Goal: Answer question/provide support: Share knowledge or assist other users

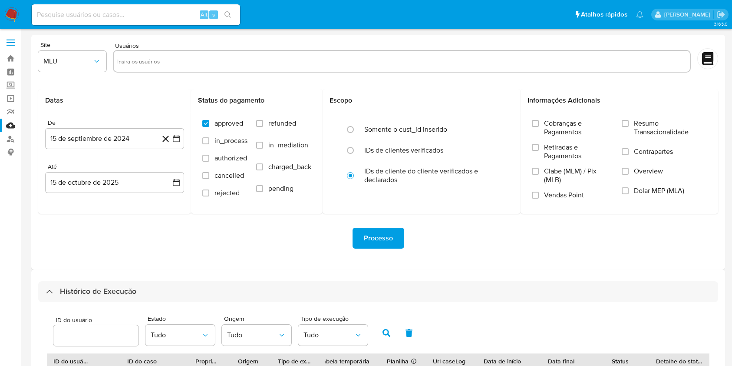
select select "10"
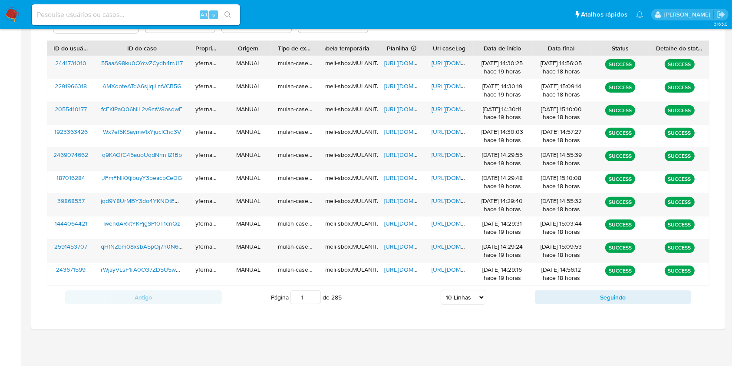
click at [130, 13] on input at bounding box center [136, 14] width 208 height 11
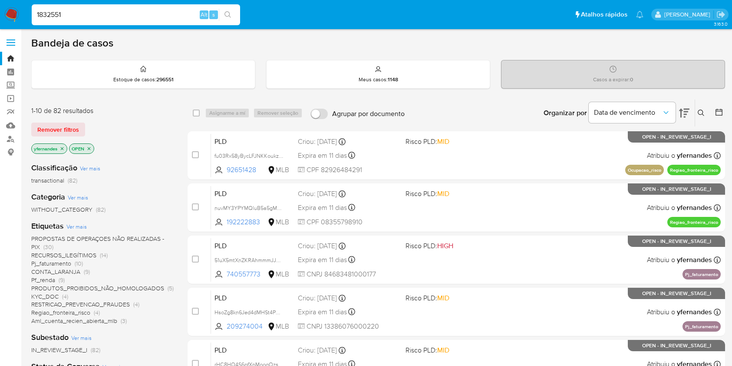
scroll to position [347, 0]
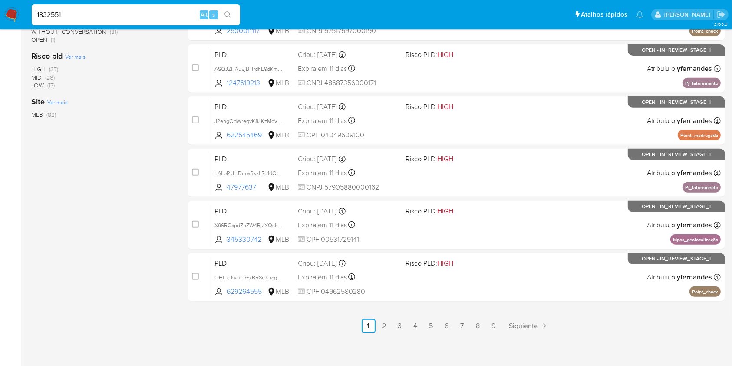
type input "1832551"
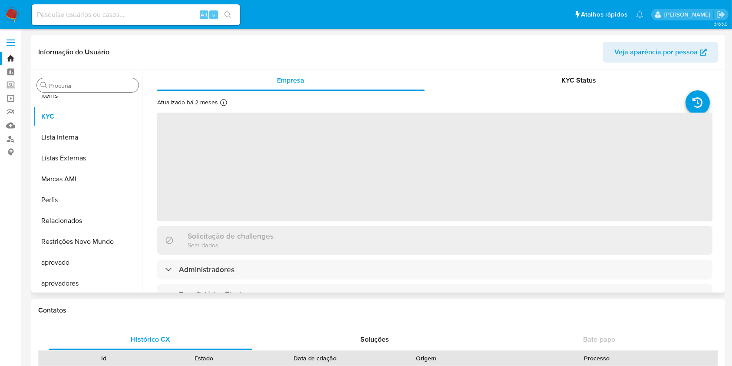
click at [75, 80] on div "Procurar" at bounding box center [88, 85] width 102 height 14
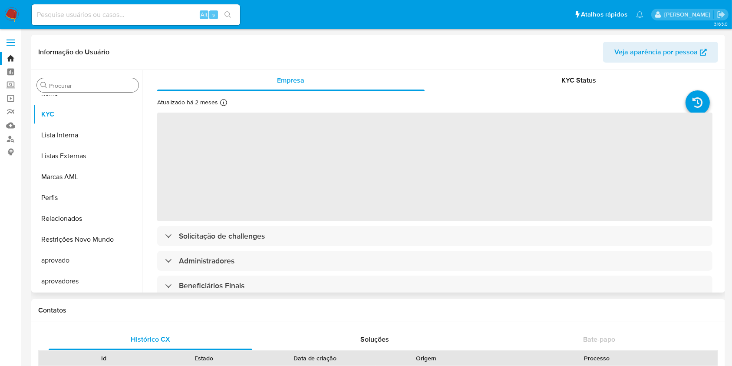
click at [66, 82] on input "Procurar" at bounding box center [92, 86] width 86 height 8
click at [65, 82] on input "Procurar" at bounding box center [92, 86] width 86 height 8
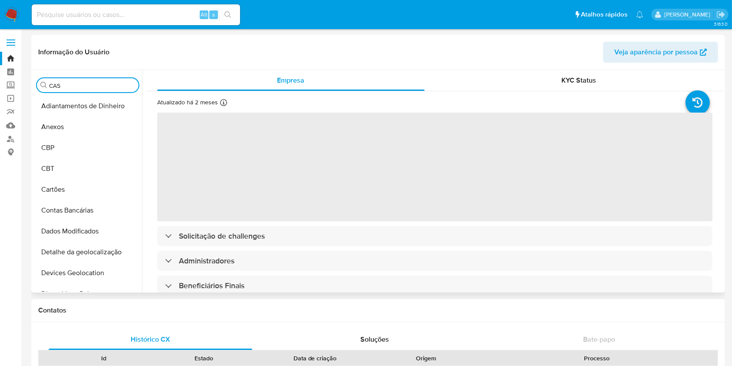
type input "CAS"
select select "10"
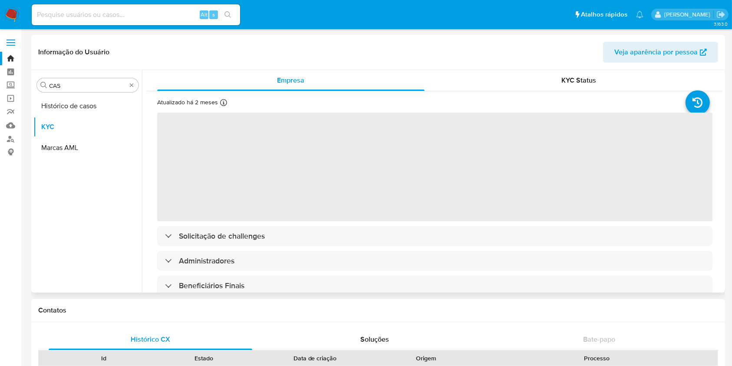
click at [59, 105] on button "Histórico de casos" at bounding box center [87, 106] width 109 height 21
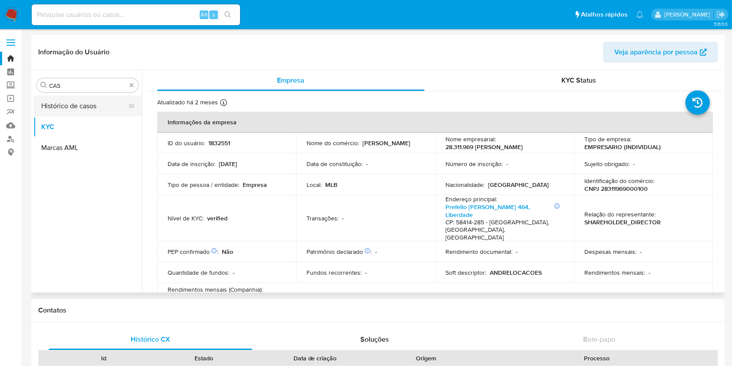
click at [79, 109] on button "Histórico de casos" at bounding box center [84, 106] width 102 height 21
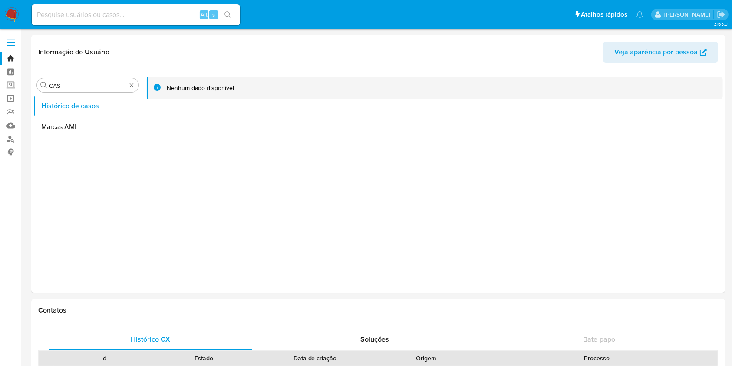
click at [11, 12] on img at bounding box center [11, 14] width 15 height 15
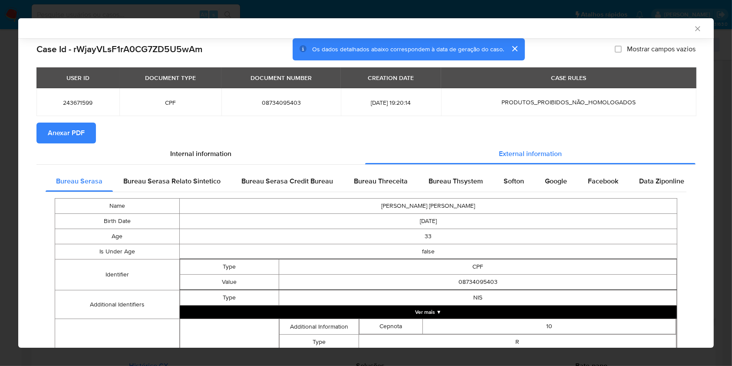
scroll to position [174, 0]
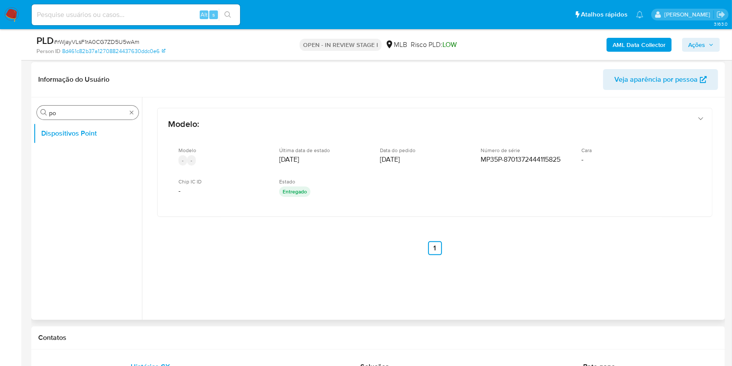
click at [88, 114] on input "po" at bounding box center [87, 113] width 77 height 8
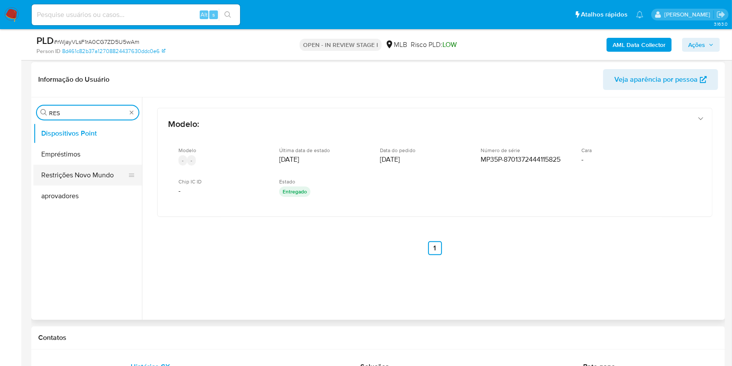
type input "RES"
click at [75, 169] on button "Restrições Novo Mundo" at bounding box center [84, 175] width 102 height 21
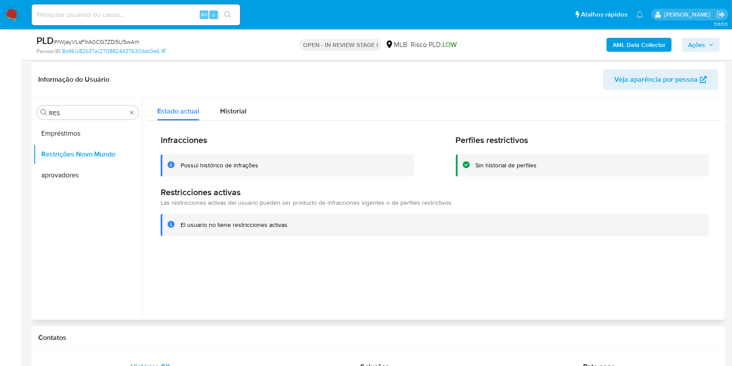
click at [236, 137] on h2 "Infracciones" at bounding box center [288, 140] width 254 height 11
click at [222, 99] on div "Historial" at bounding box center [233, 108] width 26 height 23
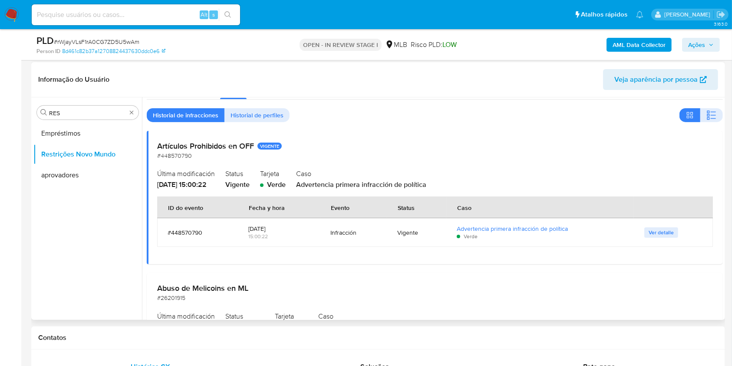
scroll to position [0, 0]
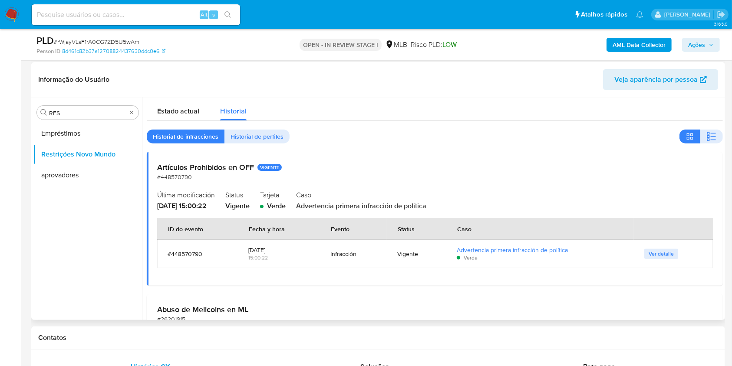
click at [383, 164] on h2 "Artículos Prohibidos en OFF VIGENTE" at bounding box center [434, 167] width 555 height 10
click at [654, 256] on span "Ver detalle" at bounding box center [661, 253] width 25 height 9
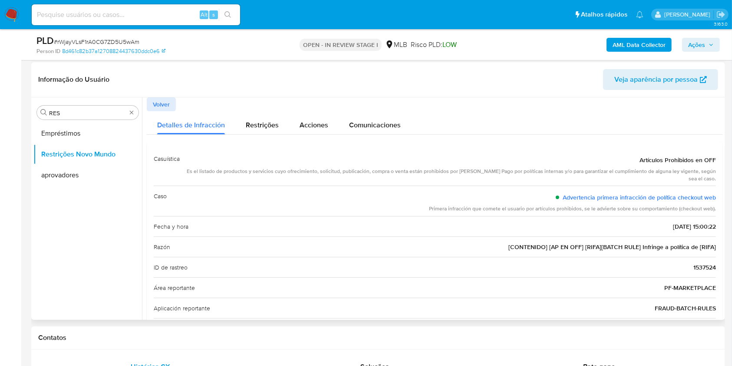
scroll to position [58, 0]
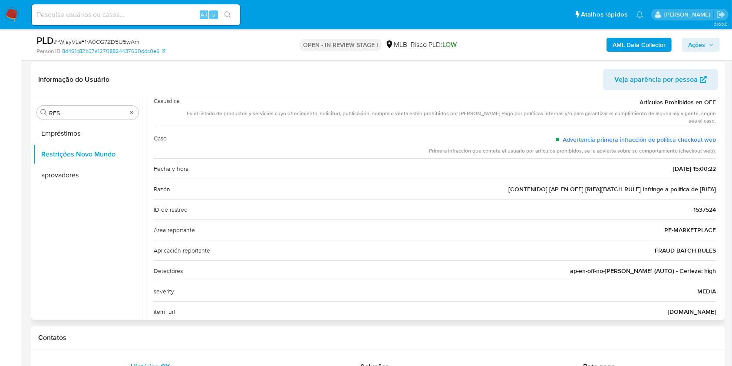
click at [668, 311] on span "andre-cred.casadopremio.com.br" at bounding box center [692, 311] width 48 height 9
click at [323, 200] on div "ID de rastreo 1537524" at bounding box center [435, 209] width 562 height 20
click at [534, 191] on span "[CONTENIDO] [AP EN OFF] [RIFA][BATCH RULE] Infringe a política de [RIFA]" at bounding box center [612, 189] width 208 height 9
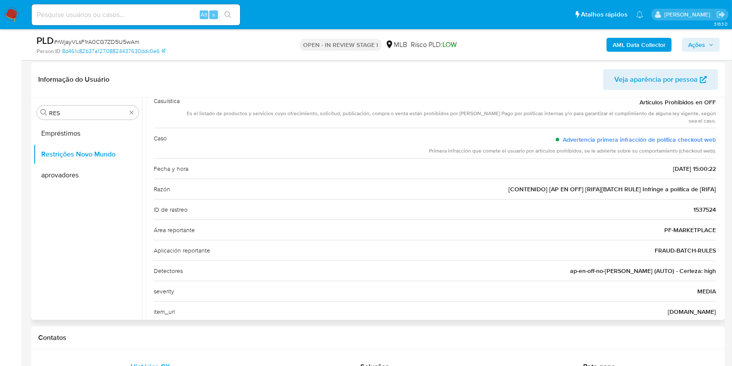
click at [534, 191] on span "[CONTENIDO] [AP EN OFF] [RIFA][BATCH RULE] Infringe a política de [RIFA]" at bounding box center [612, 189] width 208 height 9
click at [408, 206] on div "ID de rastreo 1537524" at bounding box center [435, 209] width 562 height 20
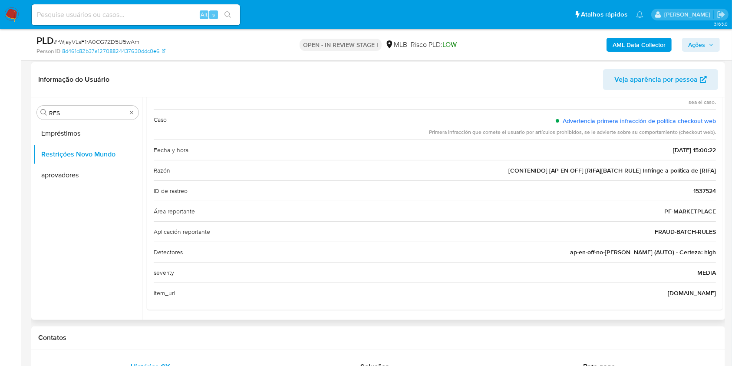
scroll to position [77, 0]
click at [410, 210] on div "Área reportante PF-MARKETPLACE" at bounding box center [435, 210] width 562 height 20
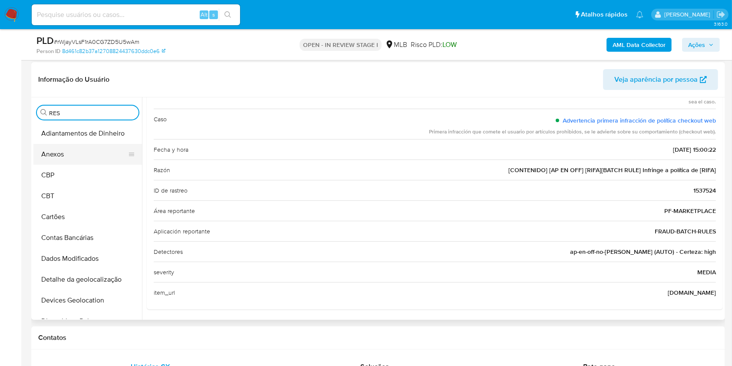
click at [78, 160] on button "Anexos" at bounding box center [84, 154] width 102 height 21
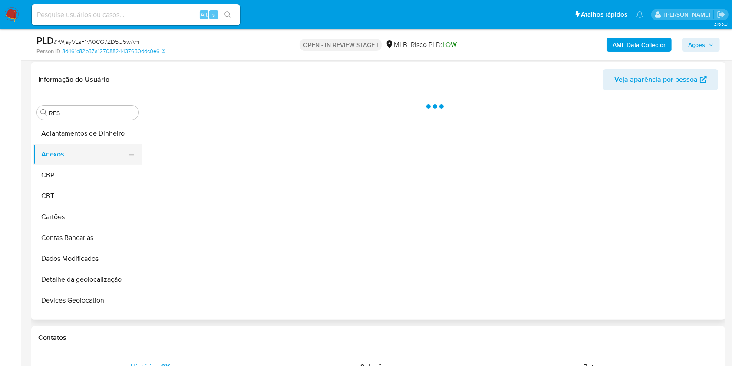
scroll to position [0, 0]
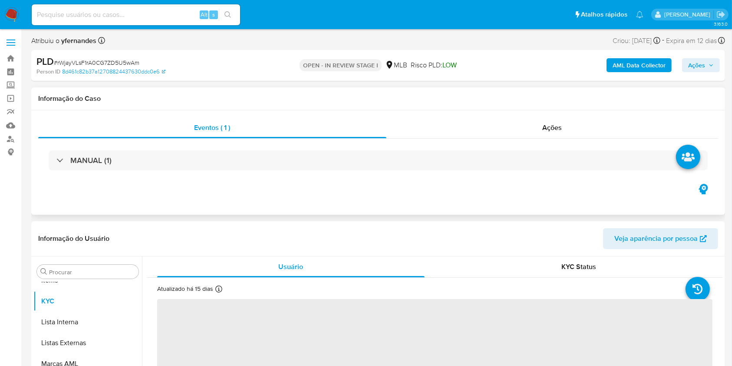
scroll to position [471, 0]
select select "10"
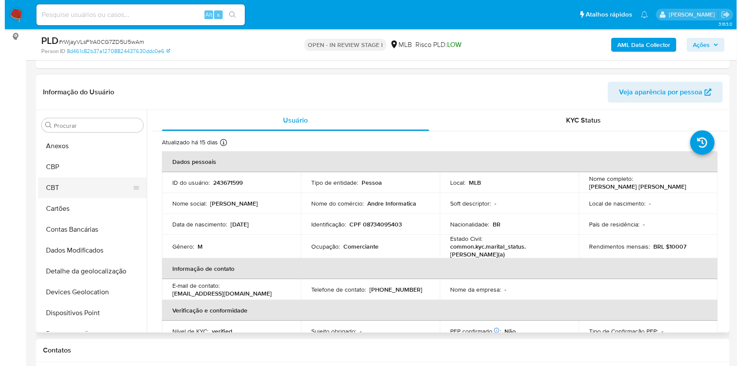
scroll to position [0, 0]
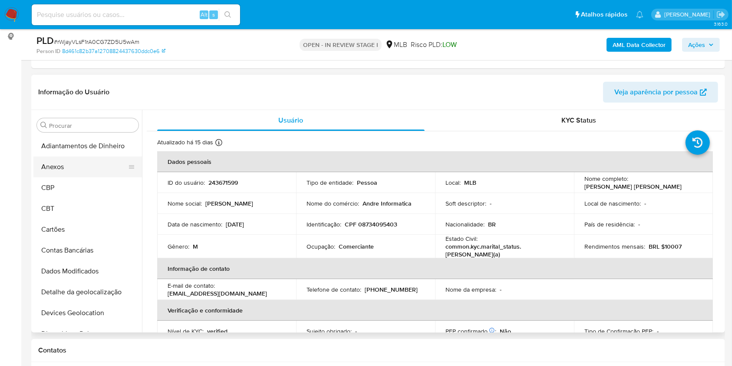
click at [69, 171] on button "Anexos" at bounding box center [84, 166] width 102 height 21
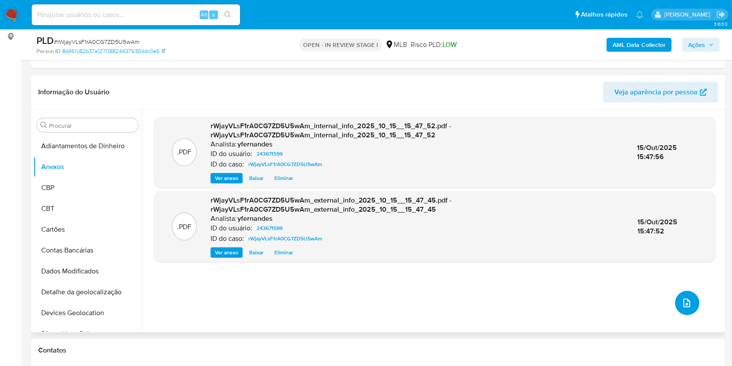
click at [684, 307] on button "upload-file" at bounding box center [687, 302] width 24 height 24
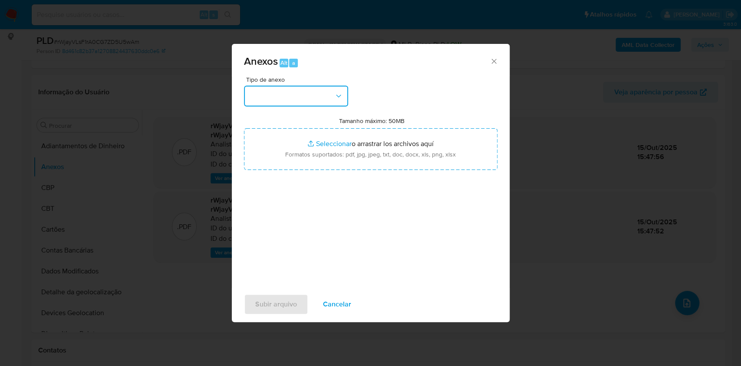
click at [295, 86] on button "button" at bounding box center [296, 96] width 104 height 21
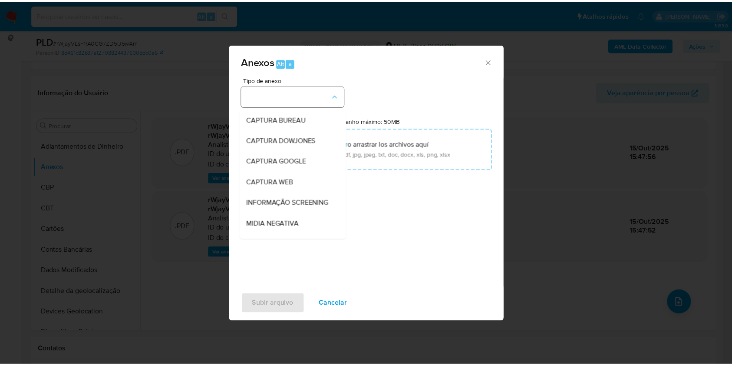
scroll to position [133, 0]
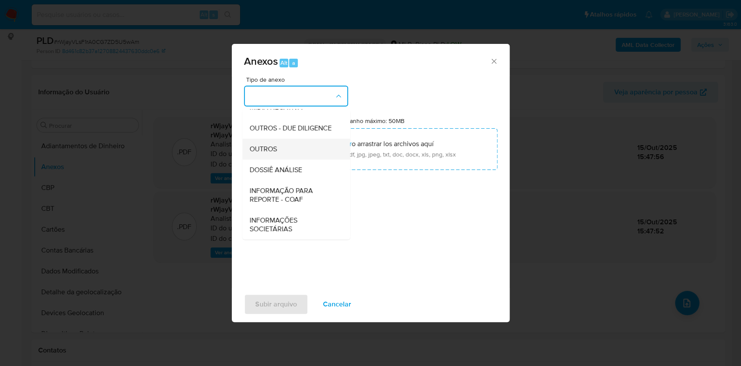
click at [274, 141] on div "OUTROS" at bounding box center [293, 148] width 89 height 21
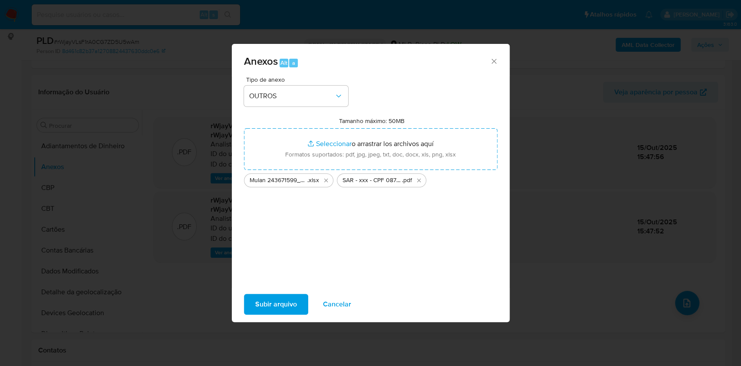
click at [278, 301] on span "Subir arquivo" at bounding box center [276, 303] width 42 height 19
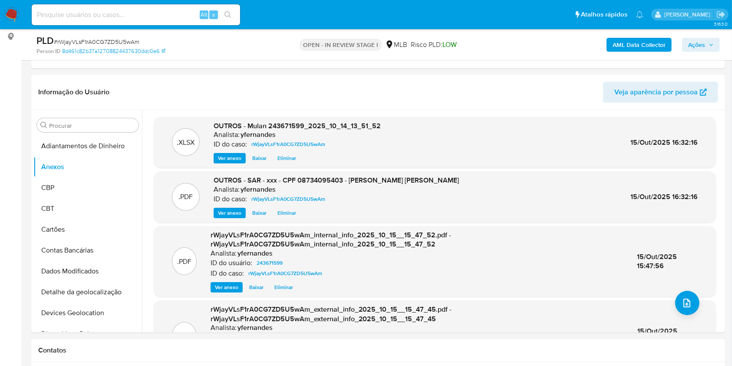
click at [711, 43] on icon "button" at bounding box center [711, 44] width 5 height 5
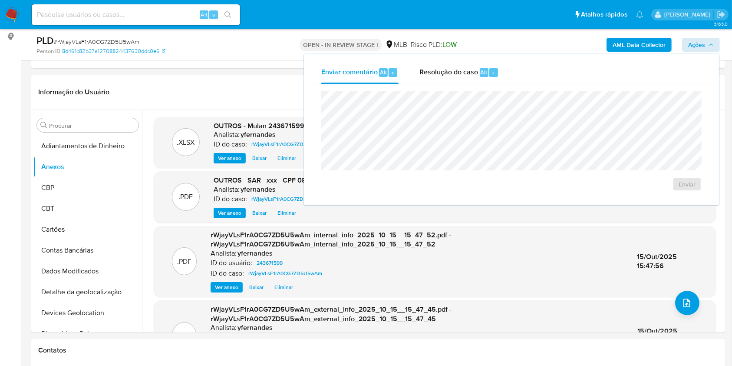
click at [439, 84] on div "Enviar" at bounding box center [511, 141] width 401 height 114
click at [438, 82] on div "Resolução do caso Alt r" at bounding box center [458, 72] width 79 height 23
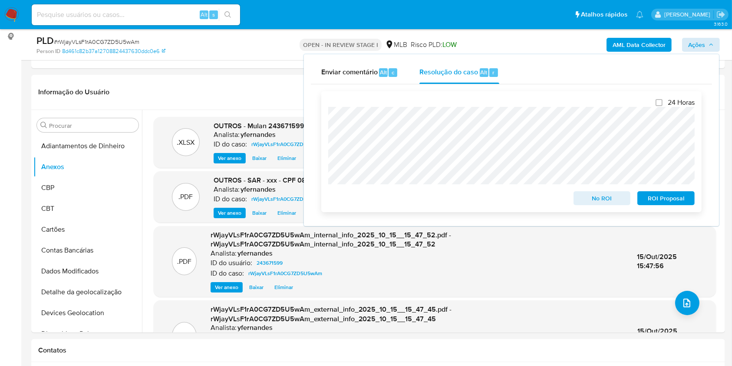
click at [675, 199] on span "ROI Proposal" at bounding box center [665, 198] width 45 height 12
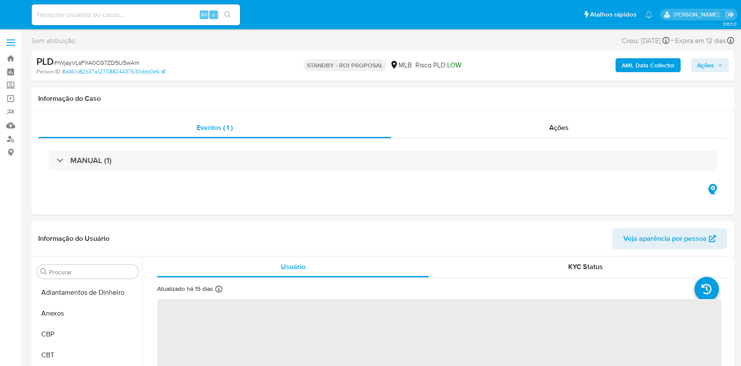
select select "10"
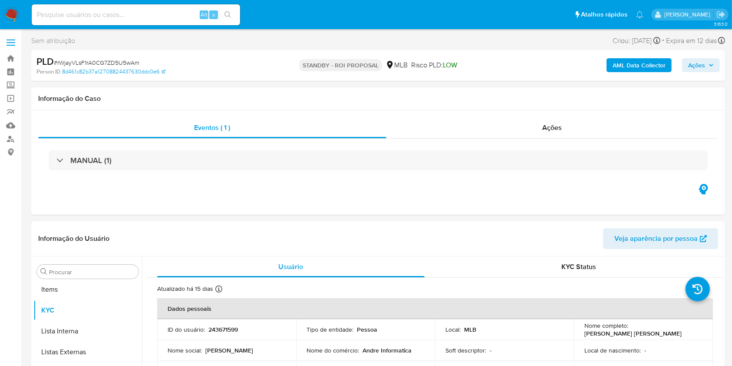
scroll to position [471, 0]
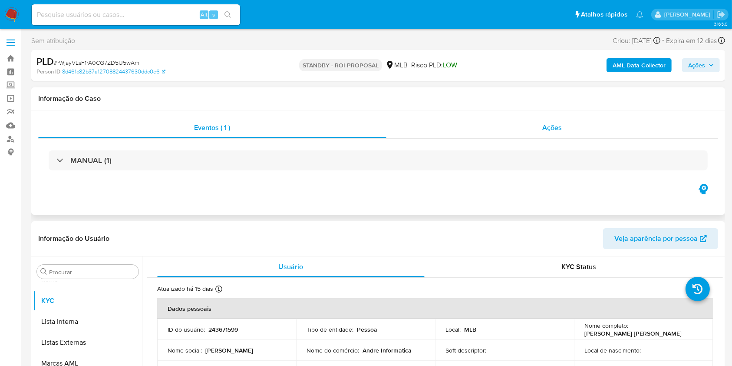
click at [485, 129] on div "Ações" at bounding box center [552, 127] width 332 height 21
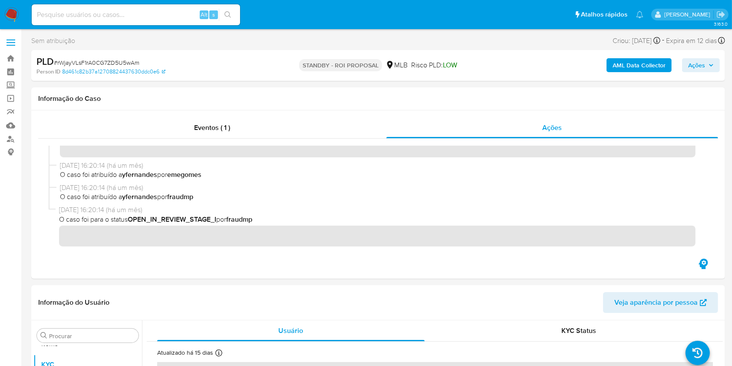
scroll to position [0, 0]
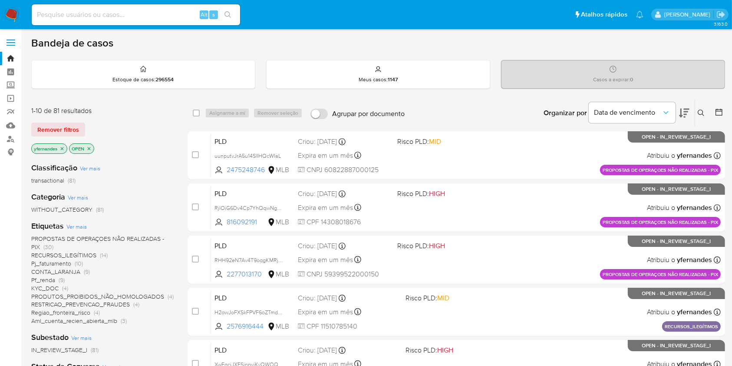
click at [108, 16] on input at bounding box center [136, 14] width 208 height 11
paste input "1343985226"
type input "1343985226"
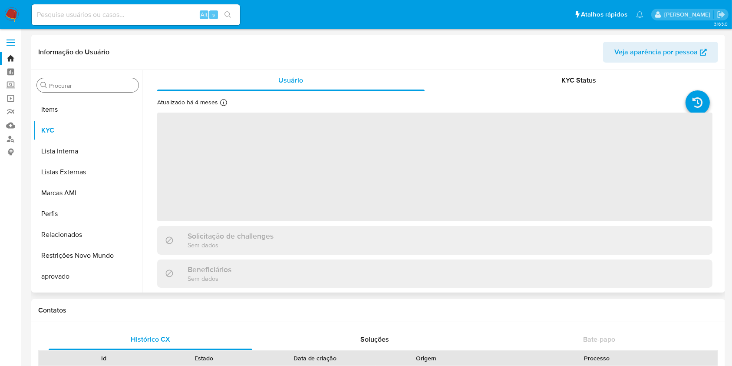
click at [74, 86] on input "Procurar" at bounding box center [92, 86] width 86 height 8
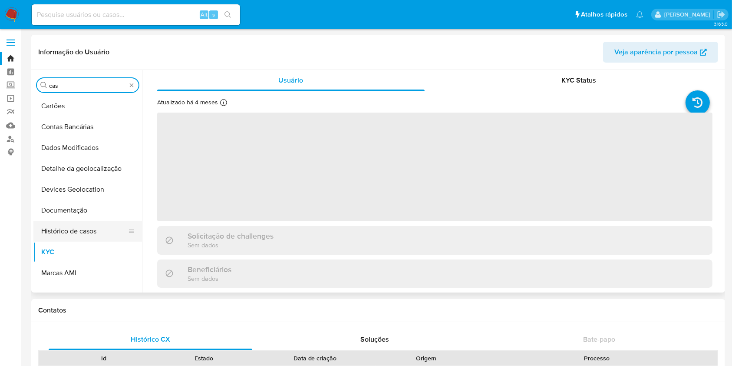
type input "cas"
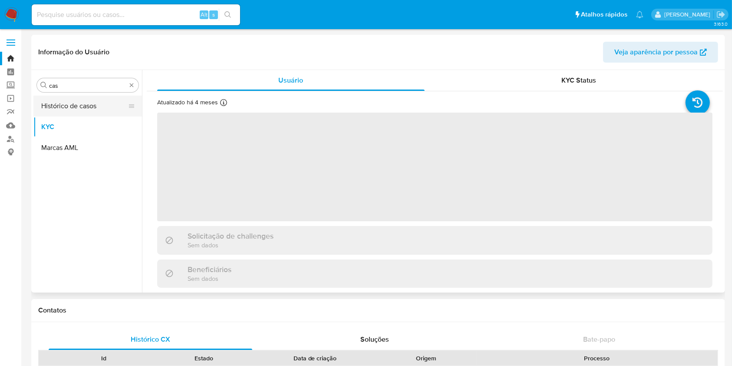
click at [81, 101] on button "Histórico de casos" at bounding box center [84, 106] width 102 height 21
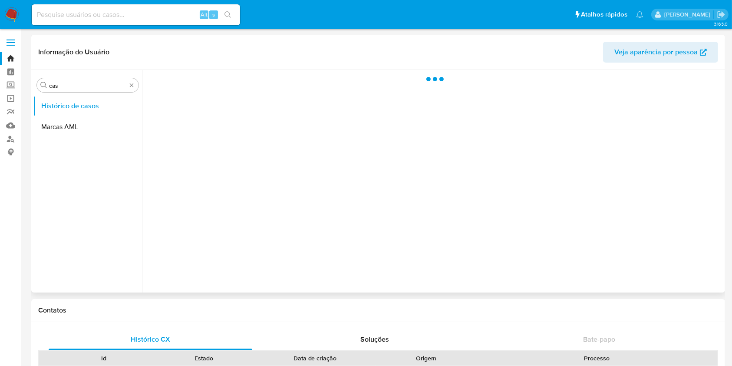
select select "10"
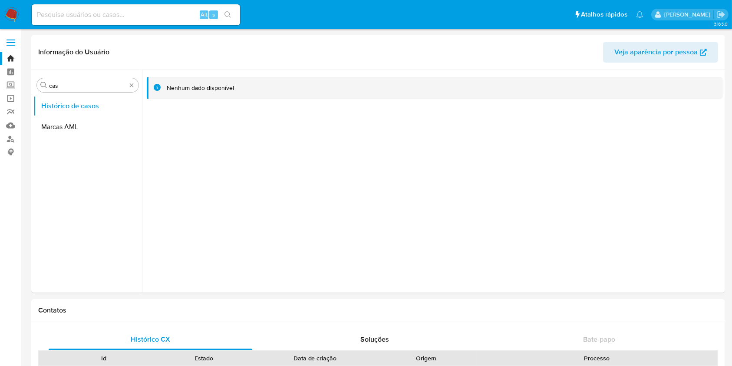
click at [14, 10] on img at bounding box center [11, 14] width 15 height 15
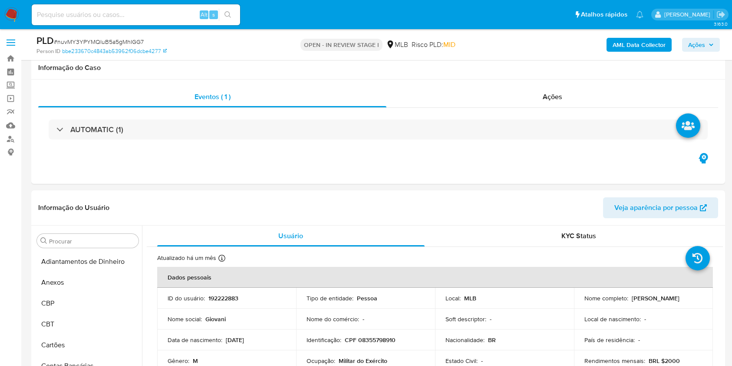
click at [115, 42] on span "# nuvMY3YPYMQluB5a5gMhIGG7" at bounding box center [99, 41] width 90 height 9
drag, startPoint x: 0, startPoint y: 0, endPoint x: 153, endPoint y: 23, distance: 154.5
click at [115, 42] on span "# nuvMY3YPYMQluB5a5gMhIGG7" at bounding box center [99, 41] width 90 height 9
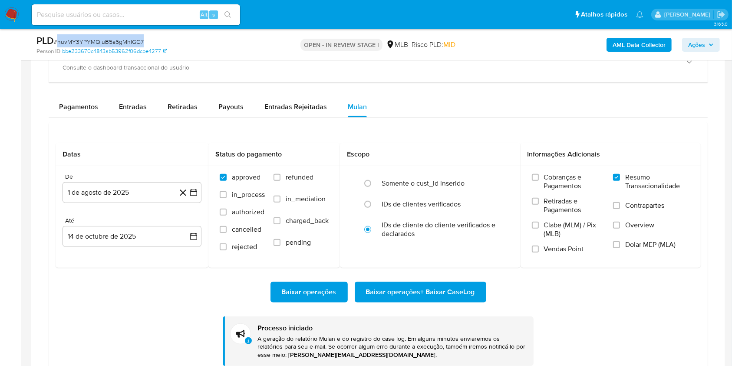
scroll to position [471, 0]
click at [106, 43] on span "# nuvMY3YPYMQluB5a5gMhIGG7" at bounding box center [99, 41] width 90 height 9
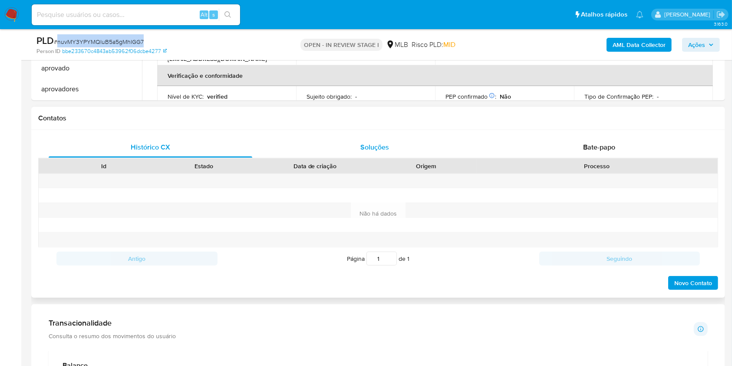
scroll to position [0, 0]
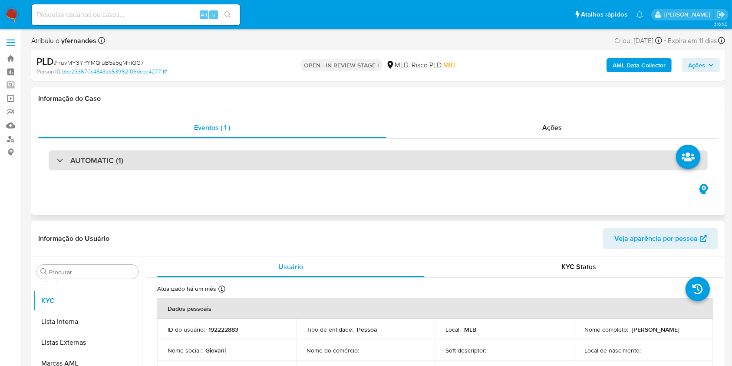
click at [325, 155] on div "AUTOMATIC (1)" at bounding box center [378, 160] width 659 height 20
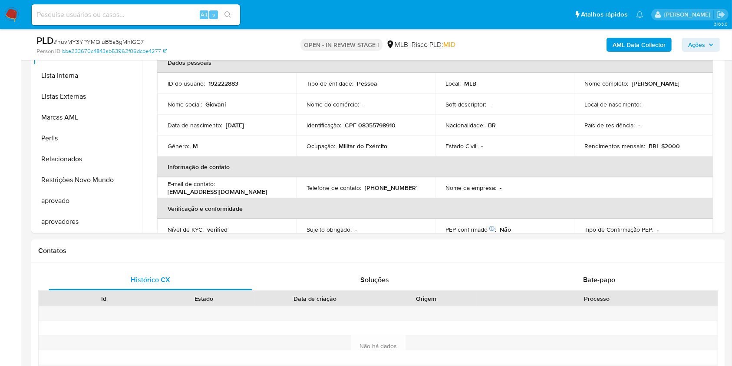
scroll to position [752, 0]
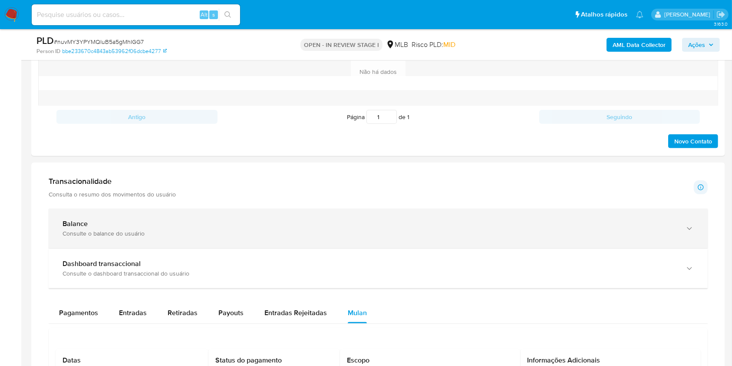
click at [107, 218] on div "Balance Consulte o balance do usuário" at bounding box center [378, 228] width 659 height 40
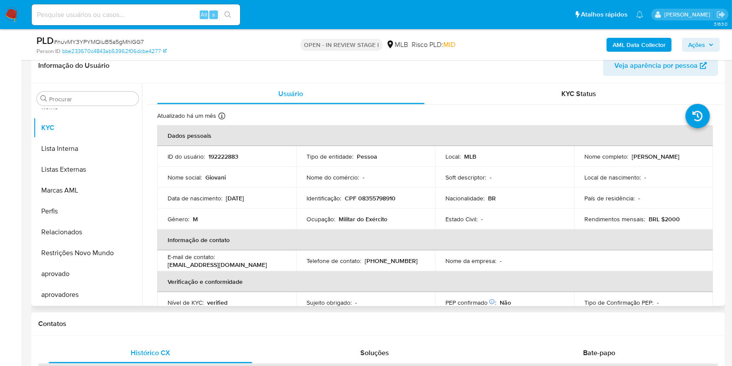
scroll to position [405, 0]
click at [73, 97] on input "Procurar" at bounding box center [92, 100] width 86 height 8
click at [72, 97] on input "Procurar" at bounding box center [92, 100] width 86 height 8
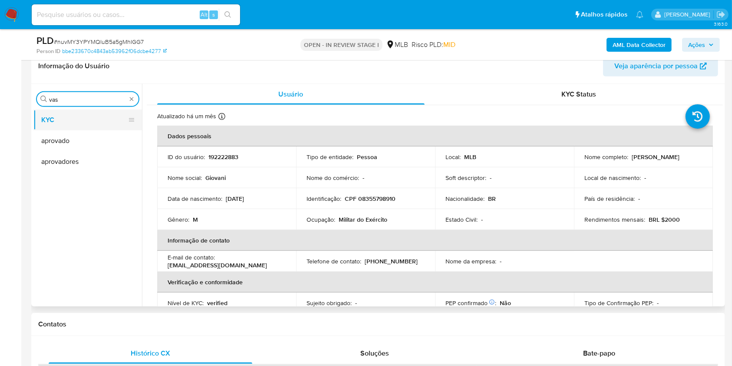
scroll to position [0, 0]
click at [63, 116] on button "KYC" at bounding box center [84, 119] width 102 height 21
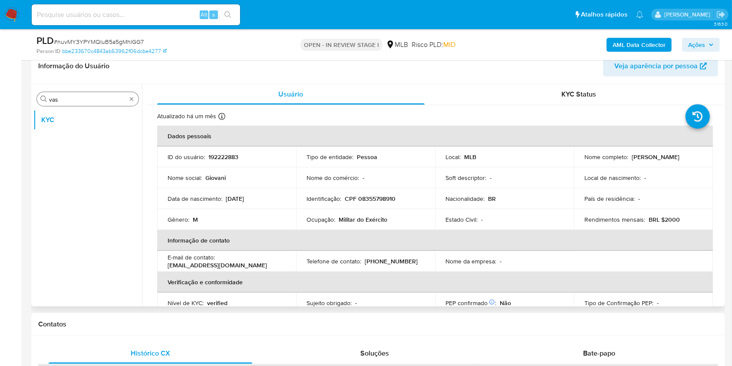
click at [55, 96] on input "vas" at bounding box center [87, 100] width 77 height 8
click at [73, 99] on input "vas" at bounding box center [87, 100] width 77 height 8
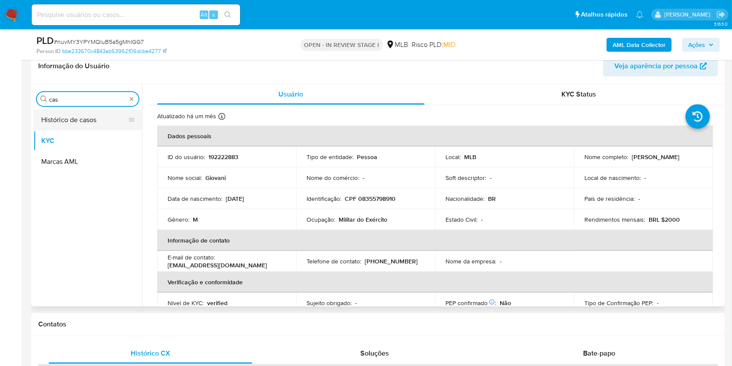
click at [66, 115] on button "Histórico de casos" at bounding box center [84, 119] width 102 height 21
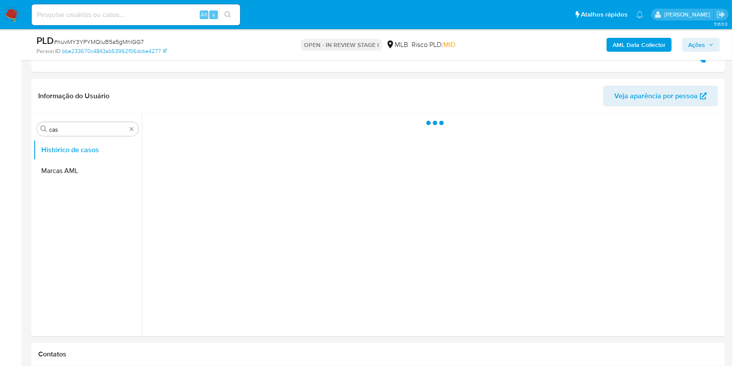
scroll to position [347, 0]
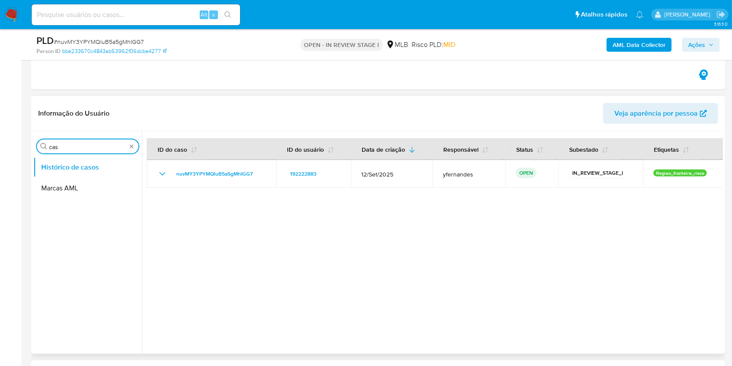
click at [63, 149] on input "cas" at bounding box center [87, 147] width 77 height 8
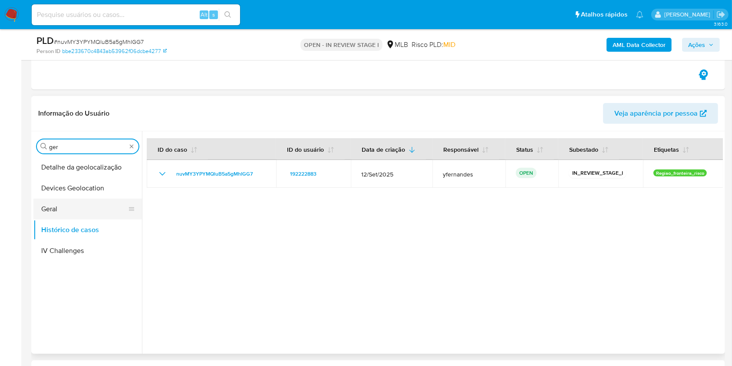
type input "ger"
click at [55, 198] on button "Geral" at bounding box center [84, 208] width 102 height 21
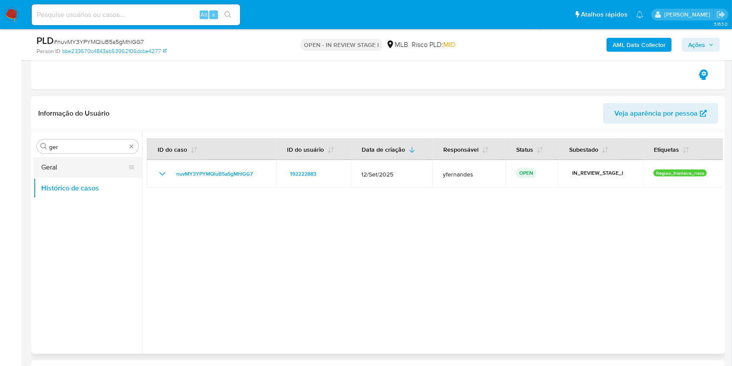
click at [55, 165] on button "Geral" at bounding box center [84, 167] width 102 height 21
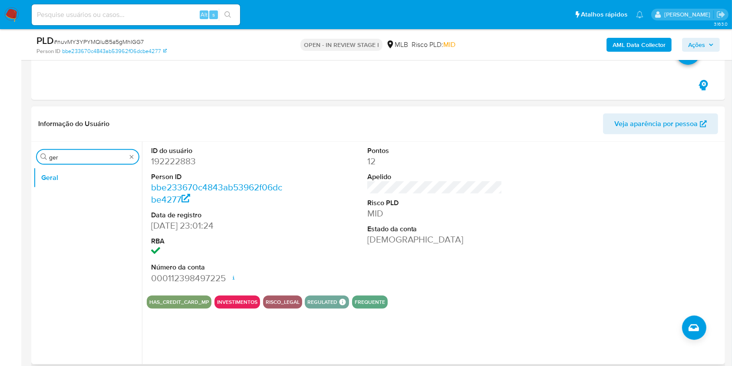
click at [69, 157] on input "ger" at bounding box center [87, 157] width 77 height 8
click at [59, 157] on input "ger" at bounding box center [87, 157] width 77 height 8
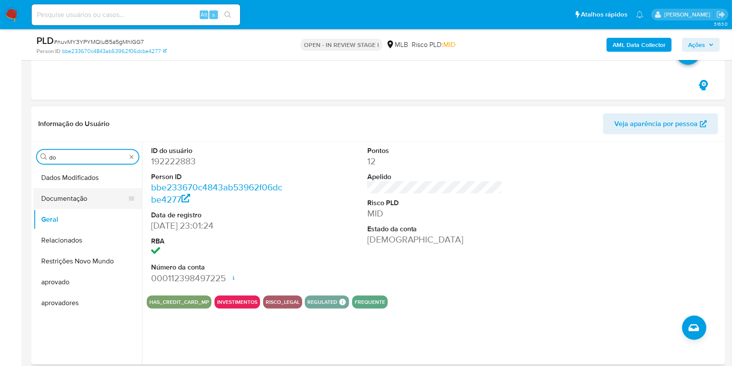
click at [61, 192] on button "Documentação" at bounding box center [84, 198] width 102 height 21
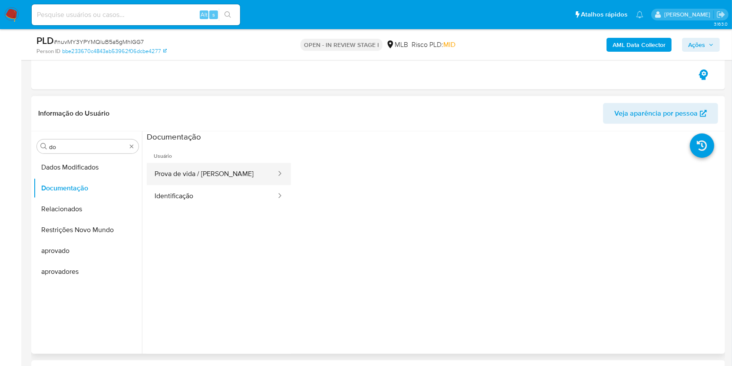
click at [207, 168] on button "Prova de vida / [PERSON_NAME]" at bounding box center [212, 174] width 130 height 22
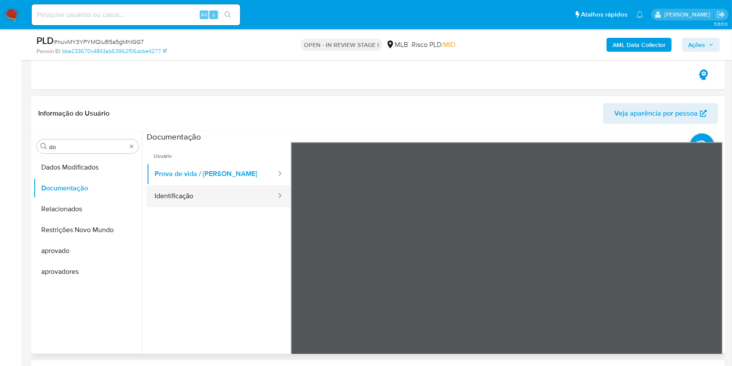
click at [221, 203] on button "Identificação" at bounding box center [212, 196] width 130 height 22
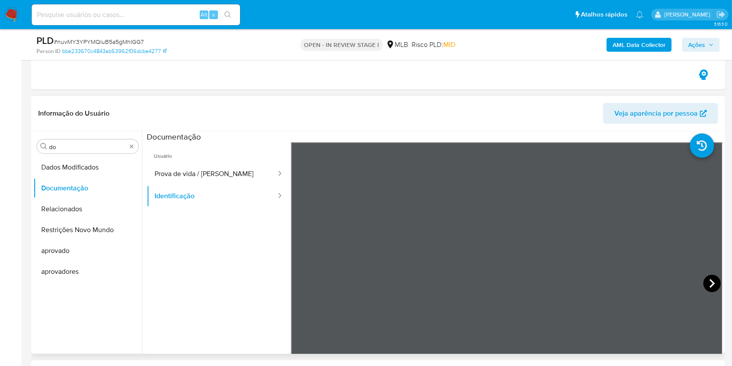
click at [705, 283] on icon at bounding box center [711, 282] width 17 height 17
click at [83, 147] on input "do" at bounding box center [87, 147] width 77 height 8
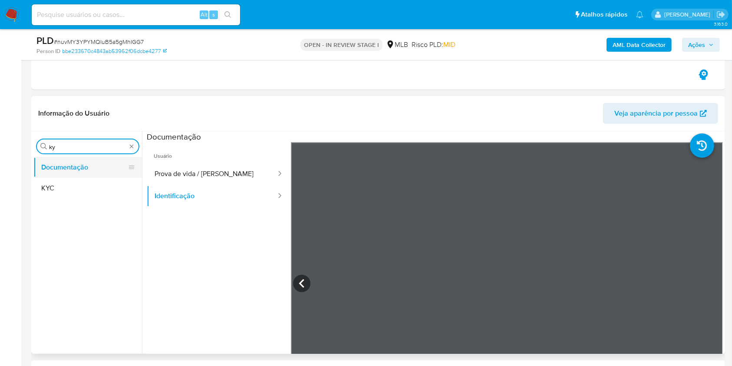
type input "ky"
click at [79, 182] on button "KYC" at bounding box center [87, 188] width 109 height 21
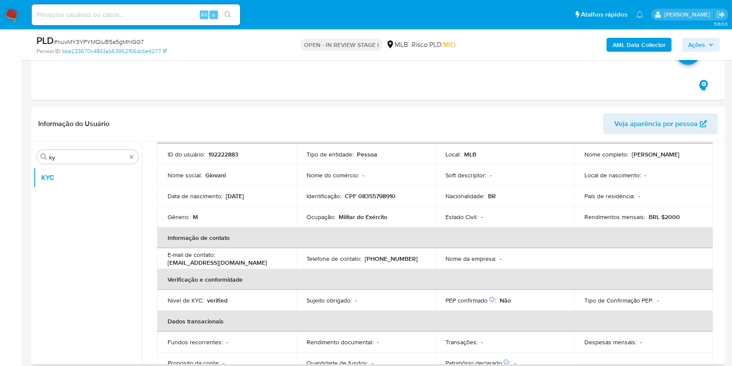
scroll to position [64, 0]
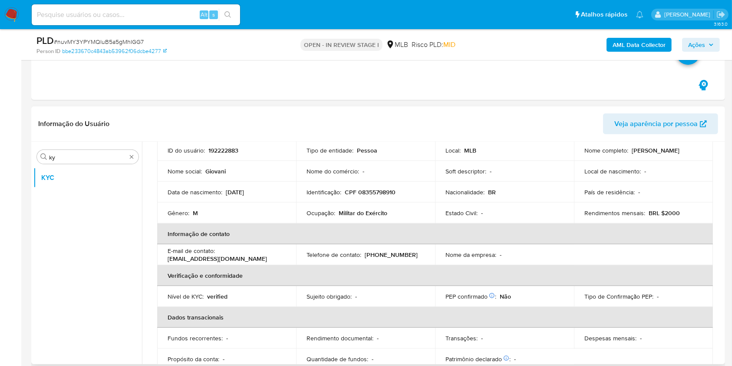
click at [333, 210] on p "Ocupação :" at bounding box center [321, 213] width 29 height 8
copy div "Ocupação : Militar do Exército"
click at [343, 215] on p "Militar do Exército" at bounding box center [363, 213] width 49 height 8
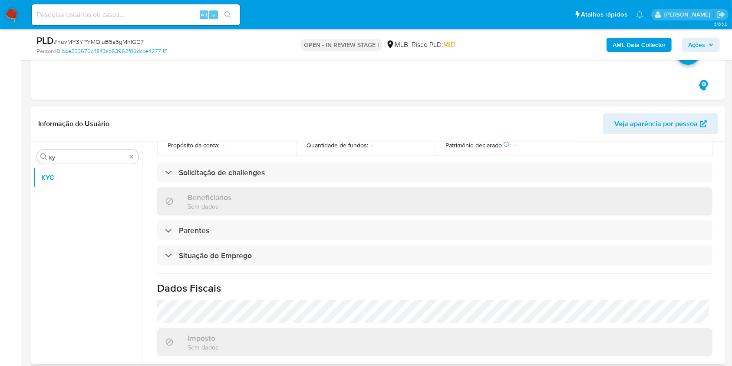
scroll to position [369, 0]
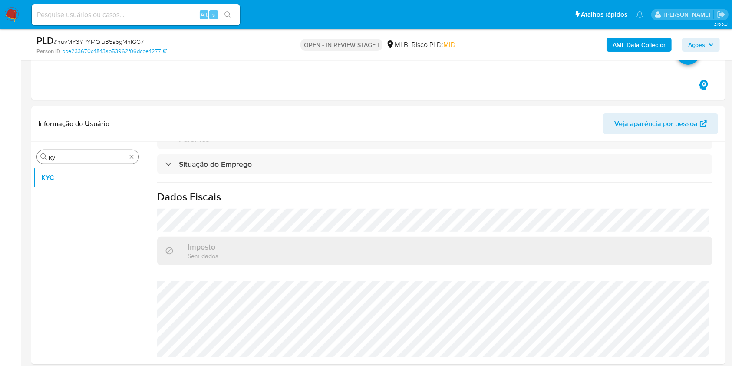
click at [63, 155] on input "ky" at bounding box center [87, 157] width 77 height 8
click at [100, 154] on input "ky" at bounding box center [87, 157] width 77 height 8
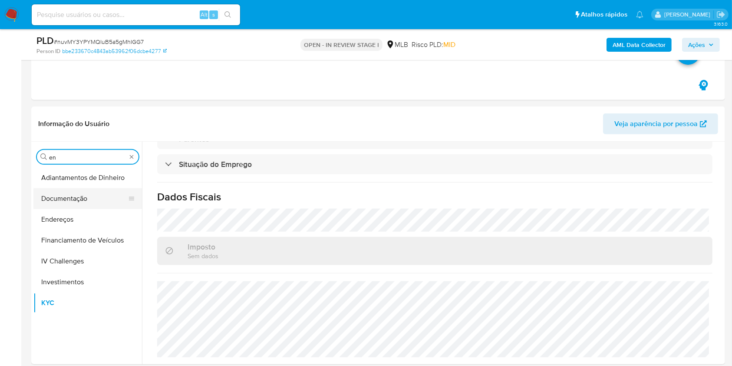
type input "en"
click at [90, 197] on button "Documentação" at bounding box center [84, 198] width 102 height 21
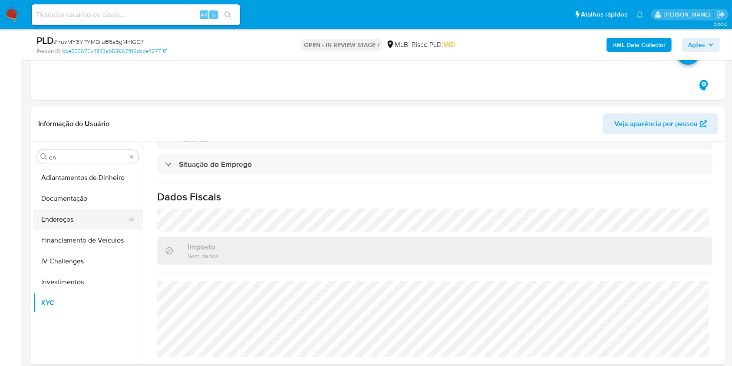
click at [73, 219] on button "Endereços" at bounding box center [84, 219] width 102 height 21
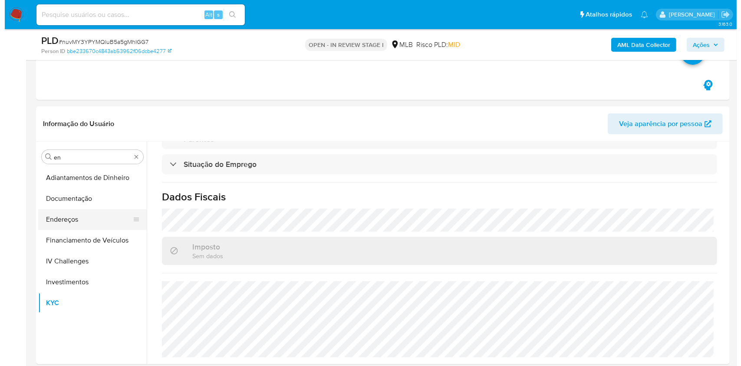
scroll to position [0, 0]
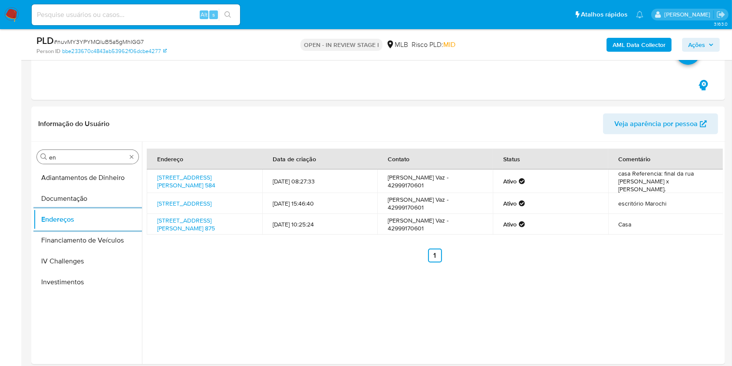
click at [74, 158] on input "en" at bounding box center [87, 157] width 77 height 8
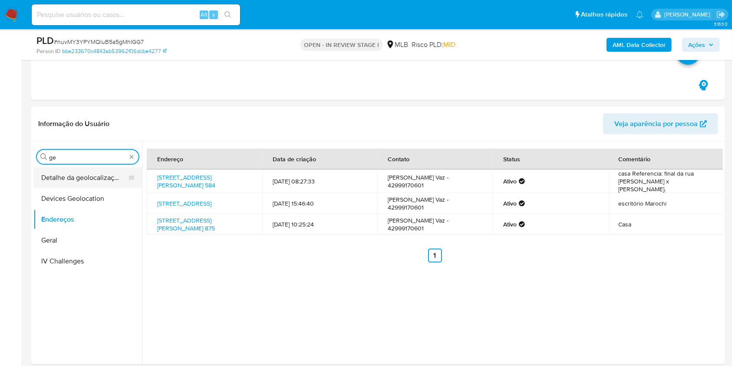
type input "ge"
click at [70, 178] on button "Detalhe da geolocalização" at bounding box center [84, 177] width 102 height 21
click at [70, 188] on button "Devices Geolocation" at bounding box center [87, 198] width 109 height 21
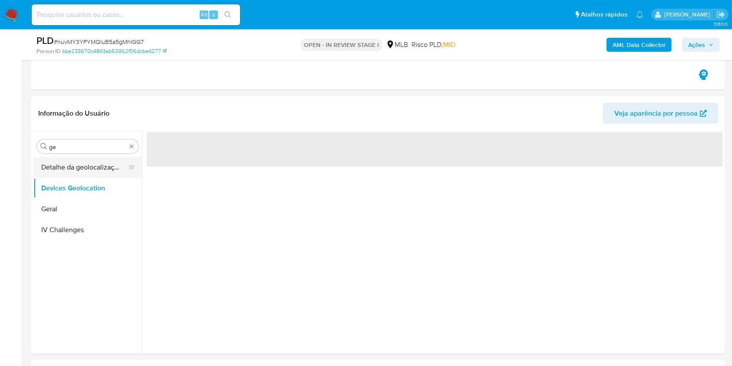
click at [79, 167] on button "Detalhe da geolocalização" at bounding box center [84, 167] width 102 height 21
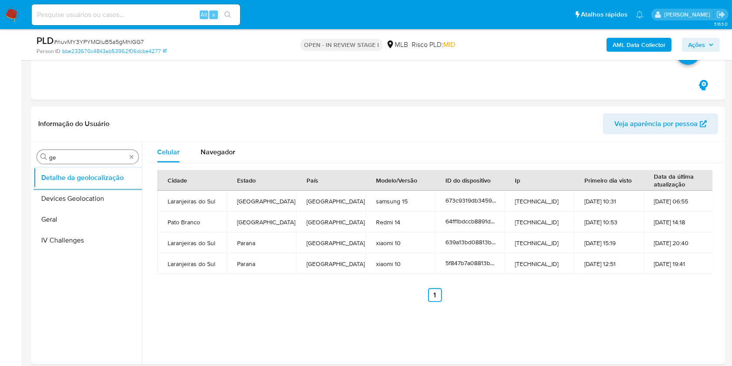
click at [84, 153] on input "ge" at bounding box center [87, 157] width 77 height 8
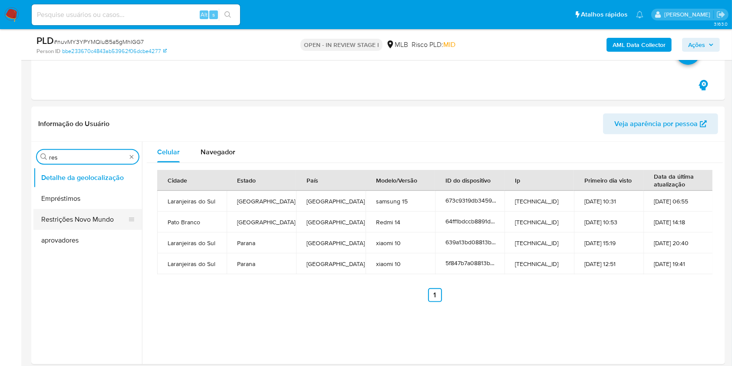
type input "res"
click at [46, 221] on button "Restrições Novo Mundo" at bounding box center [84, 219] width 102 height 21
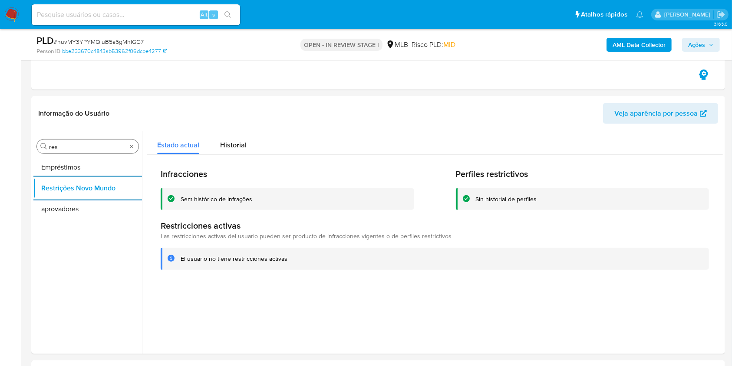
click at [78, 149] on input "res" at bounding box center [87, 147] width 77 height 8
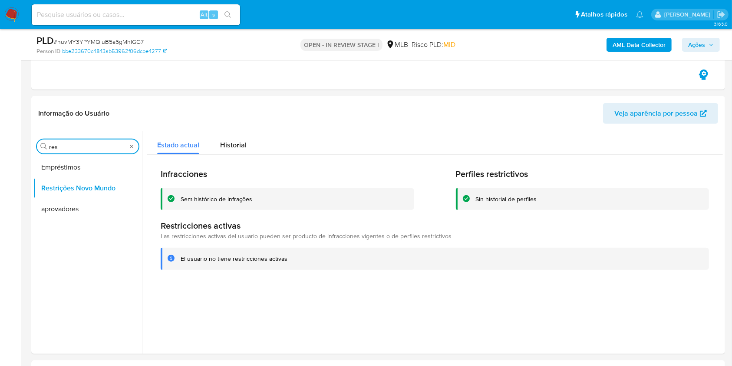
click at [78, 148] on input "res" at bounding box center [87, 147] width 77 height 8
type input "po"
click at [63, 162] on button "Dispositivos Point" at bounding box center [84, 167] width 102 height 21
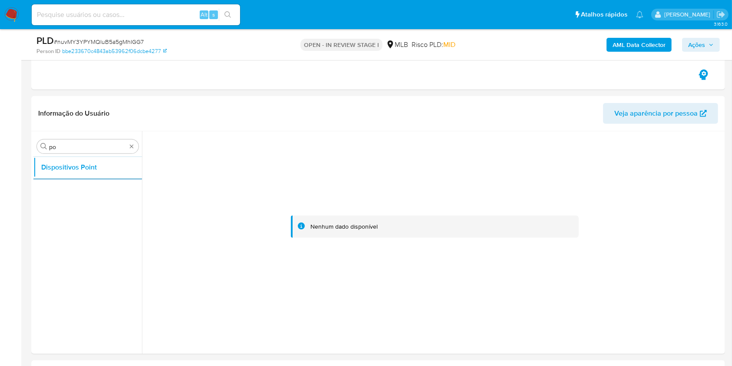
click at [632, 46] on b "AML Data Collector" at bounding box center [639, 45] width 53 height 14
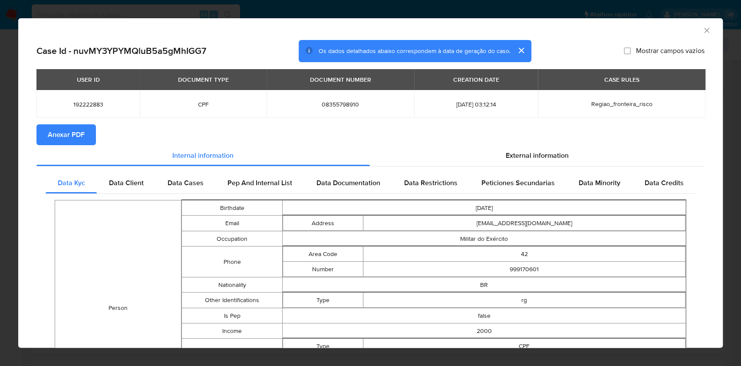
click at [67, 129] on span "Anexar PDF" at bounding box center [66, 134] width 37 height 19
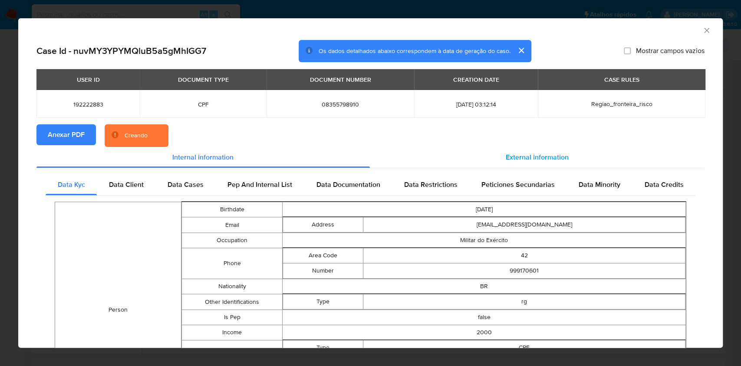
click at [508, 151] on div "External information" at bounding box center [537, 157] width 335 height 21
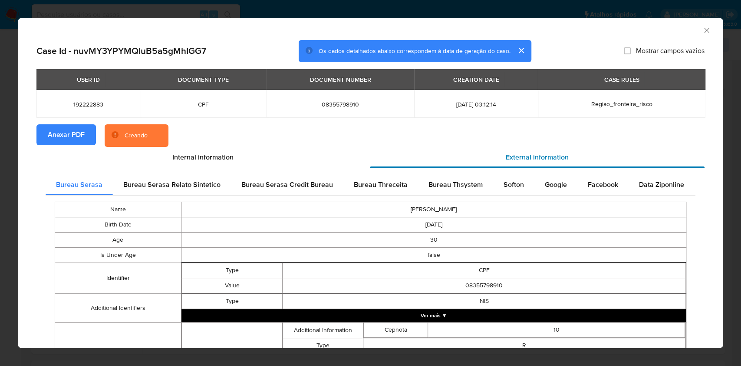
click at [511, 167] on div "External information" at bounding box center [537, 157] width 335 height 21
click at [512, 184] on span "Softon" at bounding box center [514, 184] width 20 height 10
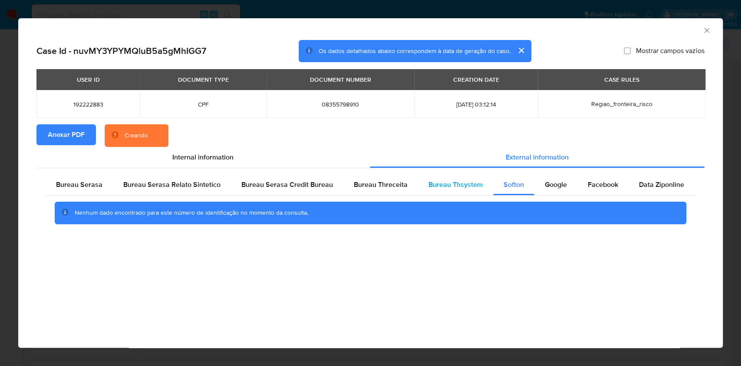
click at [430, 185] on span "Bureau Thsystem" at bounding box center [456, 184] width 54 height 10
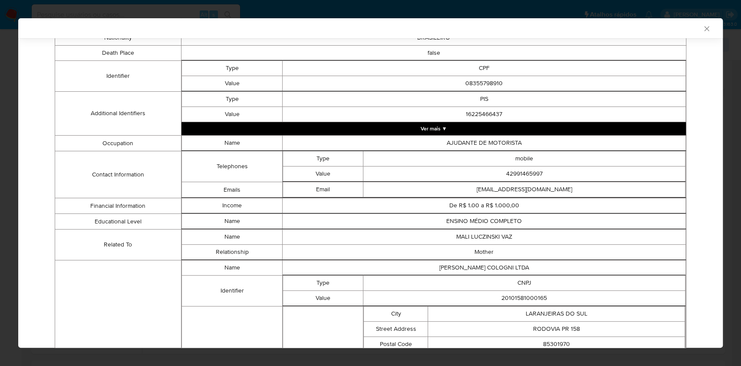
scroll to position [371, 0]
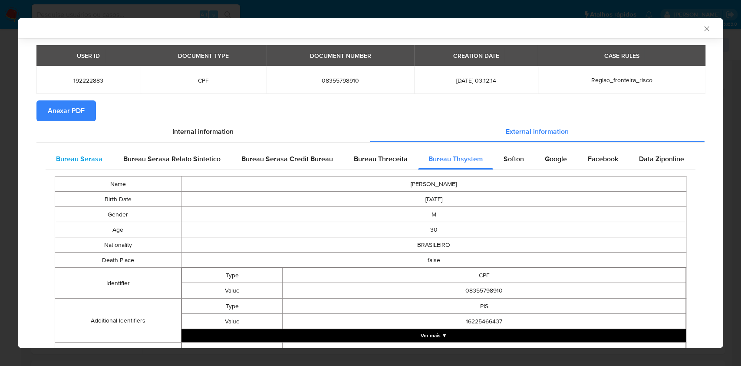
click at [77, 159] on span "Bureau Serasa" at bounding box center [79, 159] width 46 height 10
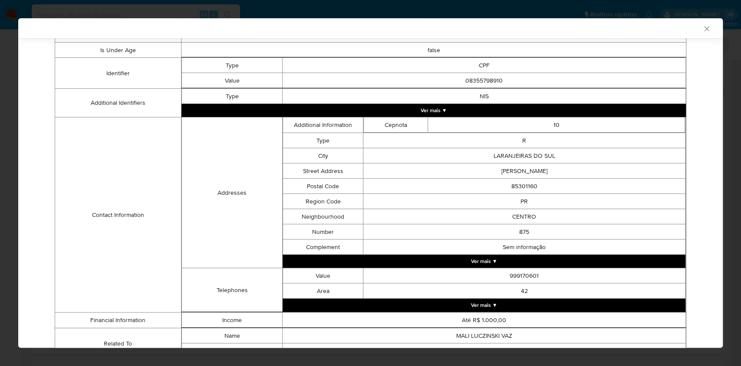
scroll to position [242, 0]
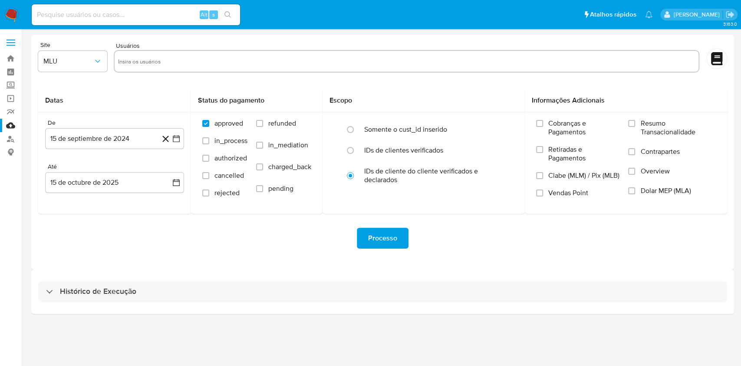
click at [388, 280] on div "Histórico de Execução" at bounding box center [382, 291] width 703 height 44
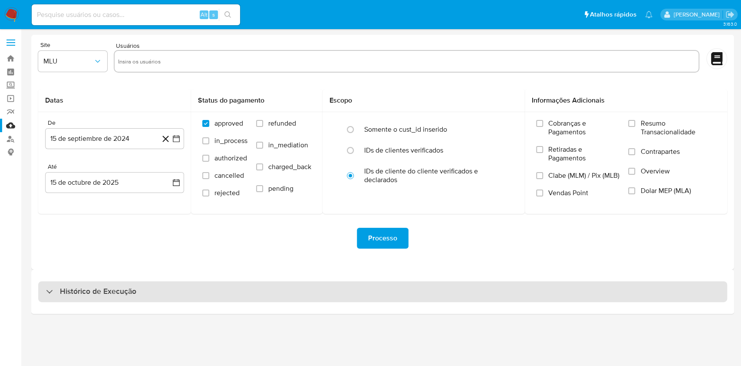
click at [367, 287] on div "Histórico de Execução" at bounding box center [382, 291] width 689 height 21
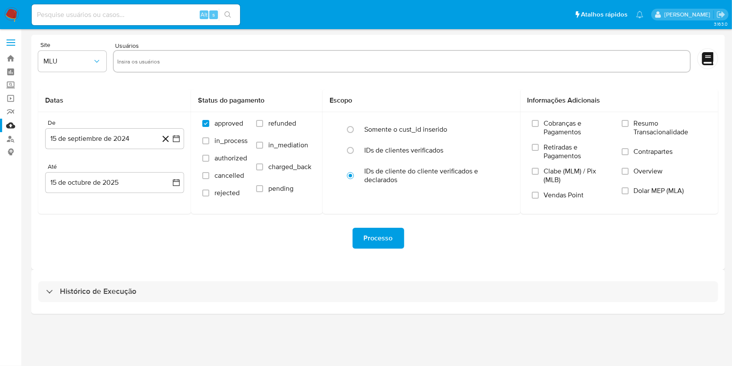
select select "10"
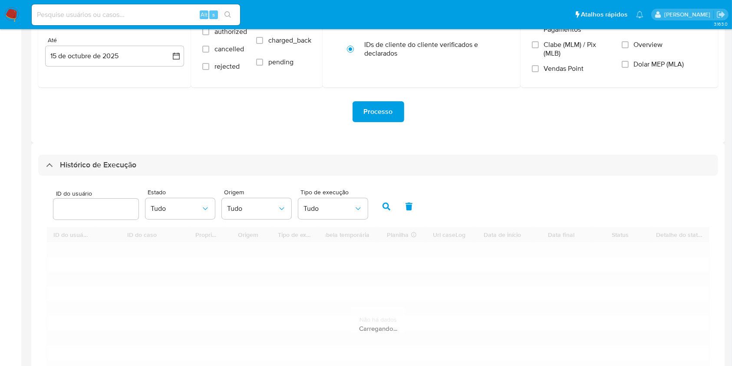
scroll to position [231, 0]
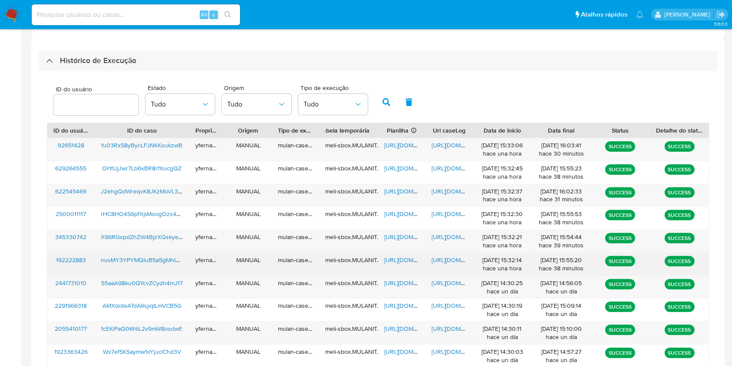
click at [395, 259] on span "https://docs.google.com/spreadsheets/d/1AtGPJlTCjHeGircgjt2gXfJtZSL6E8OHsfzmywc…" at bounding box center [414, 259] width 60 height 9
click at [439, 259] on span "https://docs.google.com/document/d/19LmAzGHgaBgVOve2KnBc3f8YHCvk7q_HpwllO7hLSyw…" at bounding box center [462, 259] width 60 height 9
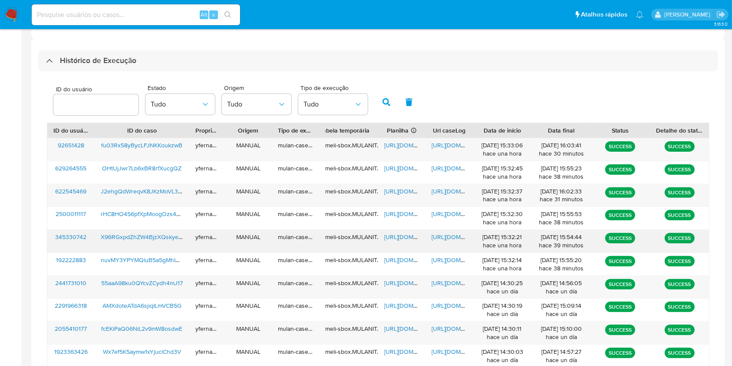
click at [406, 234] on span "https://docs.google.com/spreadsheets/d/1ucYS-P6xqisHqWdvlaeFknEPr98Ivm0OmI7cYDc…" at bounding box center [414, 236] width 60 height 9
click at [445, 237] on span "https://docs.google.com/document/d/1tyqb3Uekhd0Hu6dxVPgZL4ZNtFNNKMKlOKeav7Ge-cE…" at bounding box center [462, 236] width 60 height 9
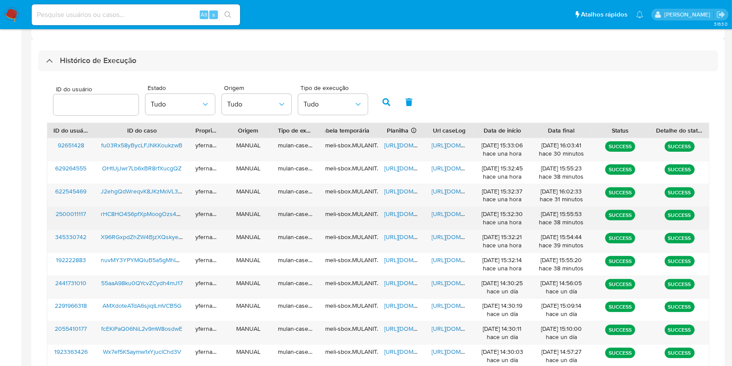
click at [388, 213] on span "https://docs.google.com/spreadsheets/d/12psmc3khcNZ3iTZ4KPRqBVh217oznbMjOBg6Rip…" at bounding box center [414, 213] width 60 height 9
click at [238, 214] on div "MANUAL" at bounding box center [247, 218] width 47 height 23
click at [452, 212] on span "https://docs.google.com/document/d/1-5Y3IT7ZuH_ZIXHOO7SfAsqoZ-bPqvsNc5ApnP0fsME…" at bounding box center [462, 213] width 60 height 9
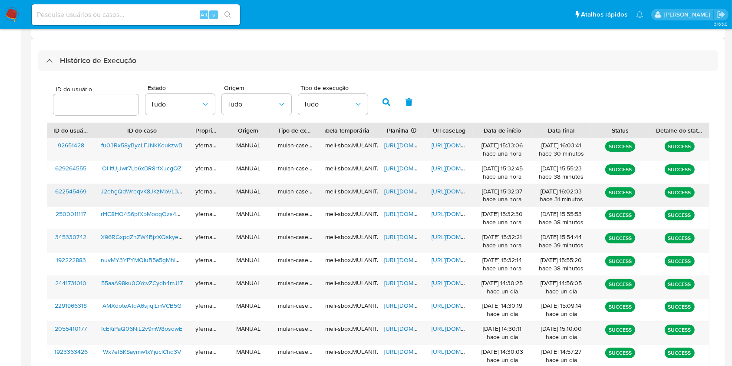
click at [392, 187] on span "https://docs.google.com/spreadsheets/d/1Y0dphqQOT0Dc4x7lOrA81o5ibv1Svvbs82NgGc_…" at bounding box center [414, 191] width 60 height 9
click at [449, 193] on span "https://docs.google.com/document/d/1EGH6TAU1fNHABzgZ3_c7TgTuZi4kTHQ93qC4B7zfNRA…" at bounding box center [462, 191] width 60 height 9
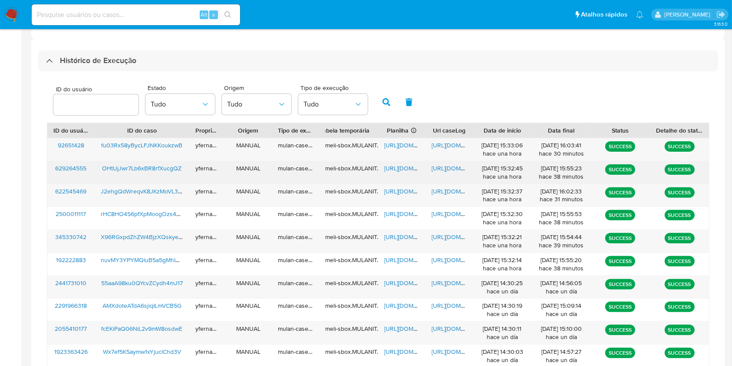
click at [392, 168] on span "https://docs.google.com/spreadsheets/d/1mcHpAVdXjyLDJpgzVOSA5i2lPK4WXbZ7j6Pyrg6…" at bounding box center [414, 168] width 60 height 9
click at [439, 165] on span "https://docs.google.com/document/d/1GPfkMkahnfgixqmmJh36fDjbH9Wh_ZnhxM_MQtQ4S-w…" at bounding box center [462, 168] width 60 height 9
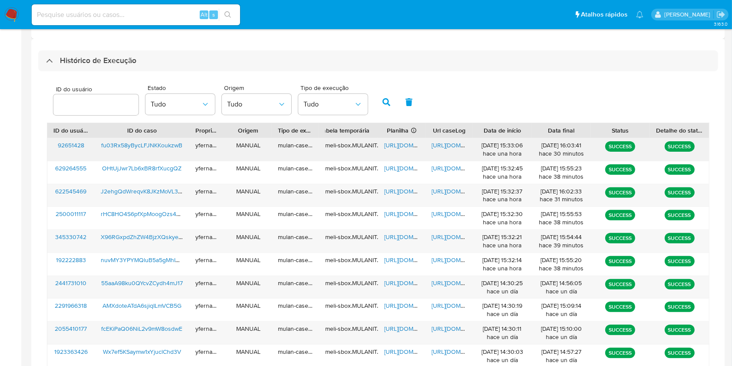
click at [400, 144] on span "https://docs.google.com/spreadsheets/d/1V-ZSPklM63mYgs4JX2QPkFdIeodYsxsXya0b4CQ…" at bounding box center [414, 145] width 60 height 9
click at [457, 143] on span "https://docs.google.com/document/d/1LGjijiDkJQ0VOozqqzOHmtUpnYh5LIstexrcnfueB7k…" at bounding box center [462, 145] width 60 height 9
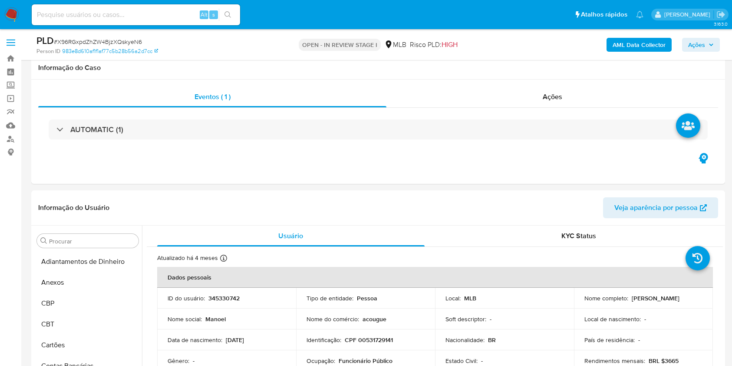
click at [121, 45] on span "# X96RGxpdZhZW4BjzXQskyeN6" at bounding box center [98, 41] width 88 height 9
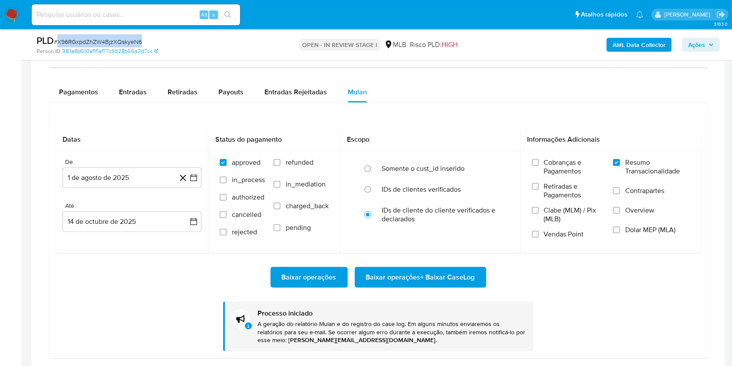
click at [121, 45] on span "# X96RGxpdZhZW4BjzXQskyeN6" at bounding box center [98, 41] width 88 height 9
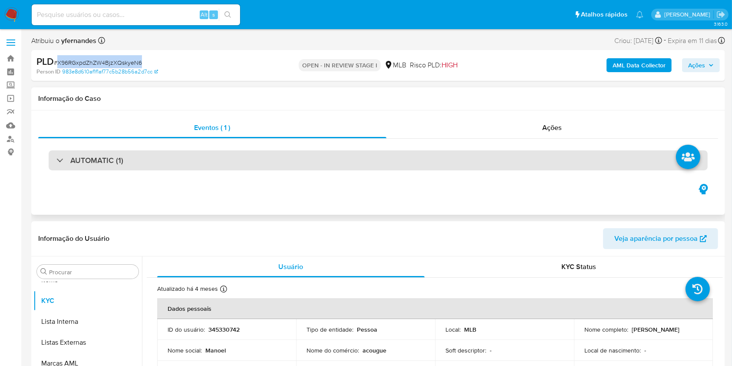
click at [307, 158] on div "AUTOMATIC (1)" at bounding box center [378, 160] width 659 height 20
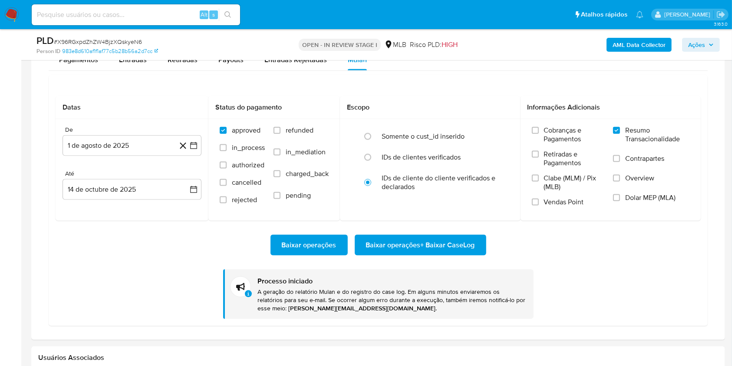
scroll to position [868, 0]
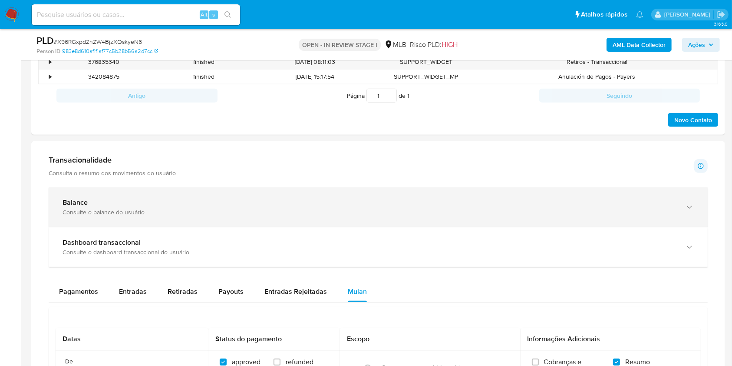
click at [68, 215] on div "Consulte o balance do usuário" at bounding box center [370, 212] width 614 height 8
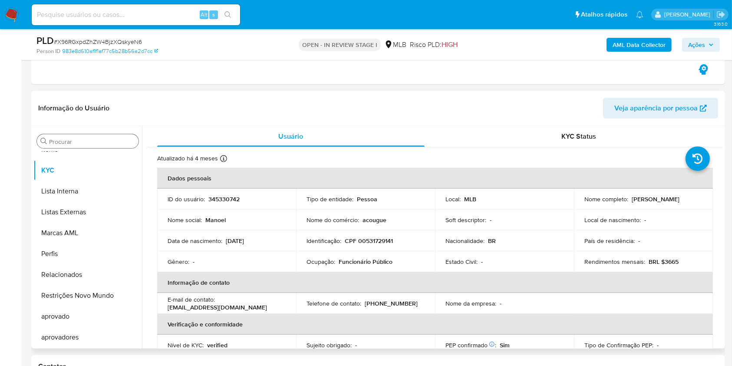
scroll to position [463, 0]
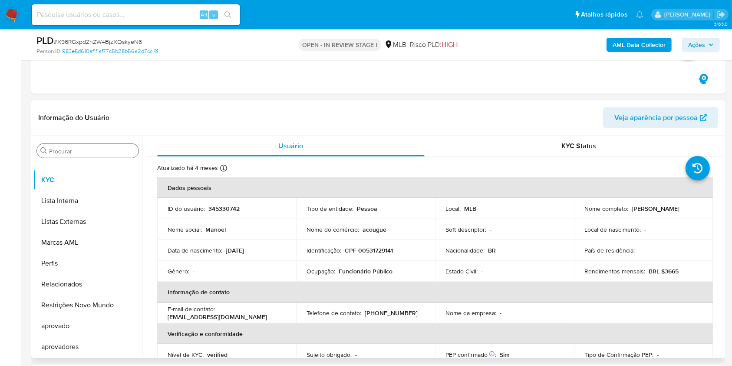
click at [62, 148] on input "Procurar" at bounding box center [92, 151] width 86 height 8
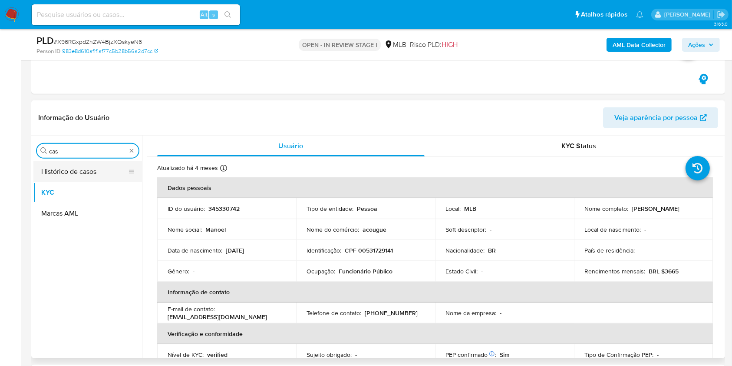
click at [73, 168] on button "Histórico de casos" at bounding box center [84, 171] width 102 height 21
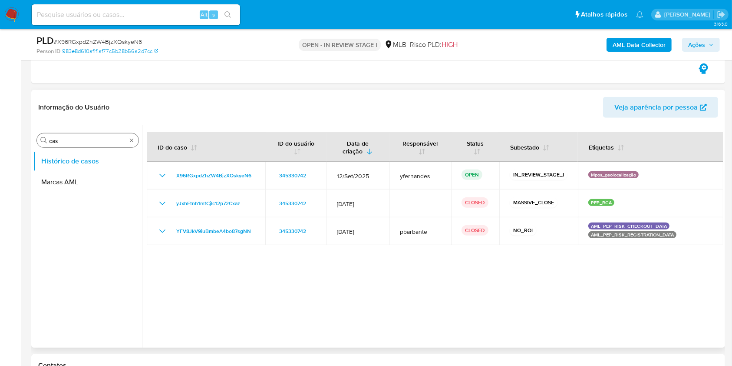
click at [82, 141] on input "cas" at bounding box center [87, 141] width 77 height 8
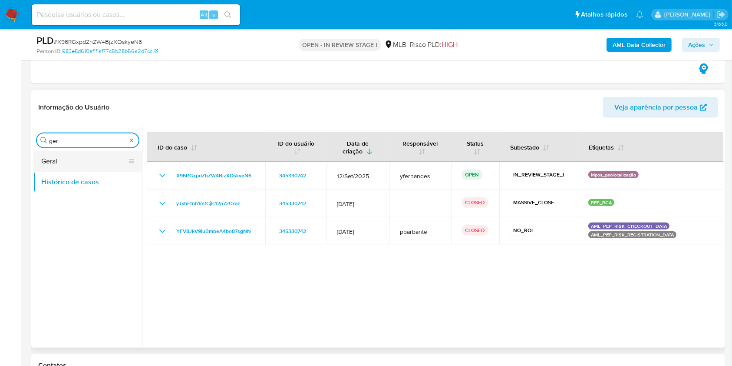
type input "ger"
click at [67, 159] on button "Geral" at bounding box center [84, 161] width 102 height 21
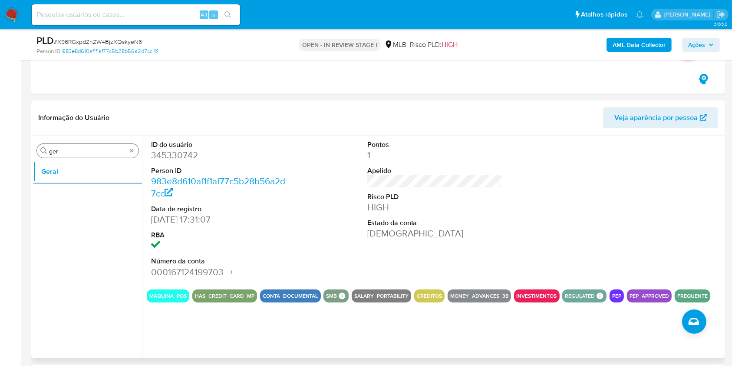
click at [66, 151] on input "ger" at bounding box center [87, 151] width 77 height 8
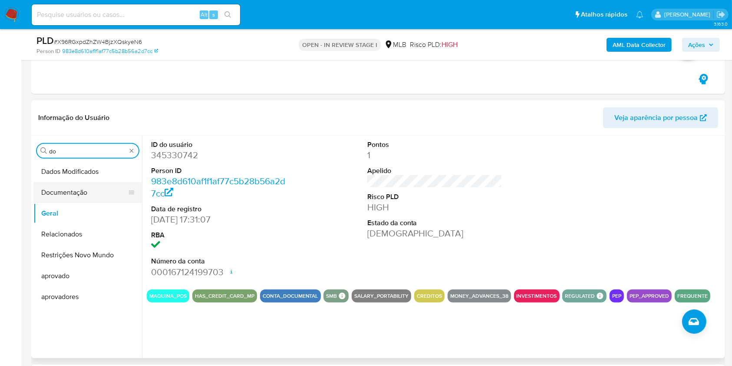
click at [63, 190] on button "Documentação" at bounding box center [84, 192] width 102 height 21
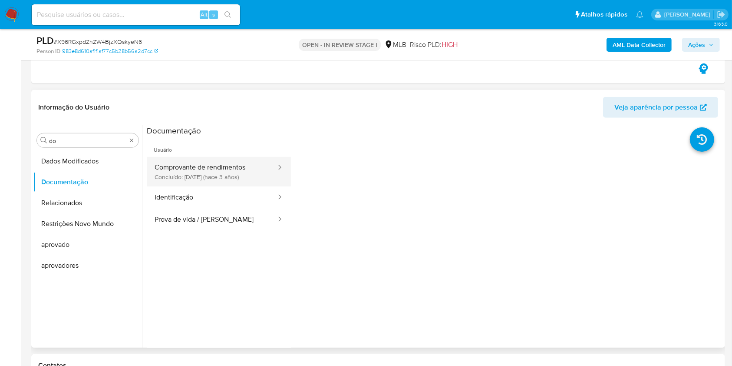
click at [195, 173] on button "Comprovante de rendimentos Concluído: 03/05/2022 (hace 3 años)" at bounding box center [212, 172] width 130 height 30
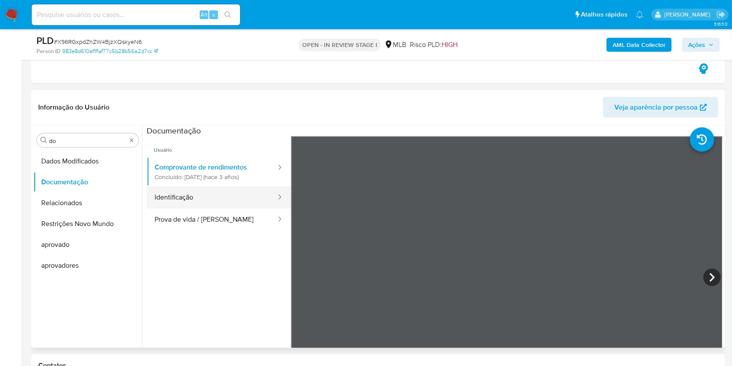
click at [191, 207] on button "Identificação" at bounding box center [212, 197] width 130 height 22
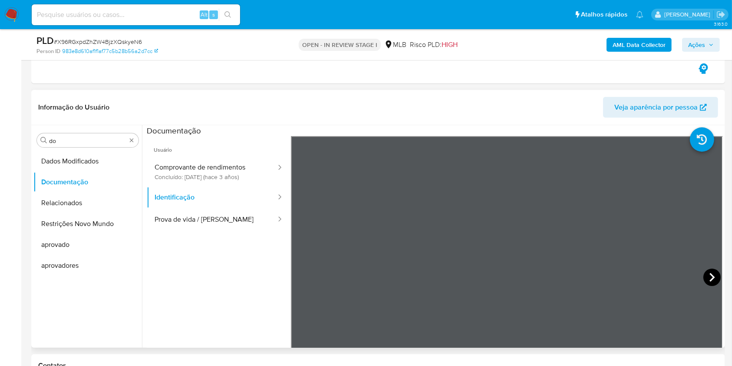
click at [706, 275] on icon at bounding box center [711, 276] width 17 height 17
click at [172, 210] on button "Prova de vida / Selfie" at bounding box center [212, 219] width 130 height 22
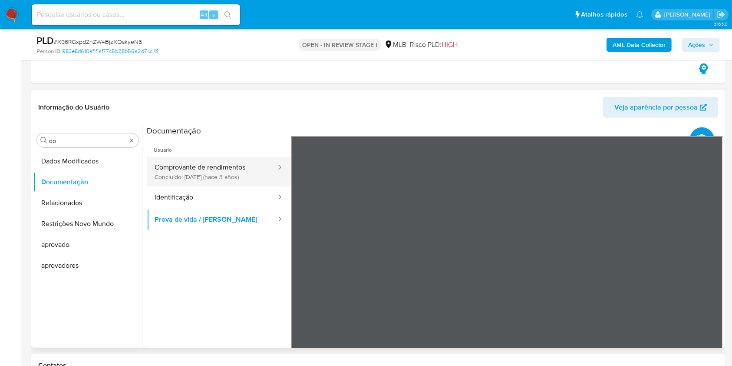
click at [191, 171] on button "Comprovante de rendimentos Concluído: 03/05/2022 (hace 3 años)" at bounding box center [212, 172] width 130 height 30
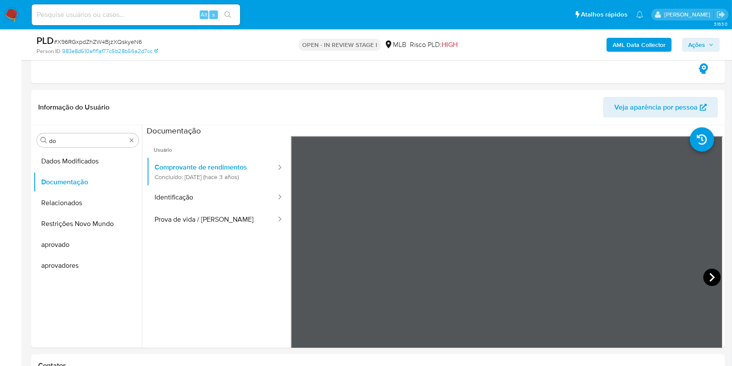
scroll to position [249, 0]
click at [708, 276] on icon at bounding box center [711, 276] width 17 height 17
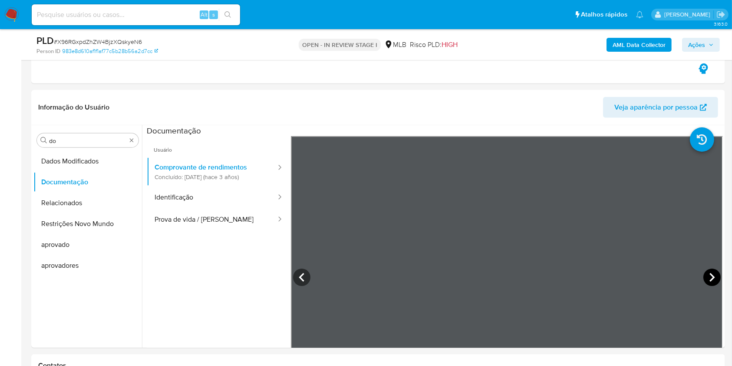
click at [708, 276] on icon at bounding box center [711, 276] width 17 height 17
click at [293, 273] on icon at bounding box center [301, 276] width 17 height 17
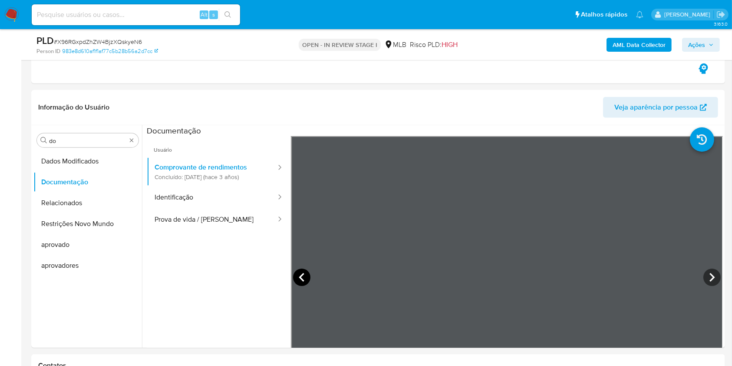
click at [293, 273] on icon at bounding box center [301, 276] width 17 height 17
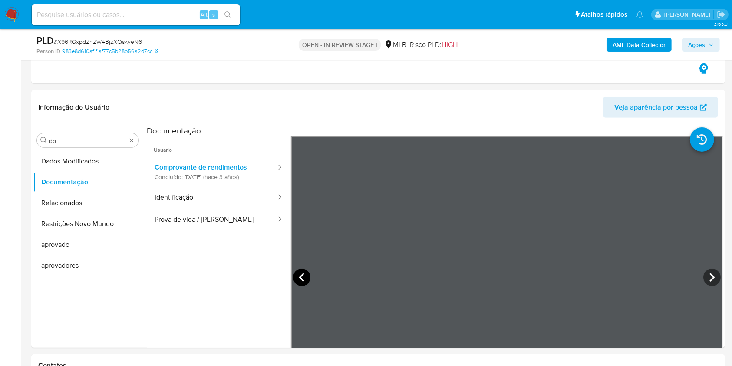
click at [293, 273] on icon at bounding box center [301, 276] width 17 height 17
click at [706, 280] on icon at bounding box center [711, 276] width 17 height 17
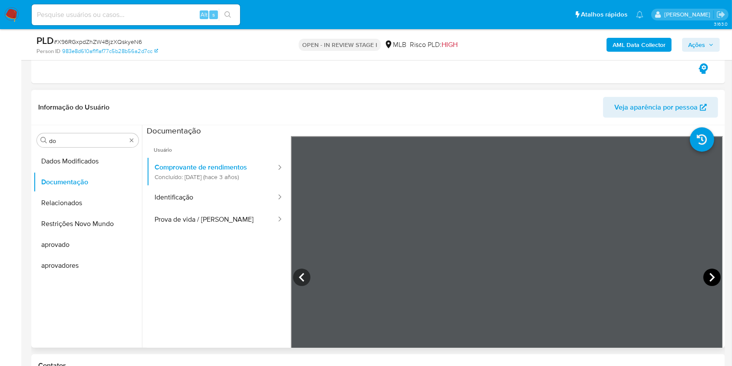
click at [713, 275] on icon at bounding box center [711, 276] width 17 height 17
click at [713, 282] on icon at bounding box center [711, 276] width 17 height 17
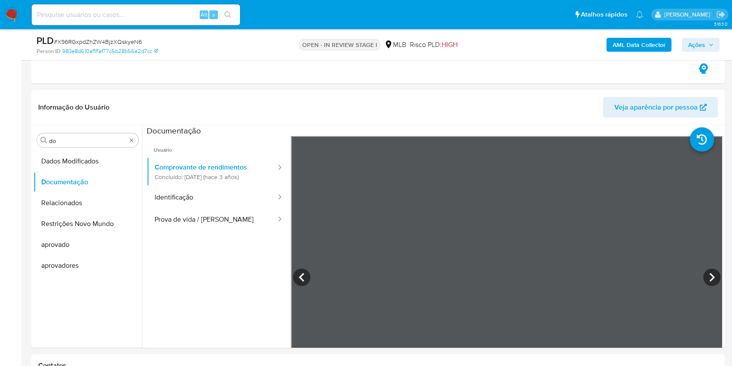
click at [301, 280] on icon at bounding box center [301, 276] width 17 height 17
click at [711, 281] on icon at bounding box center [711, 276] width 17 height 17
click at [711, 280] on icon at bounding box center [711, 276] width 17 height 17
click at [577, 113] on div "Informação do Usuário Veja aparência por pessoa Procurar do Dados Modificados D…" at bounding box center [378, 218] width 694 height 257
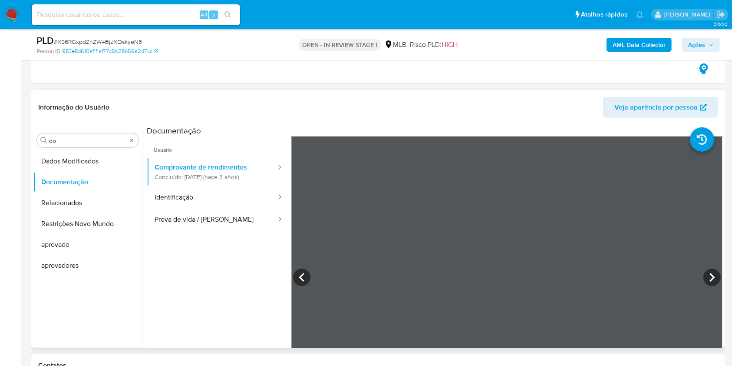
click at [320, 125] on section at bounding box center [435, 269] width 576 height 289
click at [711, 273] on icon at bounding box center [711, 276] width 17 height 17
click at [431, 134] on section at bounding box center [435, 269] width 576 height 289
click at [708, 276] on icon at bounding box center [711, 276] width 17 height 17
click at [715, 273] on icon at bounding box center [711, 276] width 17 height 17
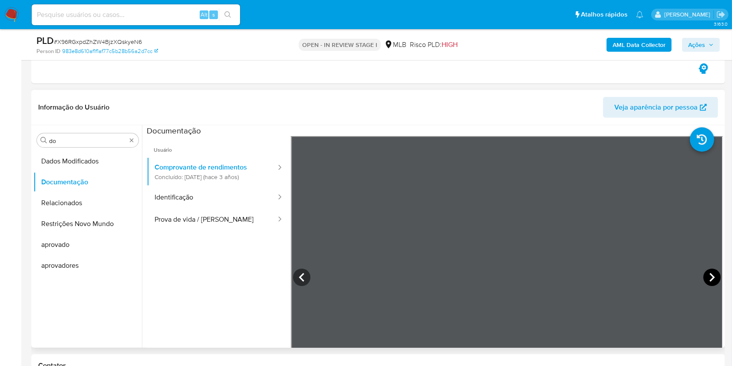
click at [709, 281] on icon at bounding box center [711, 276] width 17 height 17
click at [305, 278] on icon at bounding box center [301, 276] width 17 height 17
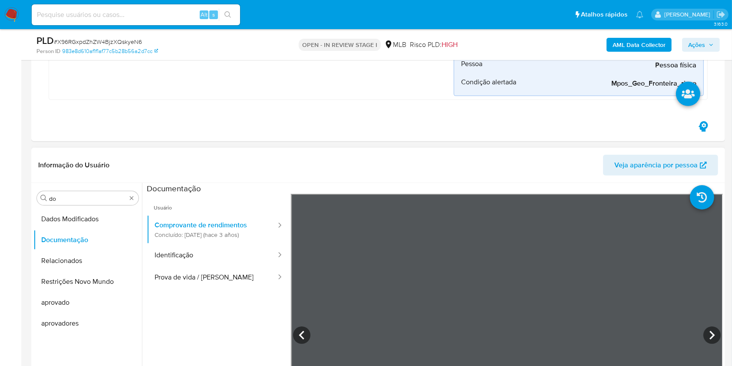
scroll to position [463, 0]
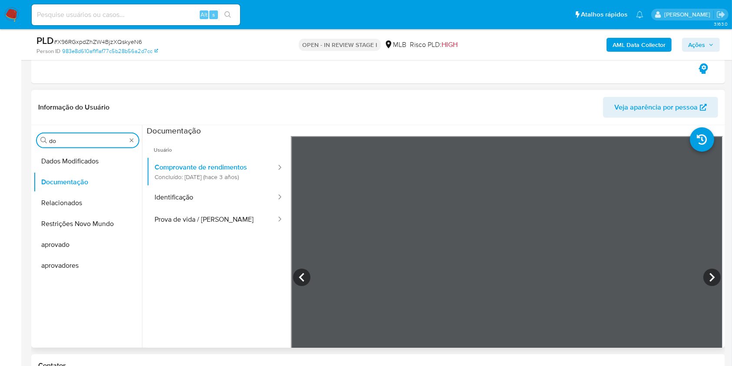
click at [76, 141] on input "do" at bounding box center [87, 141] width 77 height 8
type input "ky"
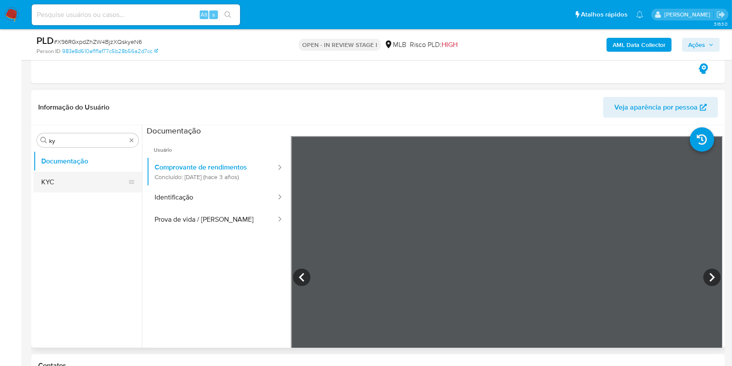
click at [55, 182] on button "KYC" at bounding box center [84, 181] width 102 height 21
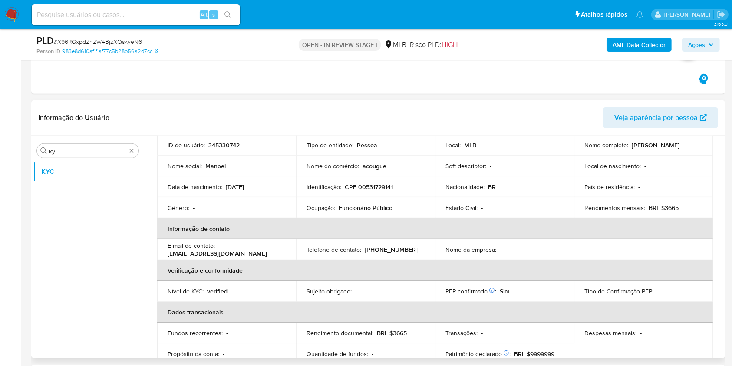
scroll to position [66, 0]
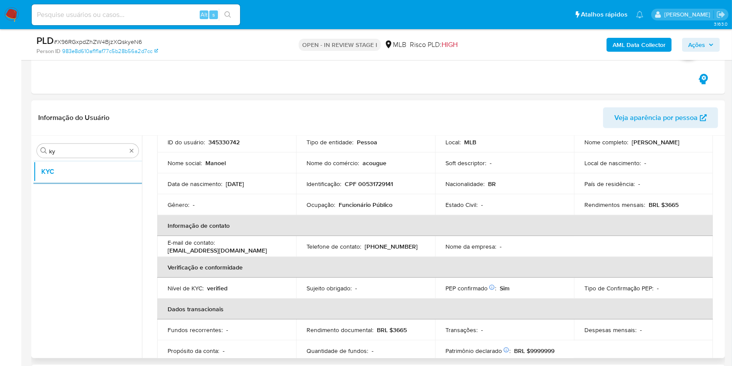
click at [348, 202] on p "Funcionário Público" at bounding box center [366, 205] width 54 height 8
click at [348, 201] on p "Funcionário Público" at bounding box center [366, 205] width 54 height 8
copy div "Ocupação : Funcionário Público"
drag, startPoint x: 382, startPoint y: 191, endPoint x: 696, endPoint y: 219, distance: 316.0
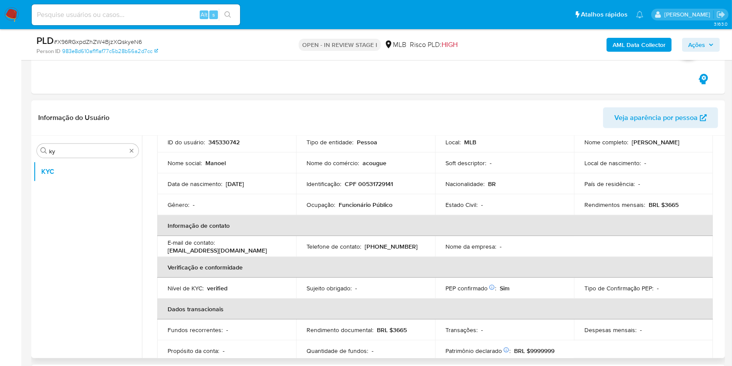
click at [382, 191] on td "Identificação : CPF 00531729141" at bounding box center [365, 183] width 139 height 21
click at [666, 205] on p "BRL $3665" at bounding box center [664, 205] width 30 height 8
copy p "3665"
click at [381, 159] on p "acougue" at bounding box center [375, 163] width 24 height 8
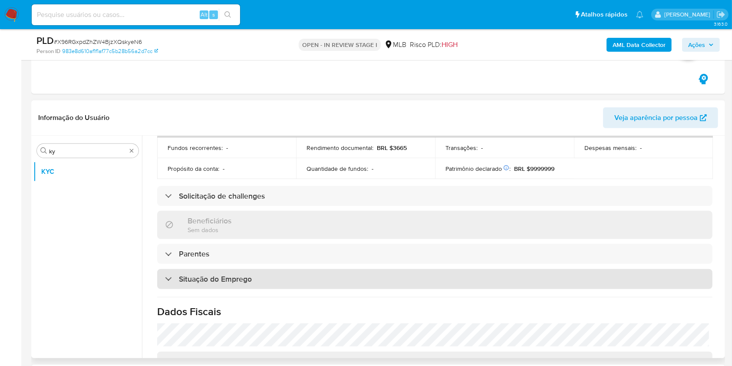
scroll to position [369, 0]
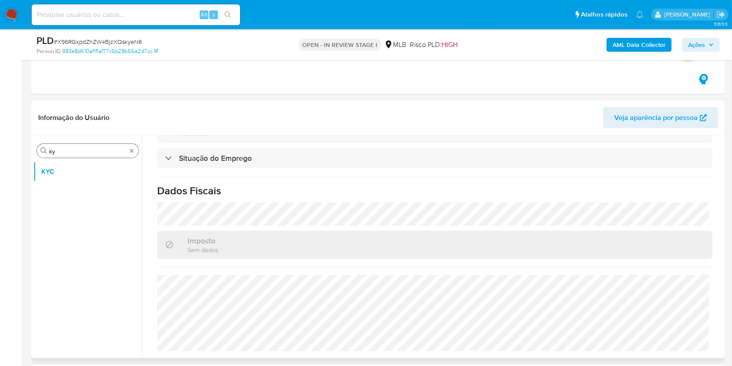
click at [62, 149] on input "ky" at bounding box center [87, 151] width 77 height 8
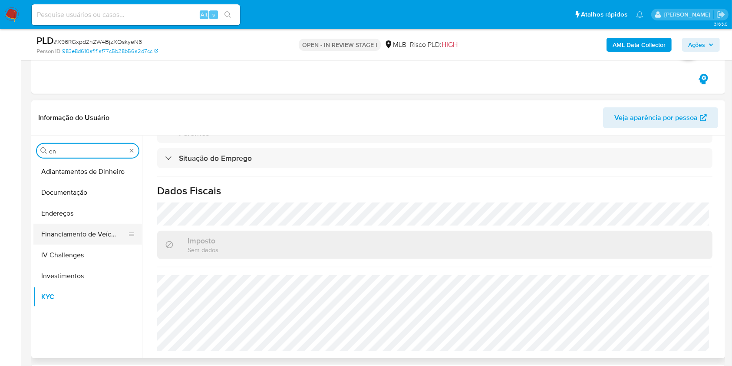
type input "en"
click at [56, 228] on button "Financiamento de Veículos" at bounding box center [84, 234] width 102 height 21
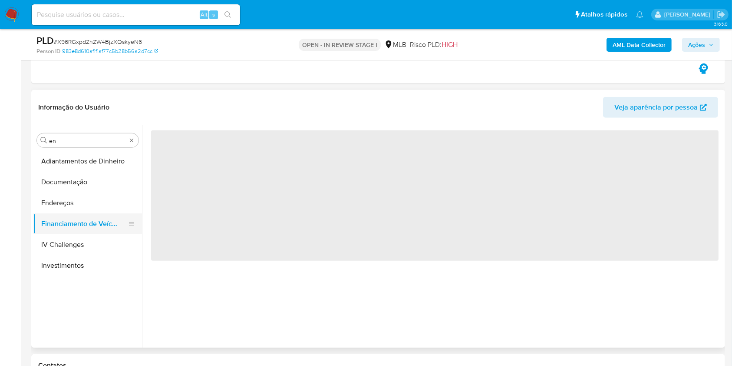
click at [56, 228] on button "Financiamento de Veículos" at bounding box center [84, 223] width 102 height 21
click at [41, 208] on button "Endereços" at bounding box center [84, 202] width 102 height 21
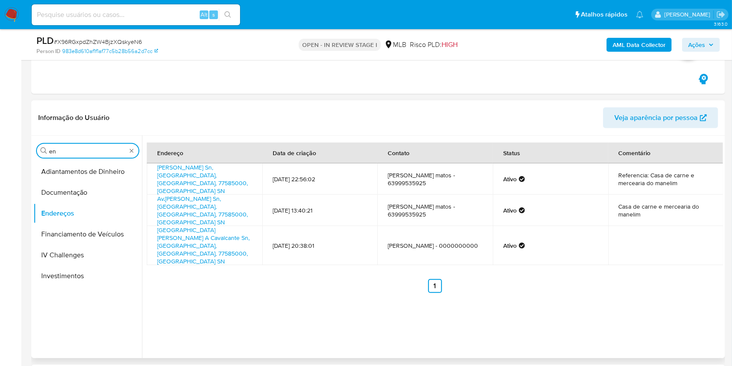
click at [58, 152] on input "en" at bounding box center [87, 151] width 77 height 8
type input "ge"
click at [43, 176] on button "Detalhe da geolocalização" at bounding box center [84, 171] width 102 height 21
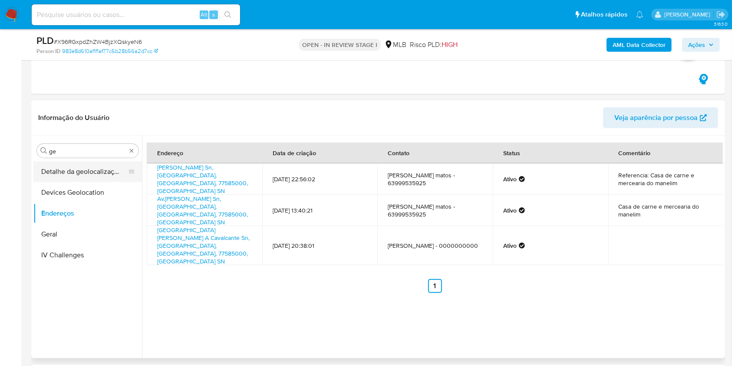
click at [43, 176] on button "Detalhe da geolocalização" at bounding box center [84, 171] width 102 height 21
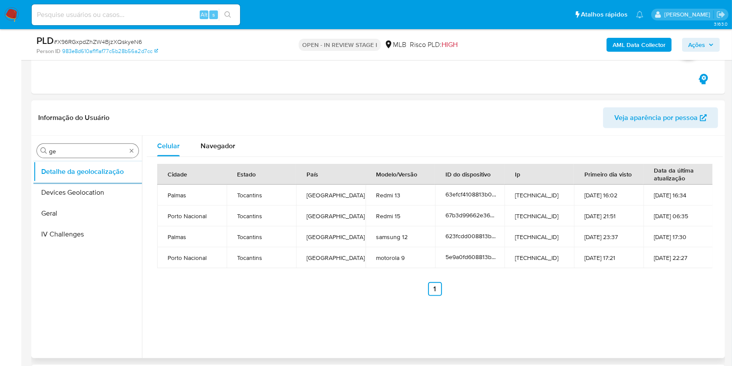
click at [69, 155] on div "Procurar ge" at bounding box center [88, 151] width 102 height 14
click at [62, 151] on input "ge" at bounding box center [87, 151] width 77 height 8
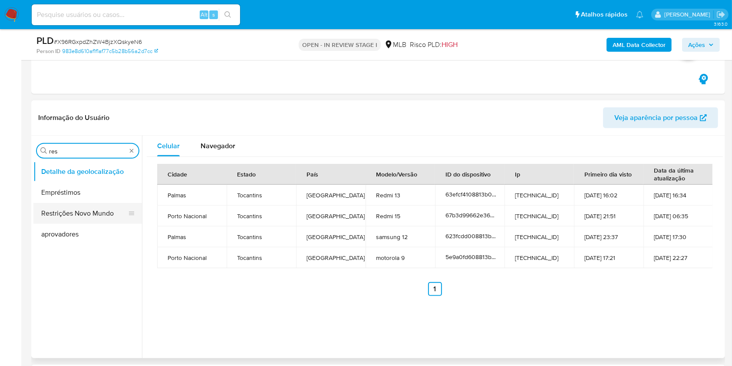
type input "res"
click at [48, 214] on button "Restrições Novo Mundo" at bounding box center [84, 213] width 102 height 21
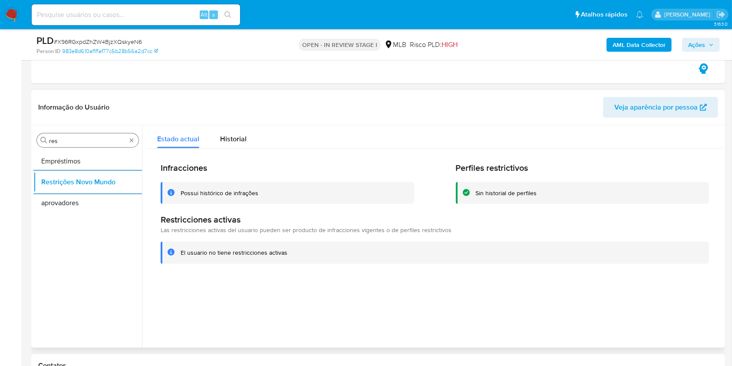
click at [70, 145] on div "Procurar res" at bounding box center [88, 140] width 102 height 14
click at [66, 142] on input "res" at bounding box center [87, 141] width 77 height 8
click at [66, 141] on input "res" at bounding box center [87, 141] width 77 height 8
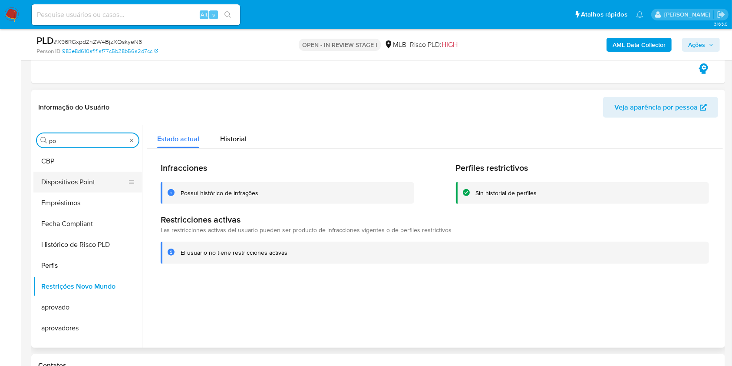
type input "po"
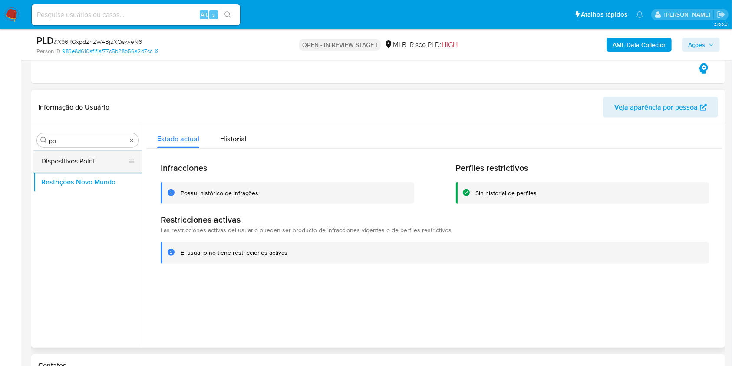
click at [56, 156] on button "Dispositivos Point" at bounding box center [84, 161] width 102 height 21
drag, startPoint x: 56, startPoint y: 156, endPoint x: 87, endPoint y: 138, distance: 35.8
click at [56, 156] on button "Dispositivos Point" at bounding box center [87, 161] width 109 height 21
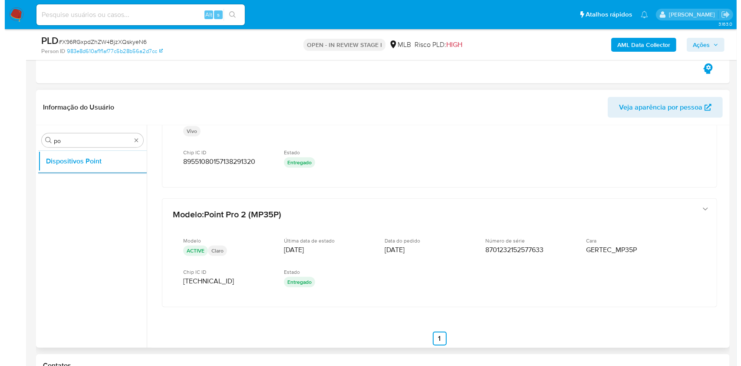
scroll to position [201, 0]
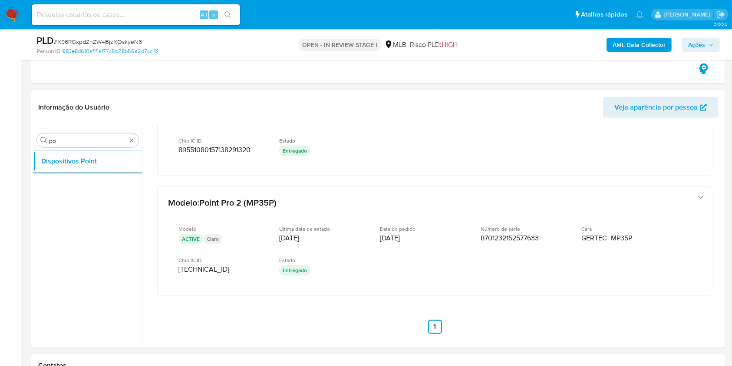
click at [636, 38] on b "AML Data Collector" at bounding box center [639, 45] width 53 height 14
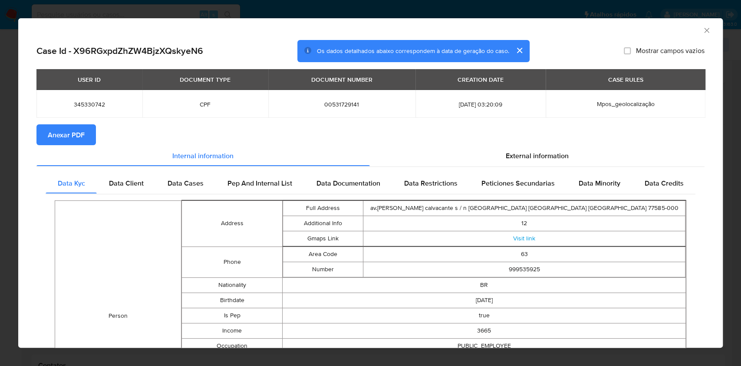
click at [66, 134] on span "Anexar PDF" at bounding box center [66, 134] width 37 height 19
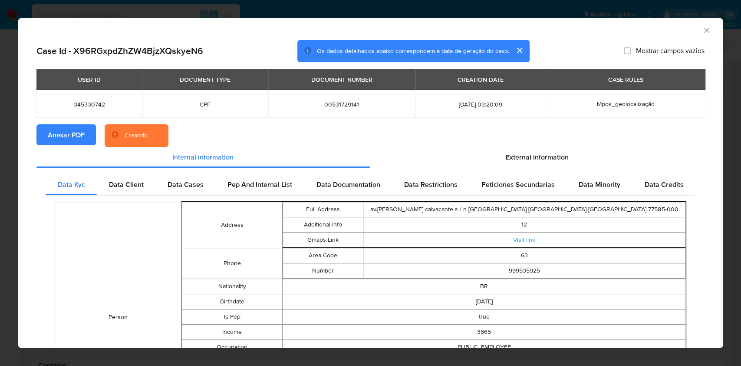
click at [520, 163] on div "External information" at bounding box center [537, 157] width 335 height 21
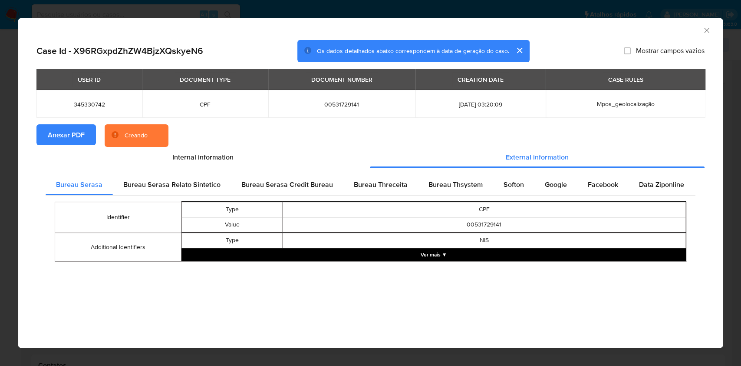
click at [531, 204] on td "CPF" at bounding box center [484, 209] width 403 height 15
click at [514, 179] on span "Softon" at bounding box center [514, 184] width 20 height 10
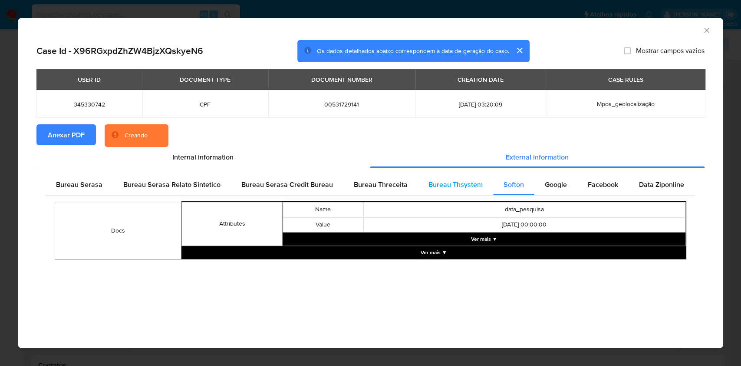
click at [455, 179] on span "Bureau Thsystem" at bounding box center [456, 184] width 54 height 10
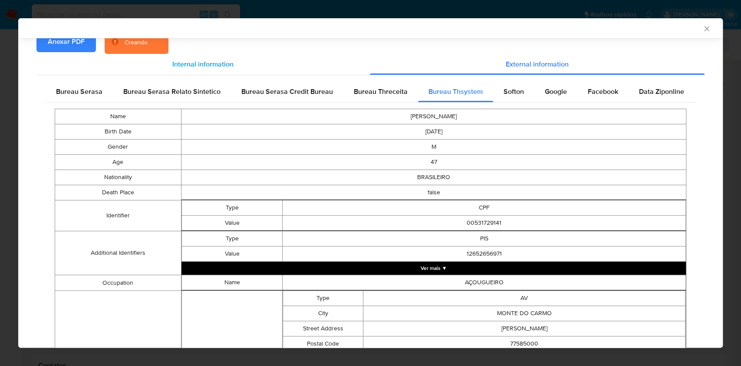
scroll to position [0, 0]
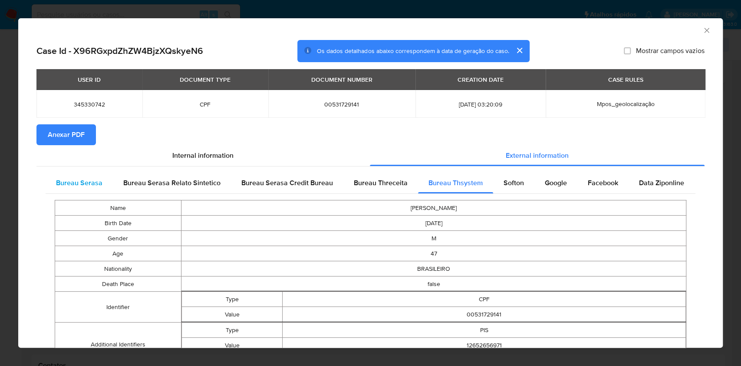
click at [58, 184] on span "Bureau Serasa" at bounding box center [79, 183] width 46 height 10
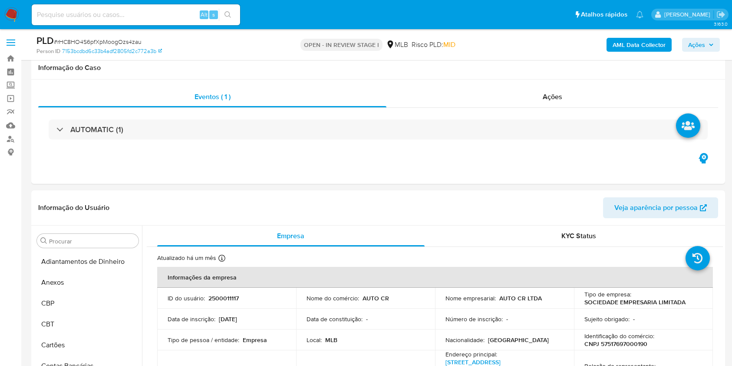
drag, startPoint x: 0, startPoint y: 0, endPoint x: 116, endPoint y: 38, distance: 122.3
click at [115, 38] on span "# rHC8HO4S6pfXpMoogOzs4zau" at bounding box center [98, 41] width 88 height 9
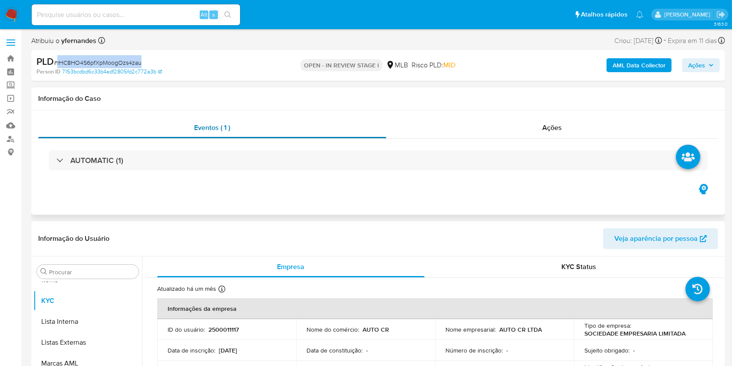
click at [165, 130] on div "Eventos ( 1 )" at bounding box center [212, 127] width 348 height 21
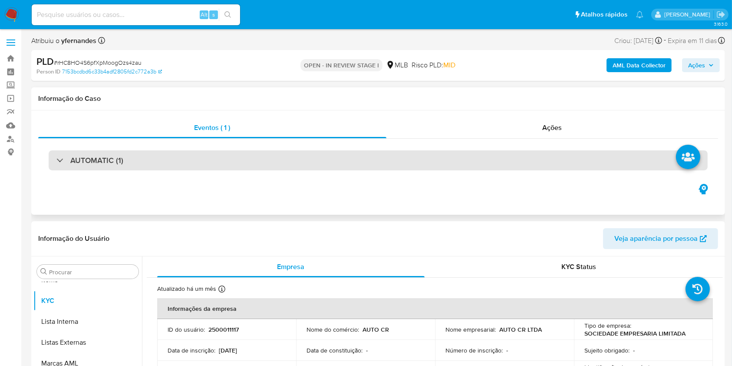
click at [184, 158] on div "AUTOMATIC (1)" at bounding box center [378, 160] width 659 height 20
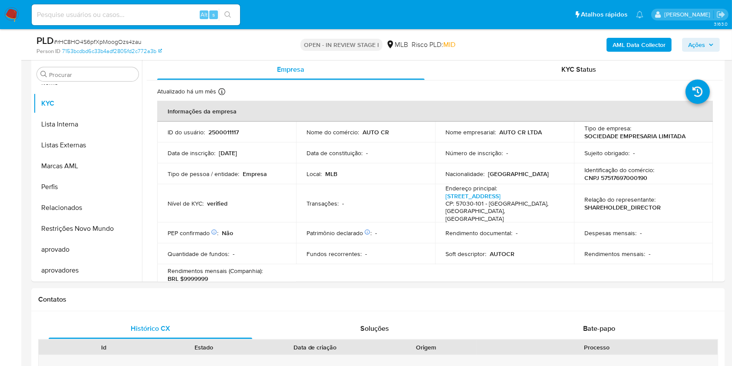
scroll to position [810, 0]
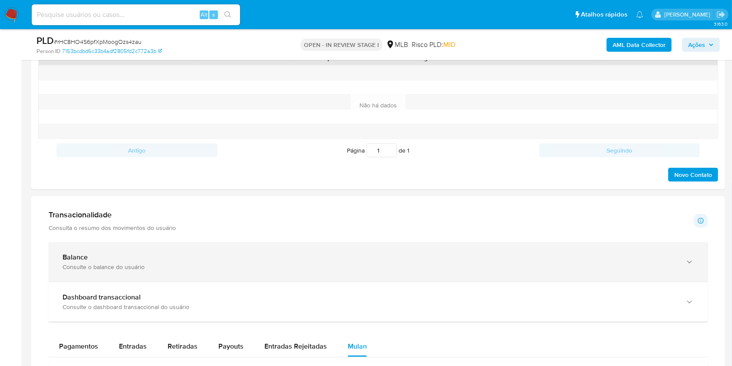
click at [139, 253] on div "Balance" at bounding box center [370, 257] width 614 height 9
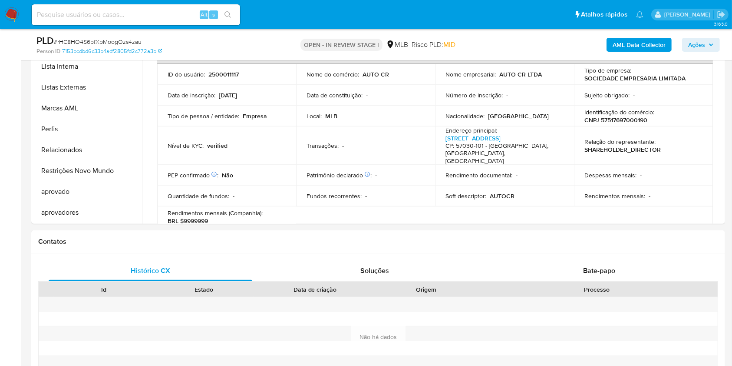
scroll to position [521, 0]
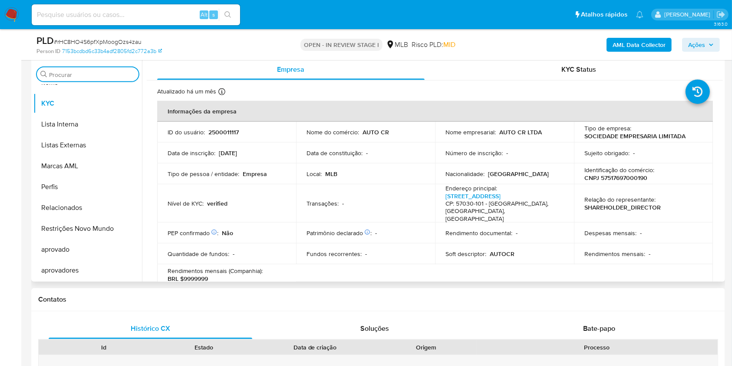
click at [56, 71] on input "Procurar" at bounding box center [92, 75] width 86 height 8
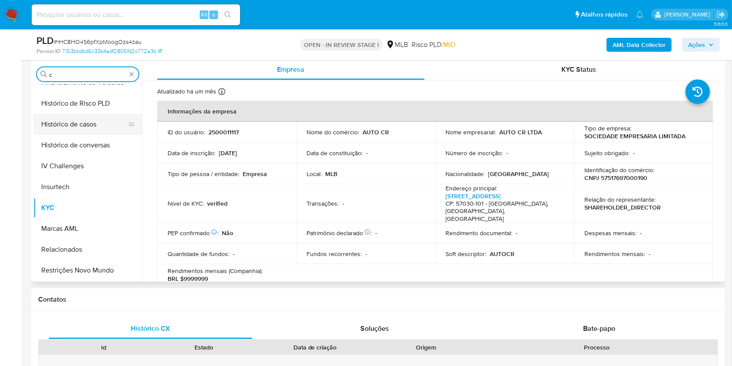
scroll to position [0, 0]
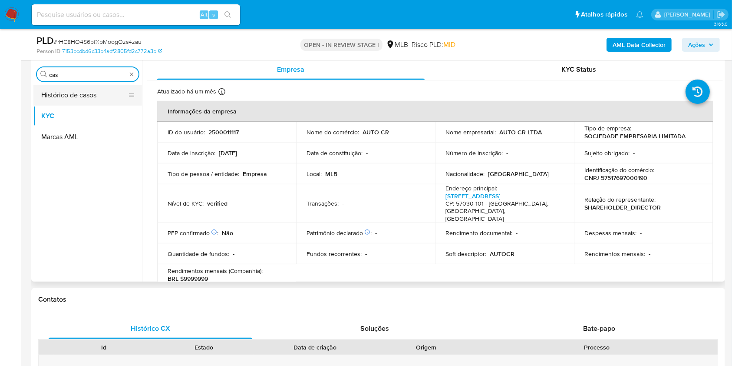
click at [63, 94] on button "Histórico de casos" at bounding box center [84, 95] width 102 height 21
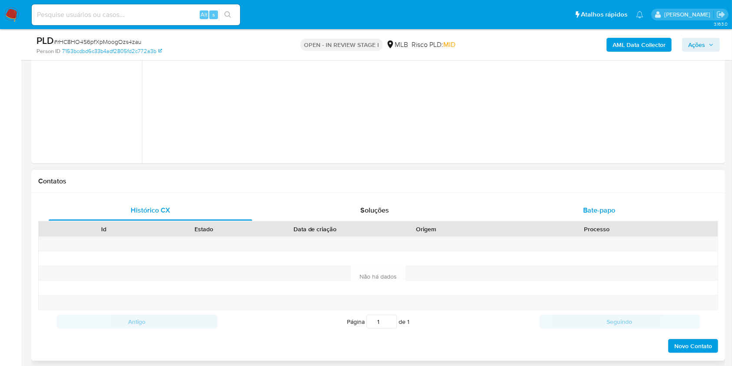
scroll to position [695, 0]
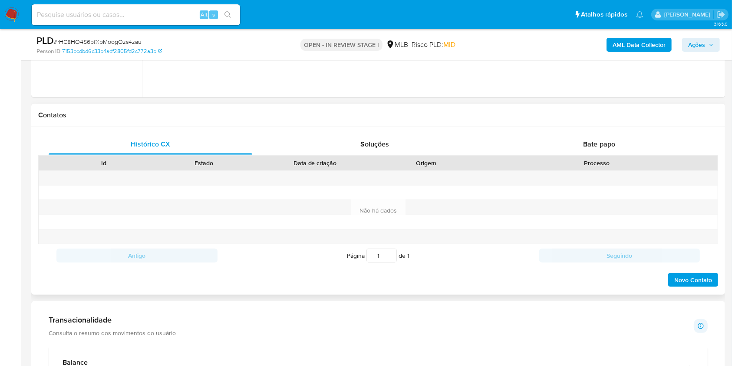
click at [569, 120] on div "Contatos" at bounding box center [378, 115] width 694 height 23
click at [577, 142] on div "Bate-papo" at bounding box center [600, 144] width 204 height 21
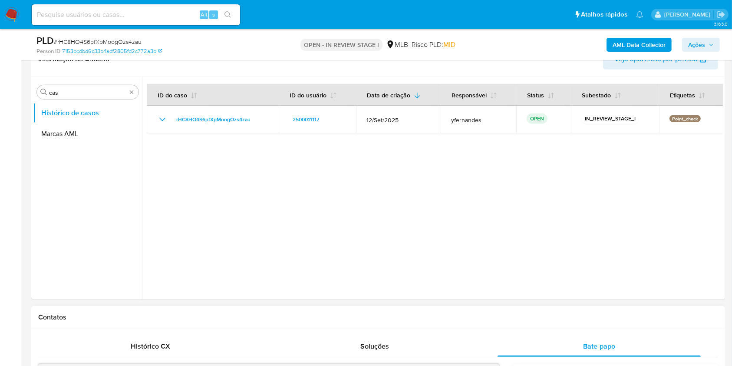
scroll to position [463, 0]
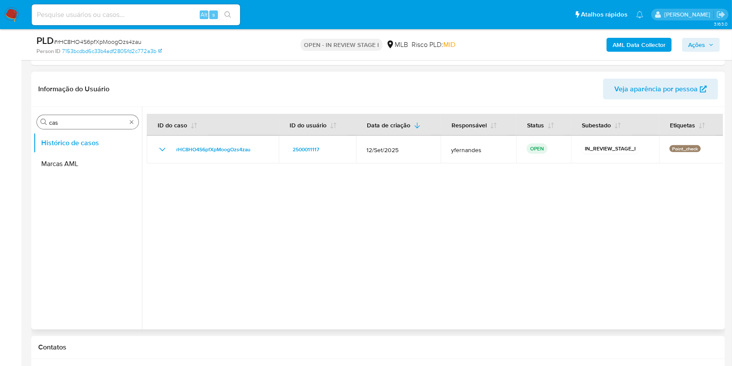
click at [89, 116] on div "Procurar cas" at bounding box center [88, 122] width 102 height 14
click at [76, 121] on input "cas" at bounding box center [87, 123] width 77 height 8
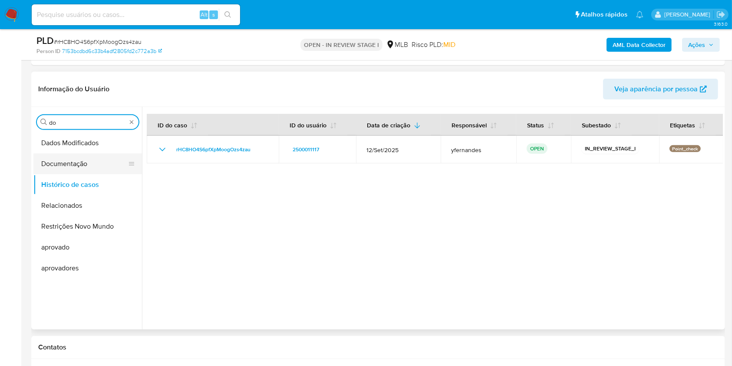
click at [69, 159] on button "Documentação" at bounding box center [84, 163] width 102 height 21
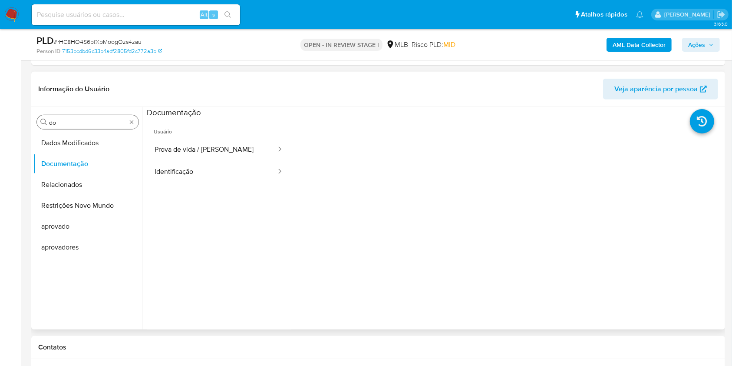
click at [72, 122] on input "do" at bounding box center [87, 123] width 77 height 8
click at [62, 115] on div "Procurar do" at bounding box center [88, 122] width 102 height 14
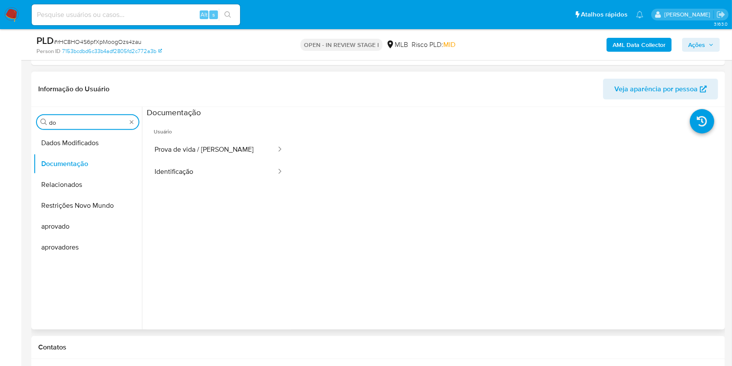
click at [72, 120] on input "do" at bounding box center [87, 123] width 77 height 8
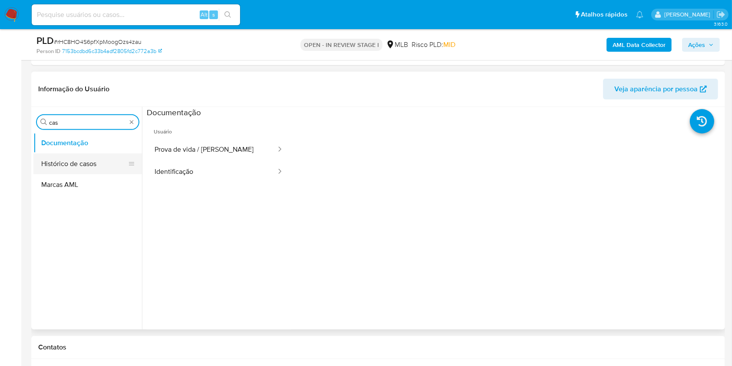
type input "cas"
click at [60, 153] on button "Histórico de casos" at bounding box center [84, 163] width 102 height 21
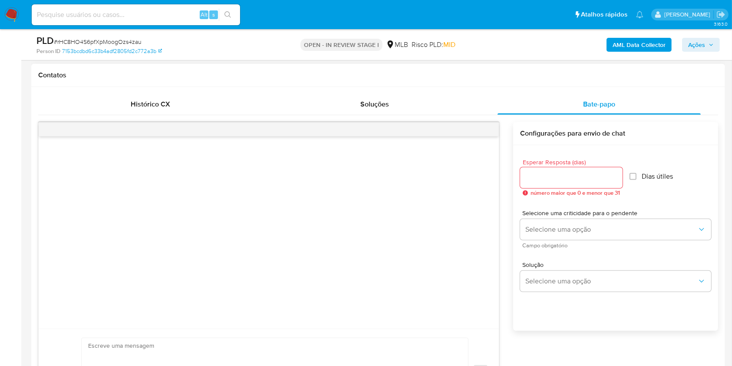
scroll to position [752, 0]
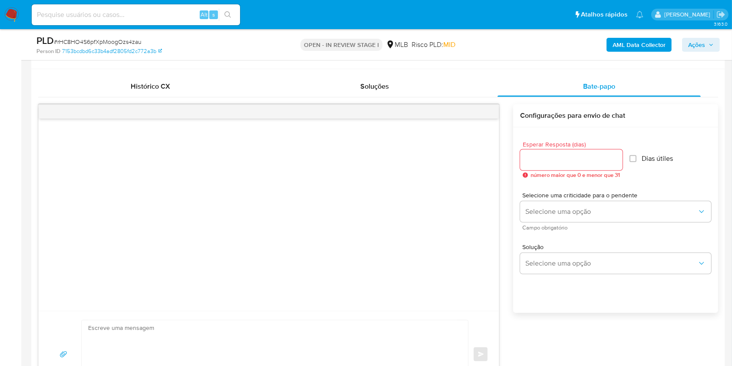
click at [534, 158] on input "Esperar Resposta (dias)" at bounding box center [571, 159] width 102 height 11
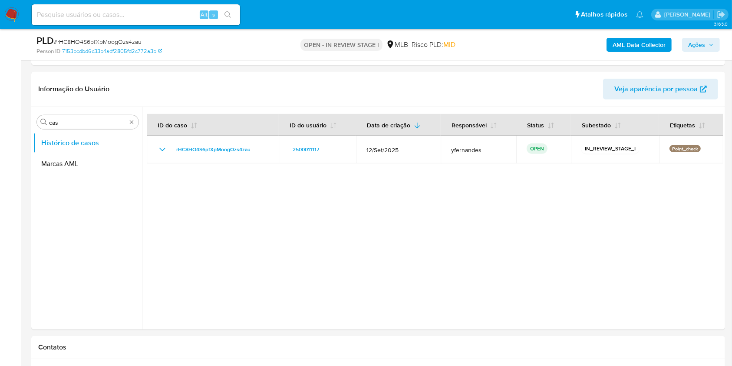
scroll to position [405, 0]
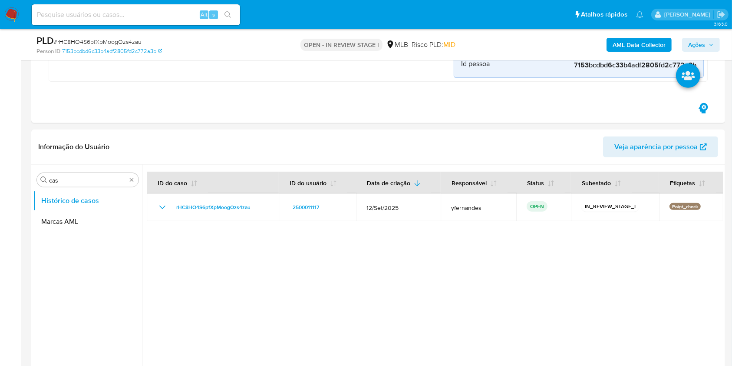
type input "3"
click at [88, 176] on input "cas" at bounding box center [87, 180] width 77 height 8
click at [73, 222] on button "KYC" at bounding box center [84, 221] width 102 height 21
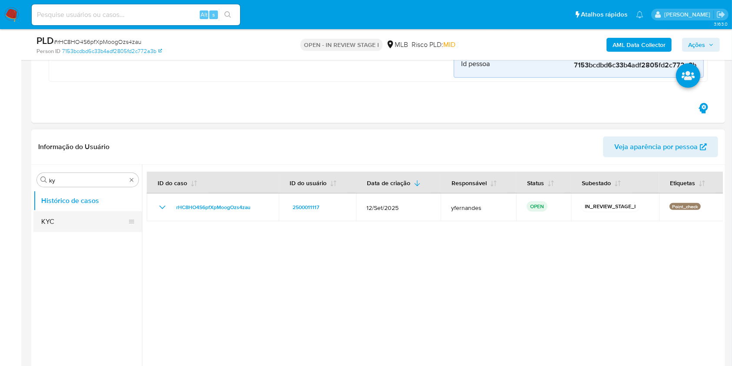
click at [73, 222] on button "KYC" at bounding box center [84, 221] width 102 height 21
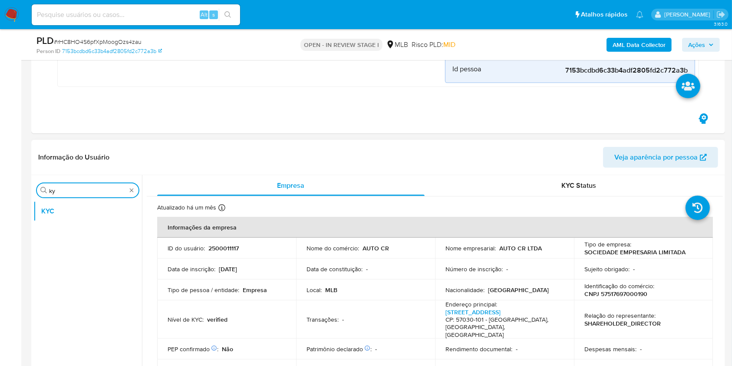
click at [69, 193] on input "ky" at bounding box center [87, 191] width 77 height 8
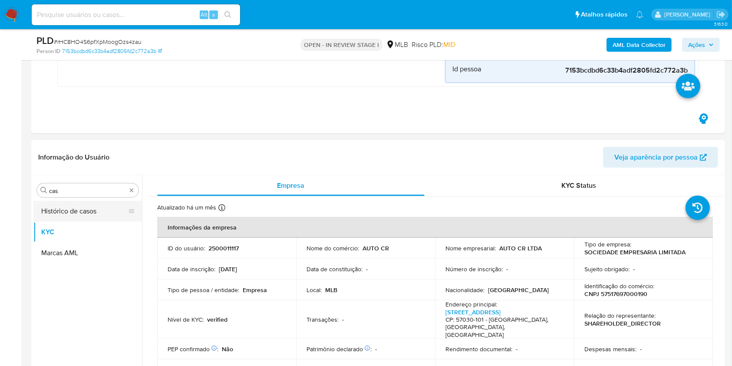
click at [64, 212] on button "Histórico de casos" at bounding box center [84, 211] width 102 height 21
click at [64, 242] on button "Marcas AML" at bounding box center [87, 252] width 109 height 21
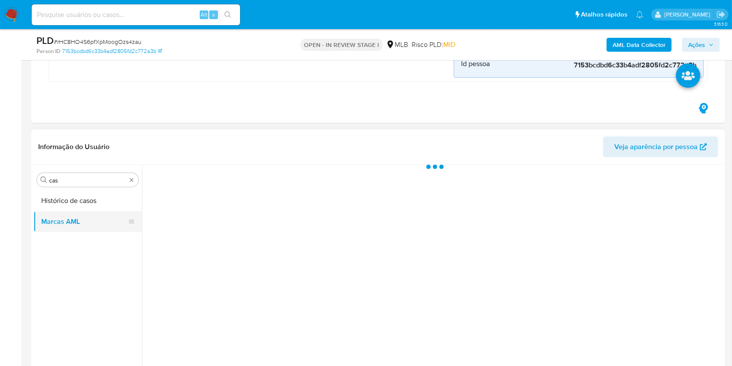
click at [72, 211] on button "Marcas AML" at bounding box center [84, 221] width 102 height 21
click at [71, 206] on button "Histórico de casos" at bounding box center [84, 200] width 102 height 21
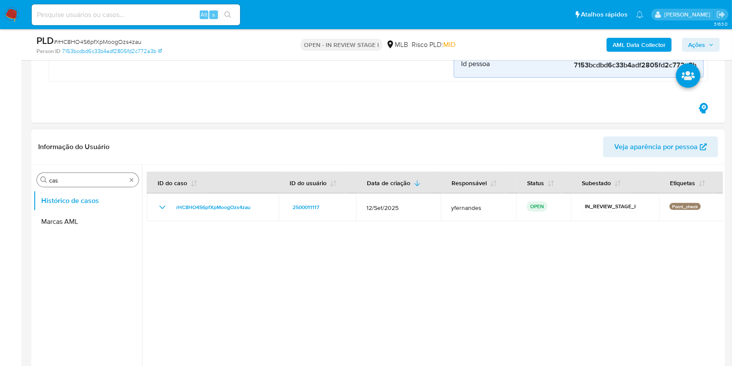
click at [77, 181] on input "cas" at bounding box center [87, 180] width 77 height 8
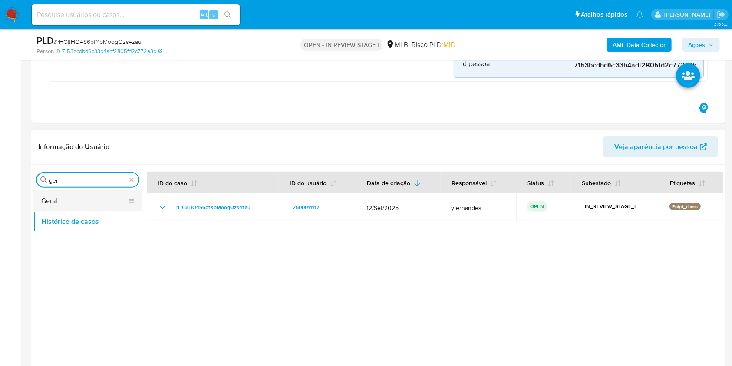
type input "ger"
click at [55, 201] on button "Geral" at bounding box center [84, 200] width 102 height 21
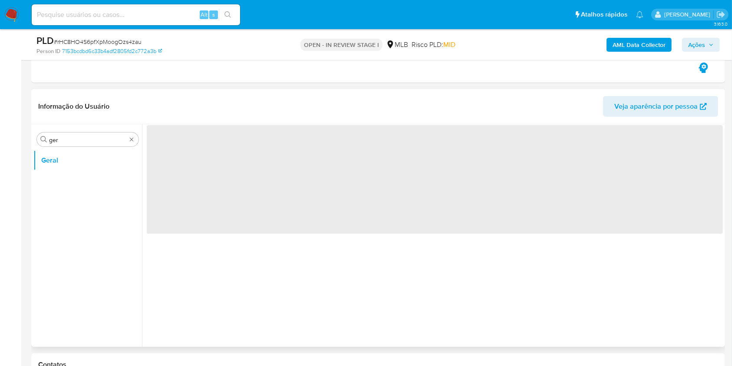
scroll to position [463, 0]
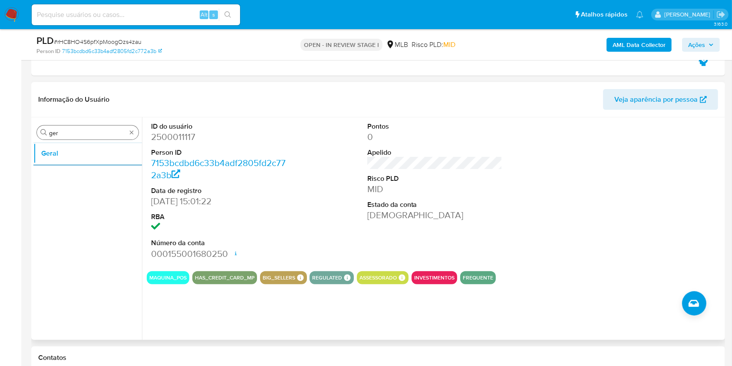
click at [61, 134] on input "ger" at bounding box center [87, 133] width 77 height 8
click at [61, 135] on input "ger" at bounding box center [87, 133] width 77 height 8
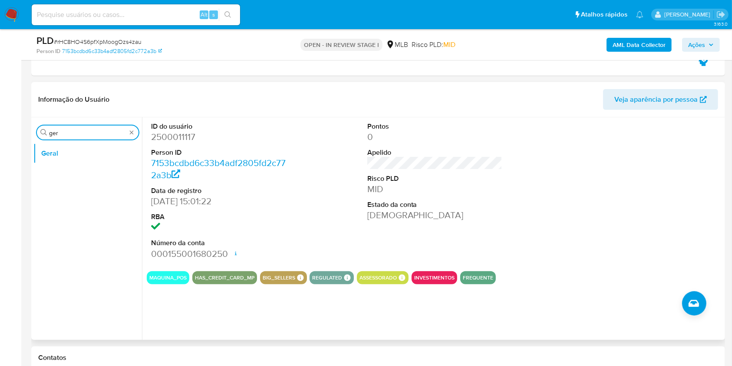
click at [61, 135] on input "ger" at bounding box center [87, 133] width 77 height 8
type input "ky"
click at [54, 172] on button "KYC" at bounding box center [84, 174] width 102 height 21
click at [54, 171] on button "KYC" at bounding box center [84, 174] width 102 height 21
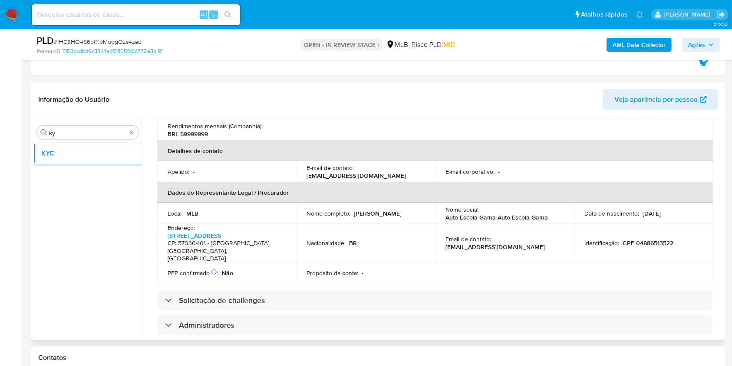
scroll to position [206, 0]
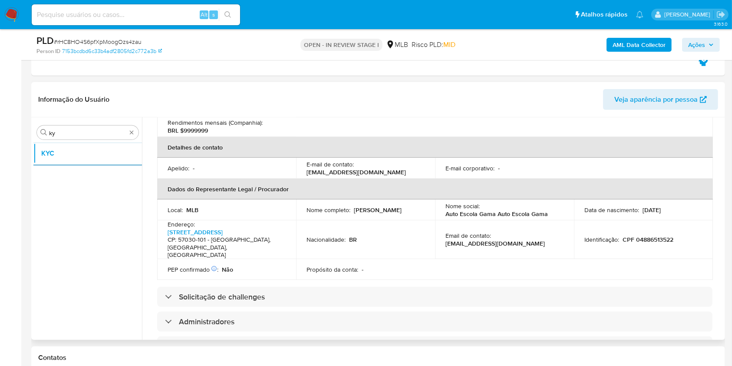
click at [368, 255] on div "Informações da empresa ID do usuário : 2500011117 Nome do comércio : AUTO CR No…" at bounding box center [434, 281] width 555 height 657
click at [383, 280] on div "Informações da empresa ID do usuário : 2500011117 Nome do comércio : AUTO CR No…" at bounding box center [434, 281] width 555 height 657
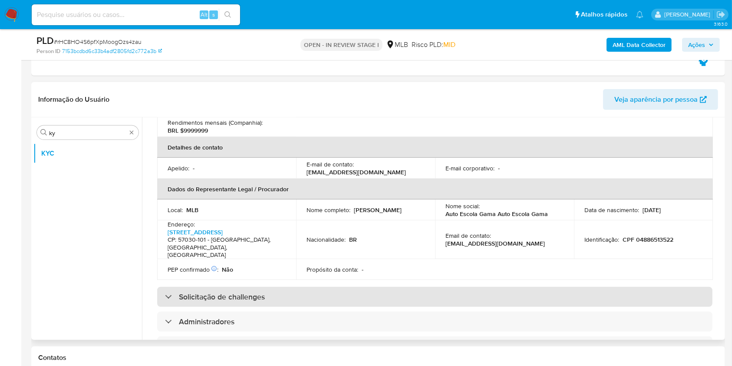
click at [386, 287] on div "Solicitação de challenges" at bounding box center [434, 297] width 555 height 20
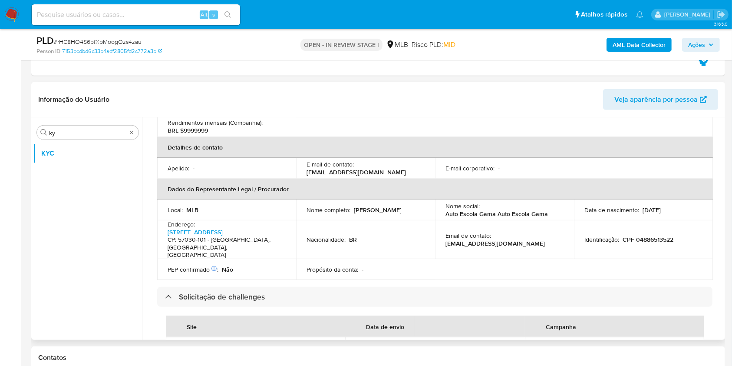
scroll to position [264, 0]
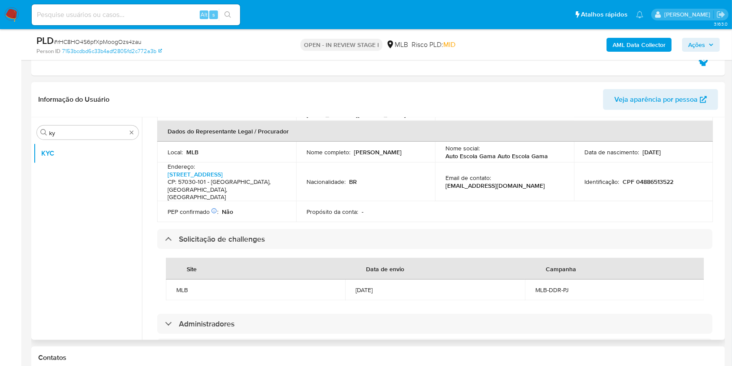
drag, startPoint x: 393, startPoint y: 136, endPoint x: 423, endPoint y: 136, distance: 30.4
click at [423, 142] on td "Nome completo : Raul Fellipe Araujo Silva" at bounding box center [365, 152] width 139 height 21
copy div "Raul Fellipe Araujo Silva"
drag, startPoint x: 434, startPoint y: 154, endPoint x: 587, endPoint y: 150, distance: 153.3
click at [435, 162] on td "Email de contato : autoescolagama71@gmail.com" at bounding box center [504, 181] width 139 height 39
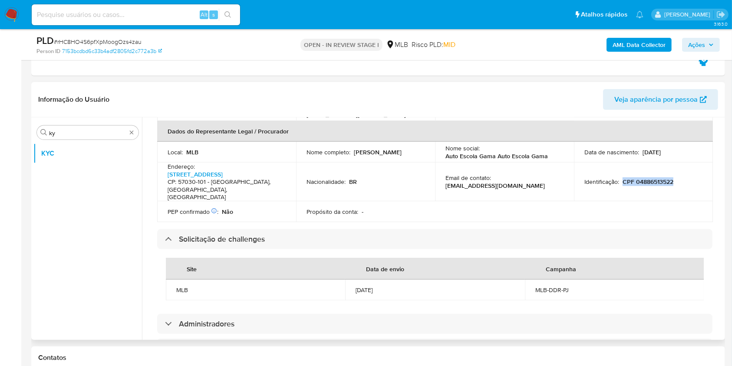
drag, startPoint x: 650, startPoint y: 160, endPoint x: 679, endPoint y: 162, distance: 28.7
click at [679, 178] on div "Identificação : CPF 04886513522" at bounding box center [643, 182] width 118 height 8
copy p "CPF 04886513522"
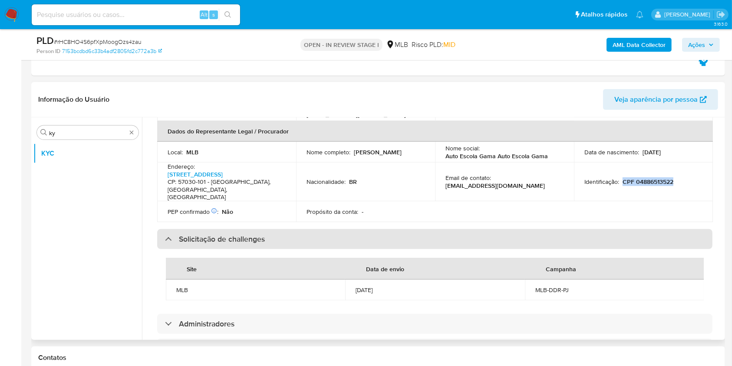
click at [368, 229] on div "Solicitação de challenges" at bounding box center [434, 239] width 555 height 20
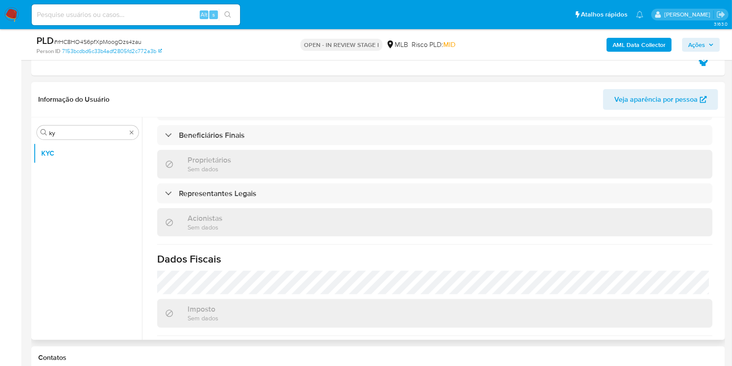
scroll to position [453, 0]
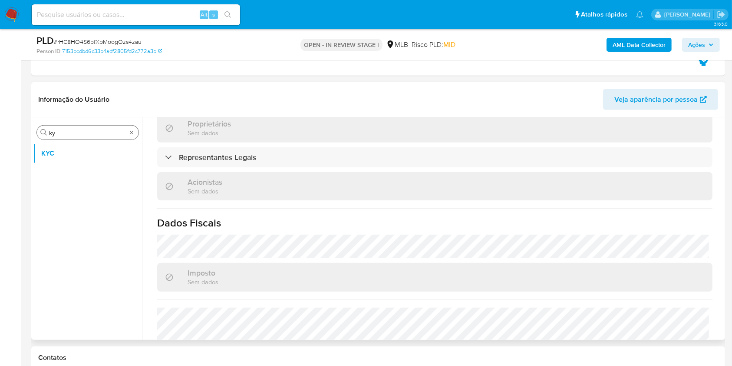
click at [58, 131] on input "ky" at bounding box center [87, 133] width 77 height 8
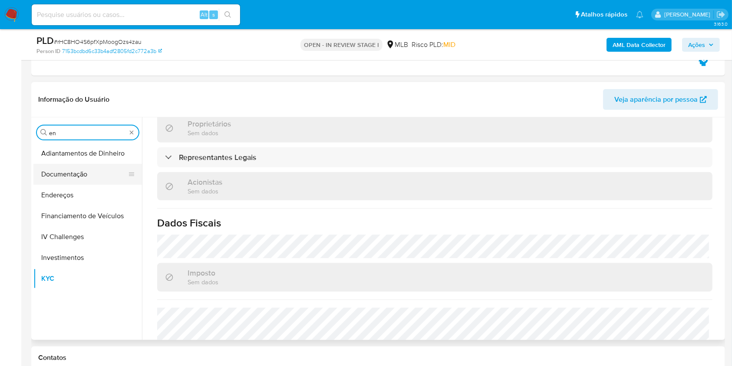
type input "en"
click at [63, 183] on button "Documentação" at bounding box center [84, 174] width 102 height 21
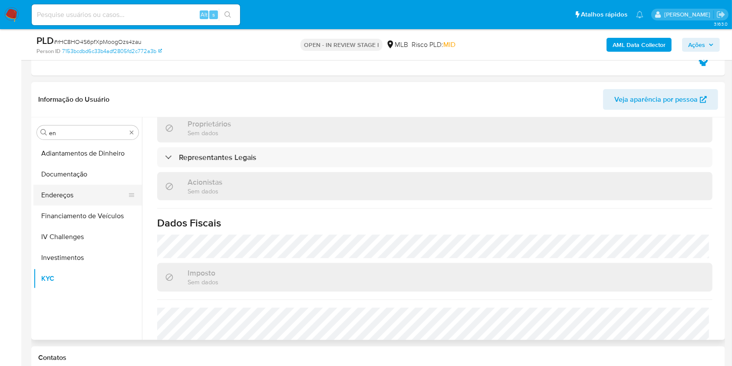
click at [67, 187] on button "Endereços" at bounding box center [84, 195] width 102 height 21
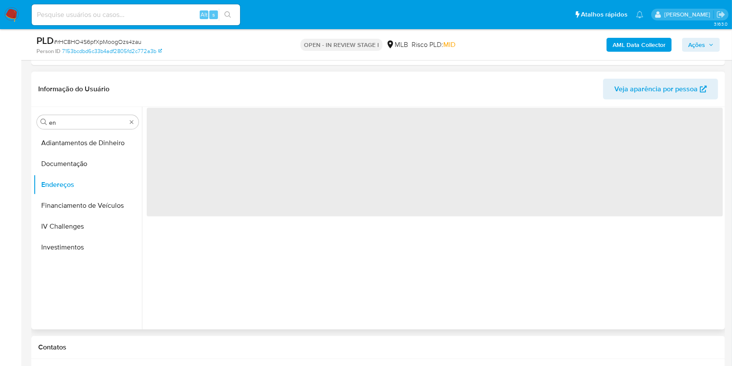
scroll to position [0, 0]
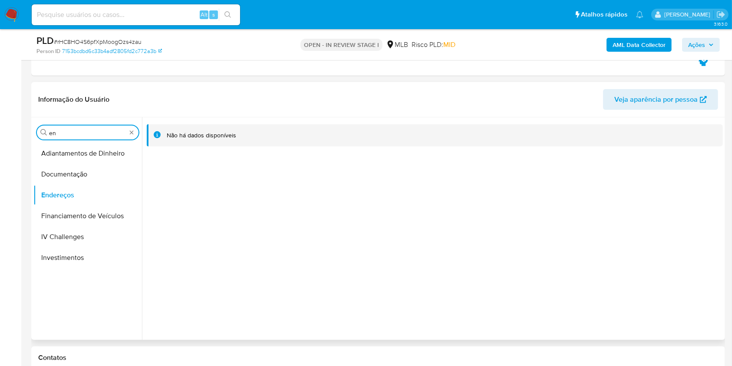
click at [63, 135] on input "en" at bounding box center [87, 133] width 77 height 8
type input "ge"
click at [54, 148] on button "Detalhe da geolocalização" at bounding box center [84, 153] width 102 height 21
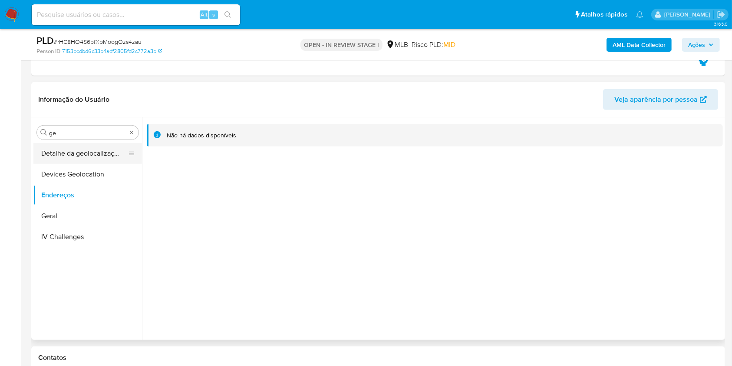
click at [54, 148] on button "Detalhe da geolocalização" at bounding box center [84, 153] width 102 height 21
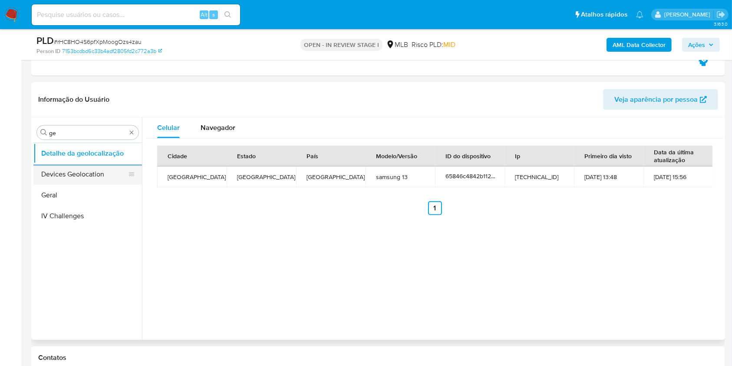
click at [78, 181] on button "Devices Geolocation" at bounding box center [84, 174] width 102 height 21
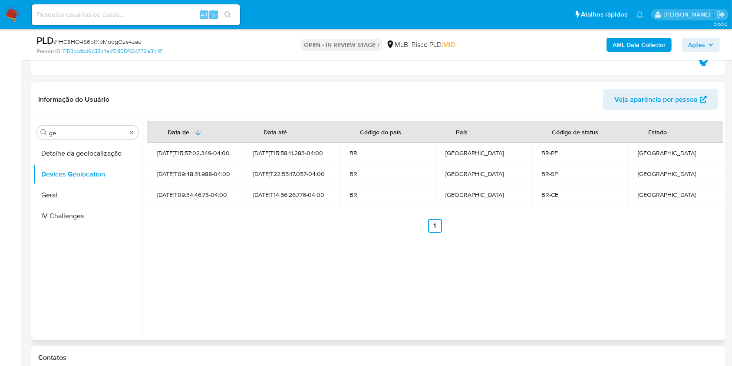
click at [381, 227] on ul "Anterior 1 Siguiente" at bounding box center [435, 226] width 576 height 14
click at [641, 152] on div "Pernambuco" at bounding box center [675, 153] width 75 height 8
copy div "Pernambuco"
click at [366, 201] on td "BR" at bounding box center [387, 194] width 96 height 21
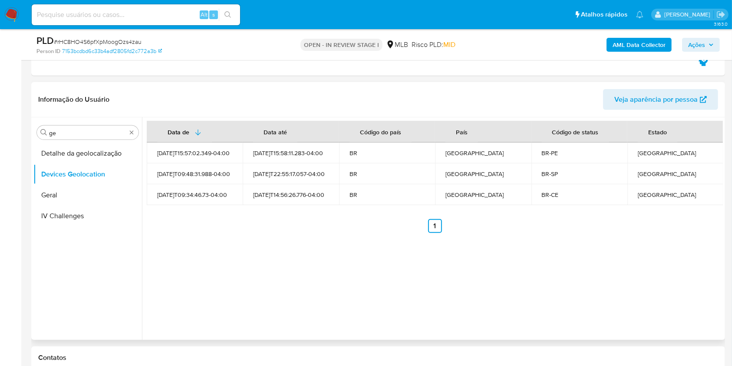
click at [645, 178] on td "São Paulo" at bounding box center [675, 173] width 96 height 21
copy div "São Paulo"
click at [354, 284] on div "Data de Data até Código do país País Código de status Estado 2025-09-14T15:57:0…" at bounding box center [432, 228] width 581 height 222
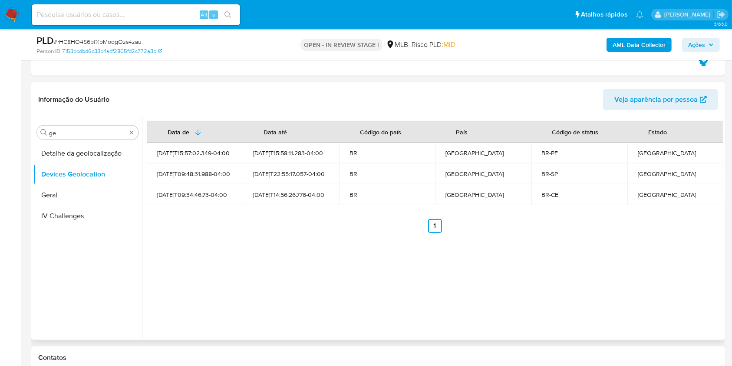
click at [643, 191] on div "Ceará" at bounding box center [675, 195] width 75 height 8
click at [376, 255] on div "Data de Data até Código do país País Código de status Estado 2025-09-14T15:57:0…" at bounding box center [432, 228] width 581 height 222
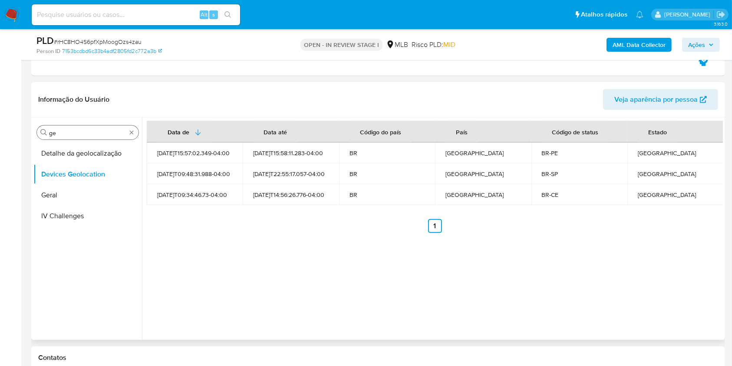
click at [64, 137] on div "Procurar ge" at bounding box center [88, 132] width 102 height 14
click at [57, 130] on input "ge" at bounding box center [87, 133] width 77 height 8
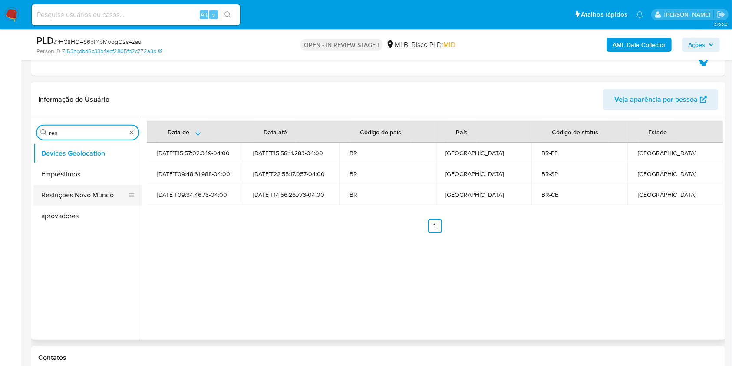
type input "res"
click at [63, 192] on button "Restrições Novo Mundo" at bounding box center [84, 195] width 102 height 21
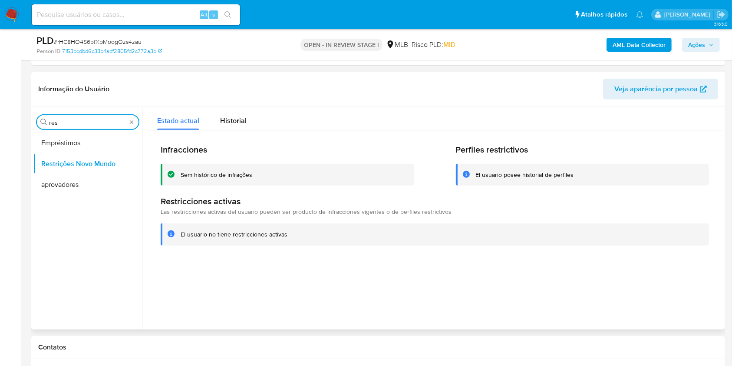
click at [57, 122] on input "res" at bounding box center [87, 123] width 77 height 8
click at [56, 122] on input "res" at bounding box center [87, 123] width 77 height 8
type input "po"
click at [73, 141] on button "Dispositivos Point" at bounding box center [84, 142] width 102 height 21
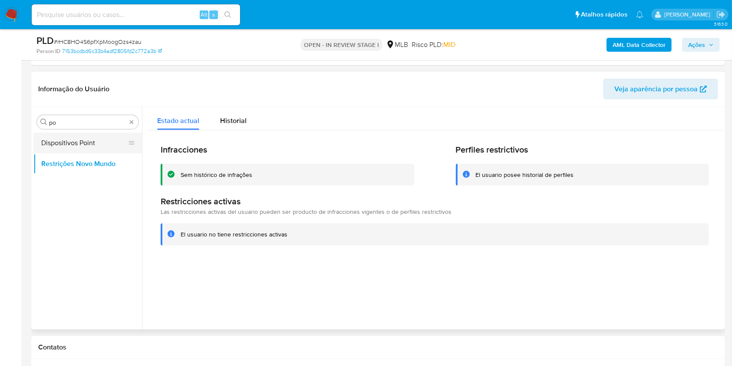
click at [73, 141] on button "Dispositivos Point" at bounding box center [84, 142] width 102 height 21
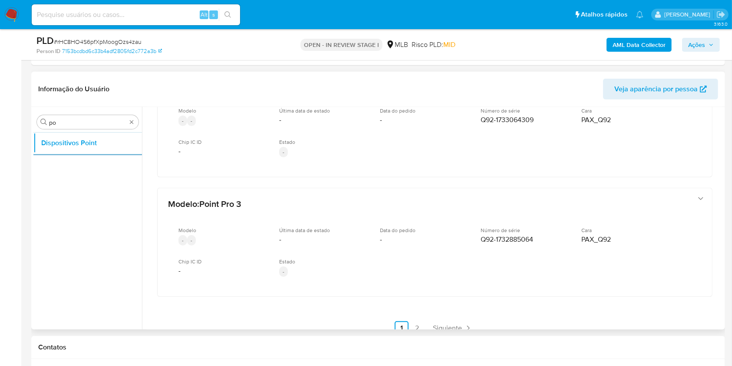
scroll to position [427, 0]
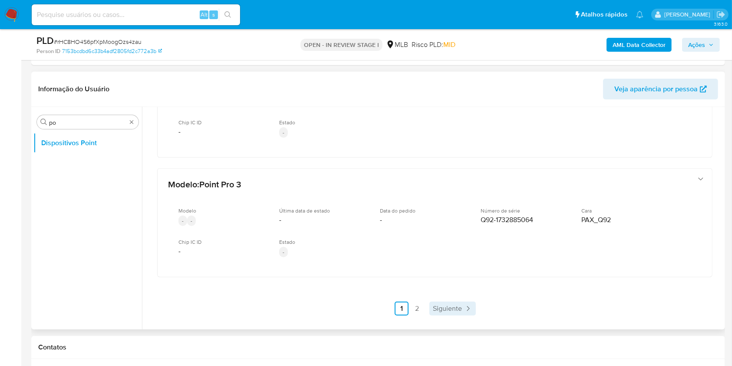
click at [451, 306] on span "Siguiente" at bounding box center [447, 308] width 29 height 7
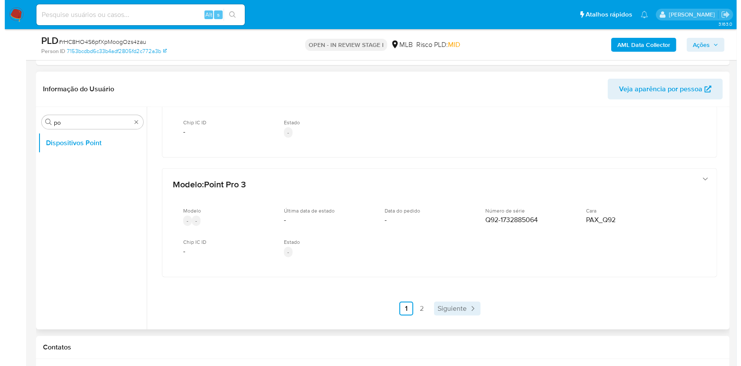
scroll to position [0, 0]
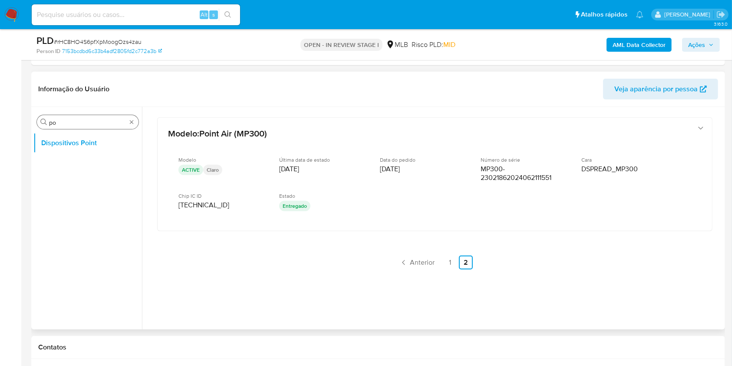
click at [50, 125] on input "po" at bounding box center [87, 123] width 77 height 8
click at [73, 121] on input "po" at bounding box center [87, 123] width 77 height 8
click at [634, 43] on b "AML Data Collector" at bounding box center [639, 45] width 53 height 14
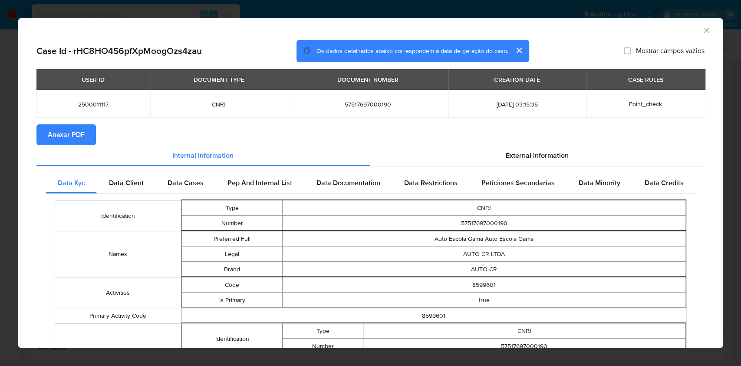
click at [64, 128] on span "Anexar PDF" at bounding box center [66, 134] width 37 height 19
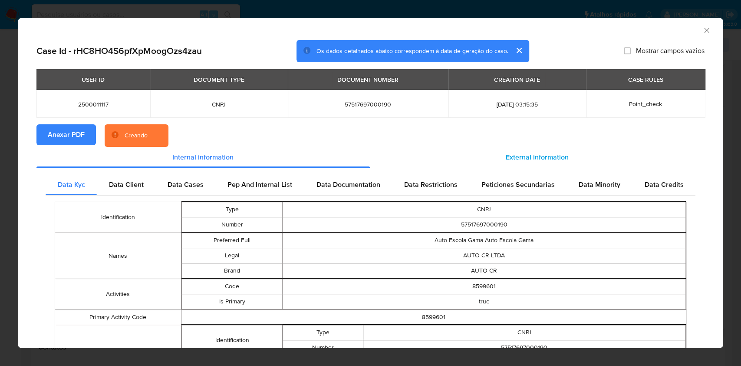
click at [518, 158] on span "External information" at bounding box center [537, 157] width 63 height 10
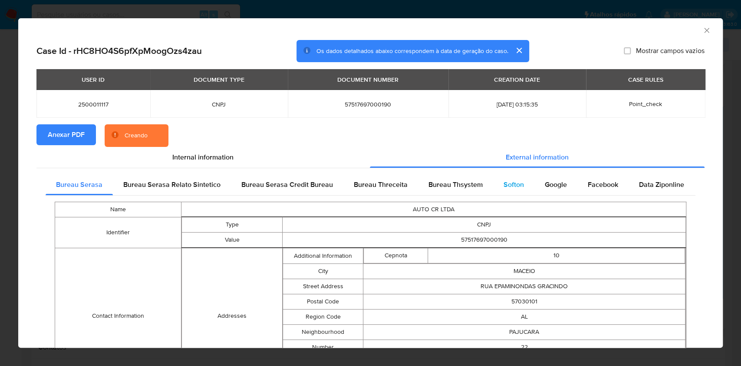
click at [523, 185] on div "Softon" at bounding box center [513, 184] width 41 height 21
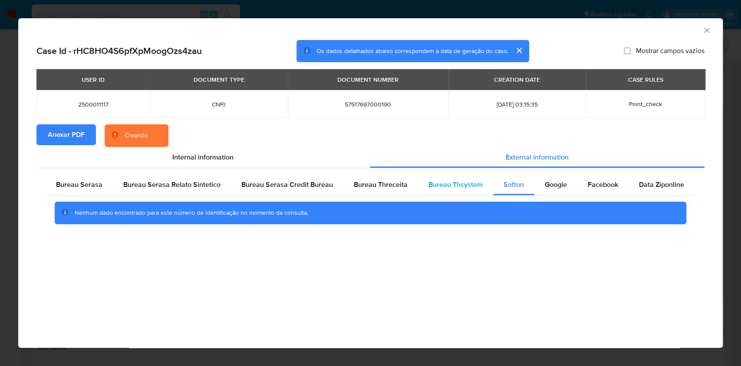
click at [475, 191] on div "Bureau Thsystem" at bounding box center [455, 184] width 75 height 21
click at [369, 195] on div "Bureau Threceita" at bounding box center [380, 184] width 75 height 21
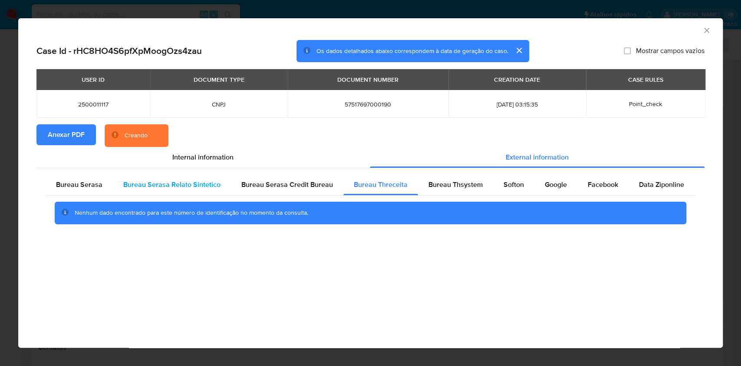
click at [103, 184] on div "Bureau Serasa" at bounding box center [79, 184] width 67 height 21
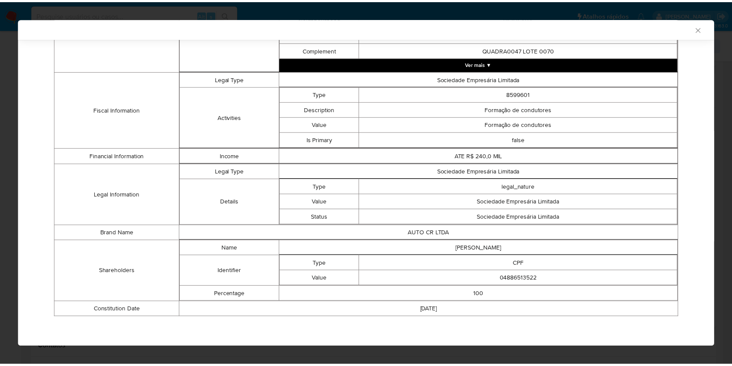
scroll to position [308, 0]
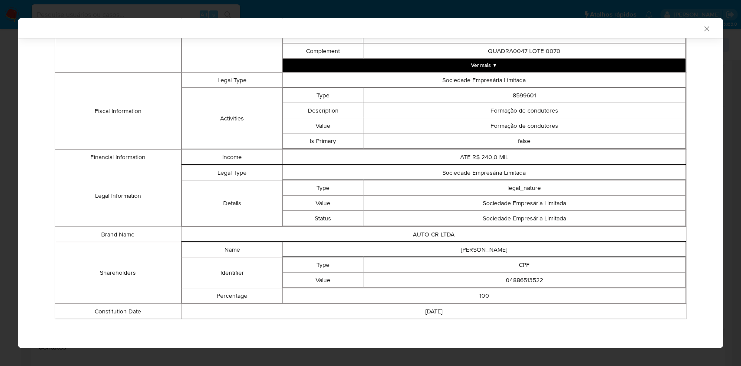
click at [0, 180] on div "AML Data Collector Case Id - rHC8HO4S6pfXpMoogOzs4zau Os dados detalhados abaix…" at bounding box center [370, 183] width 741 height 366
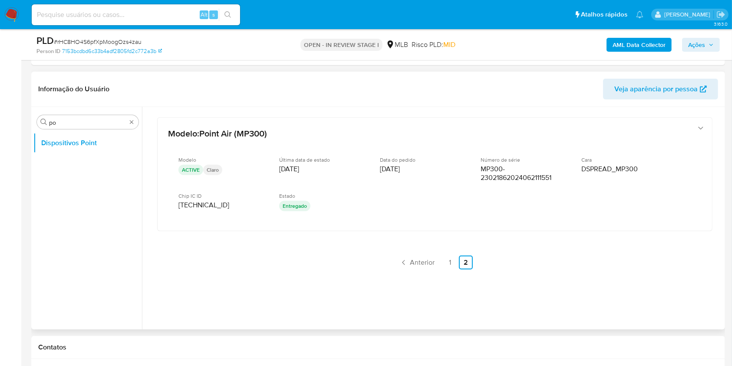
click at [73, 113] on div "Procurar po Dispositivos Point" at bounding box center [87, 218] width 109 height 221
click at [75, 126] on div "Procurar po" at bounding box center [88, 122] width 102 height 14
click at [75, 125] on input "po" at bounding box center [87, 123] width 77 height 8
click at [74, 124] on input "po" at bounding box center [87, 123] width 77 height 8
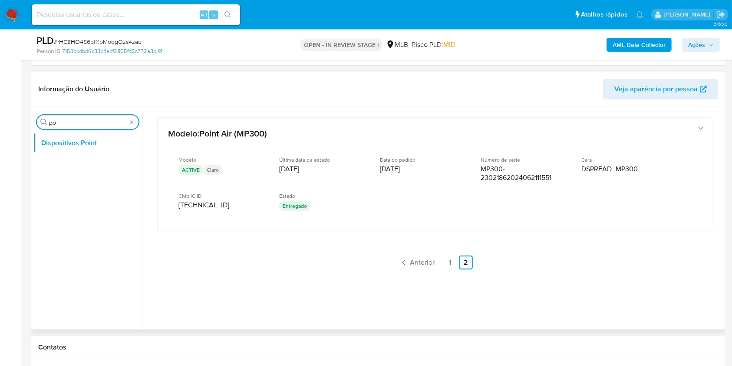
click at [74, 124] on input "po" at bounding box center [87, 123] width 77 height 8
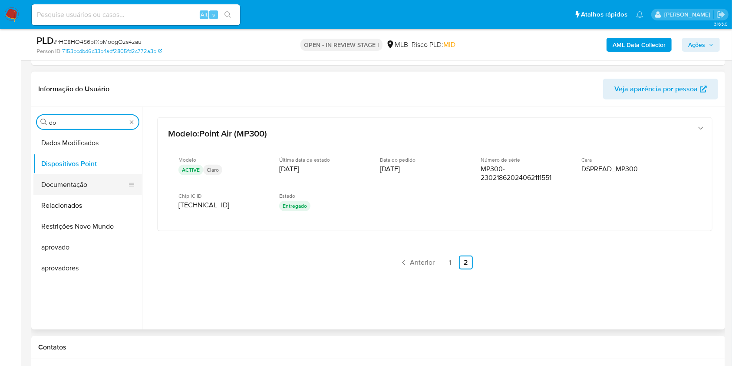
type input "do"
click at [70, 179] on button "Documentação" at bounding box center [84, 184] width 102 height 21
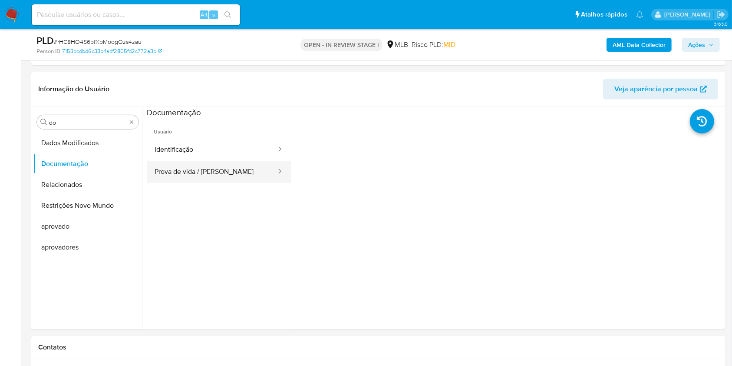
click at [228, 178] on button "Prova de vida / Selfie" at bounding box center [212, 172] width 130 height 22
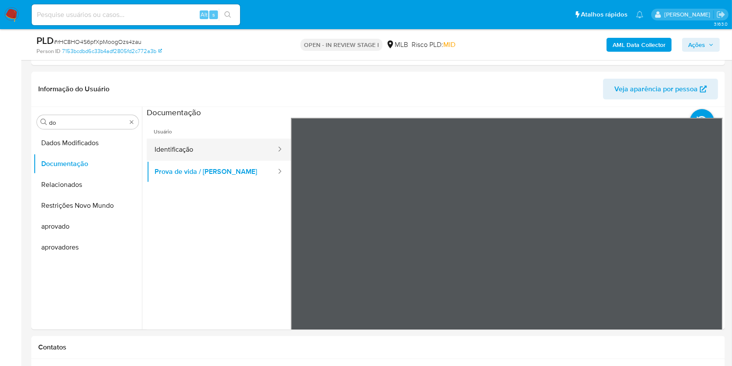
drag, startPoint x: 223, startPoint y: 149, endPoint x: 220, endPoint y: 157, distance: 8.2
click at [222, 149] on button "Identificação" at bounding box center [212, 149] width 130 height 22
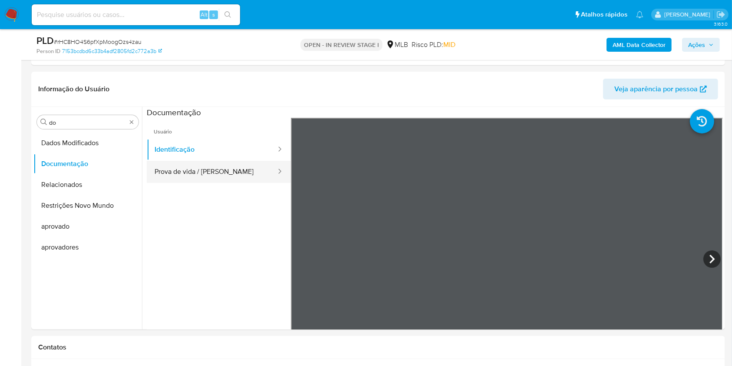
click at [206, 168] on button "Prova de vida / Selfie" at bounding box center [212, 172] width 130 height 22
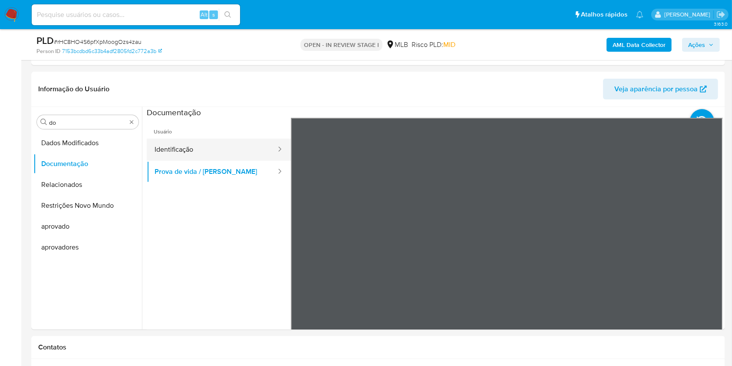
click at [181, 143] on button "Identificação" at bounding box center [212, 149] width 130 height 22
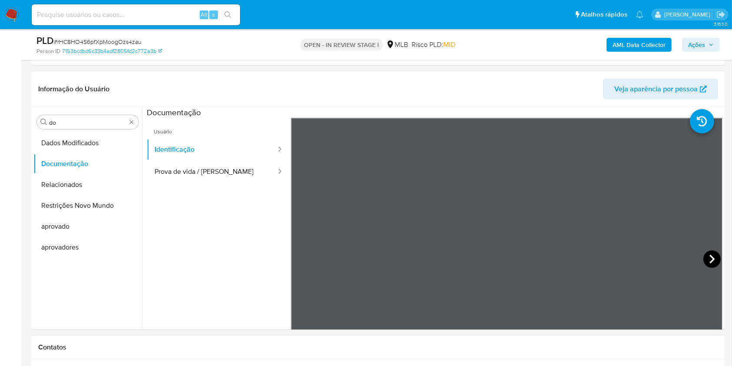
click at [712, 262] on icon at bounding box center [711, 258] width 17 height 17
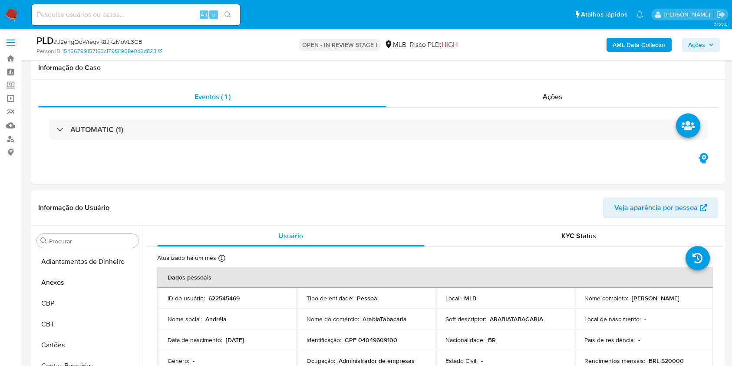
click at [121, 40] on span "# J2ehgQdWreqvK8JKzMoVL3GB" at bounding box center [98, 41] width 89 height 9
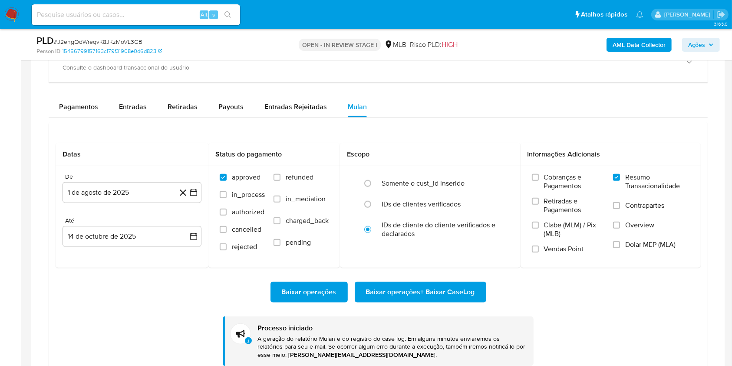
scroll to position [471, 0]
drag, startPoint x: 0, startPoint y: 0, endPoint x: 121, endPoint y: 40, distance: 127.4
click at [121, 40] on span "# J2ehgQdWreqvK8JKzMoVL3GB" at bounding box center [98, 41] width 89 height 9
copy span "J2ehgQdWreqvK8JKzMoVL3GB"
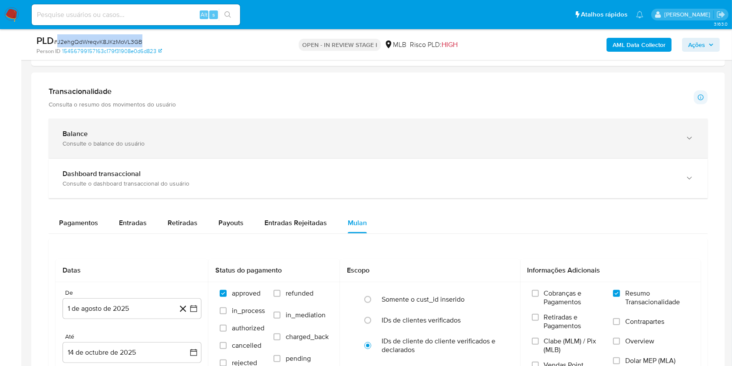
click at [80, 145] on div "Consulte o balance do usuário" at bounding box center [370, 143] width 614 height 8
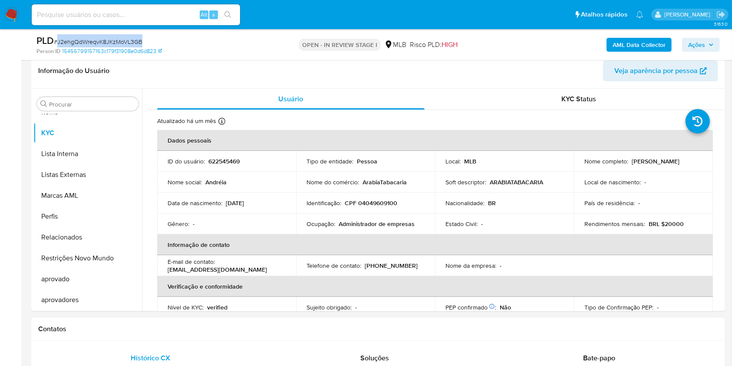
scroll to position [115, 0]
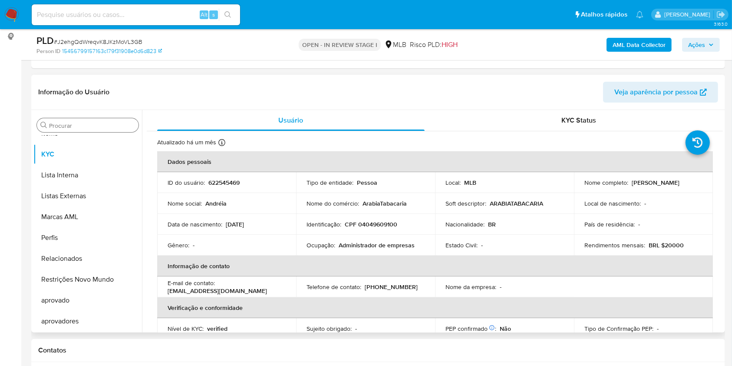
click at [94, 120] on div "Procurar" at bounding box center [88, 125] width 102 height 14
click at [77, 125] on input "Procurar" at bounding box center [92, 126] width 86 height 8
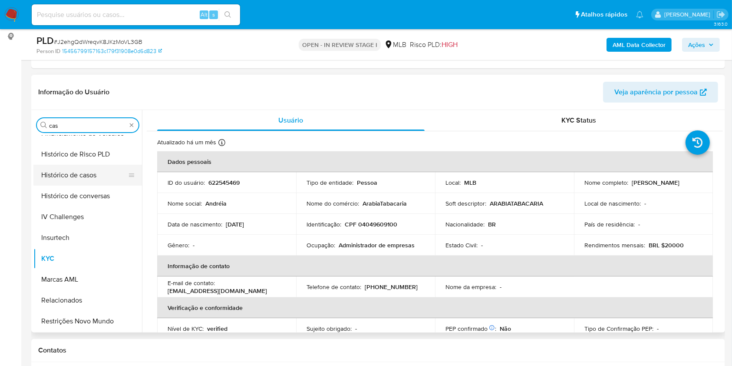
scroll to position [0, 0]
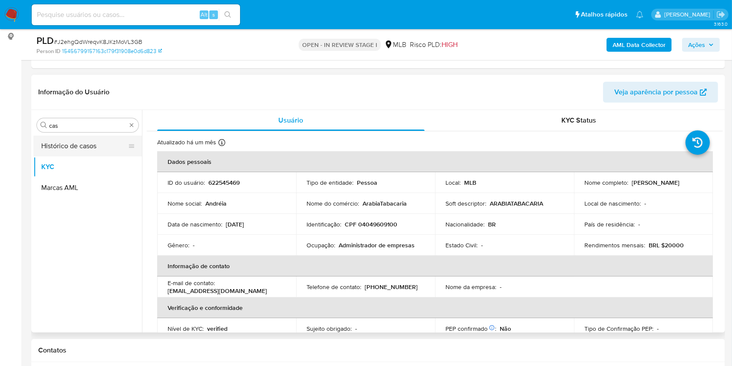
click at [61, 138] on button "Histórico de casos" at bounding box center [84, 145] width 102 height 21
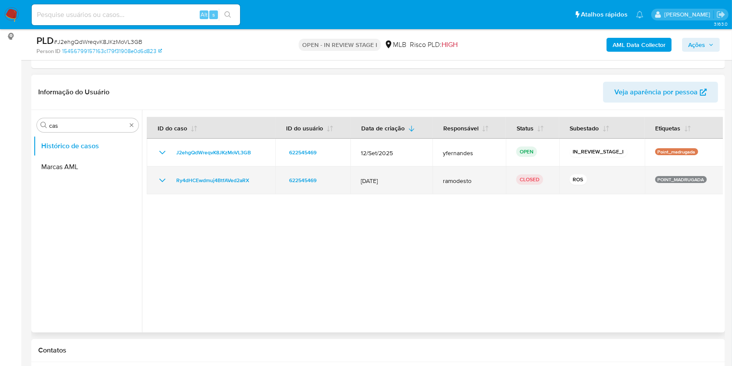
click at [157, 175] on icon "Mostrar/Ocultar" at bounding box center [162, 180] width 10 height 10
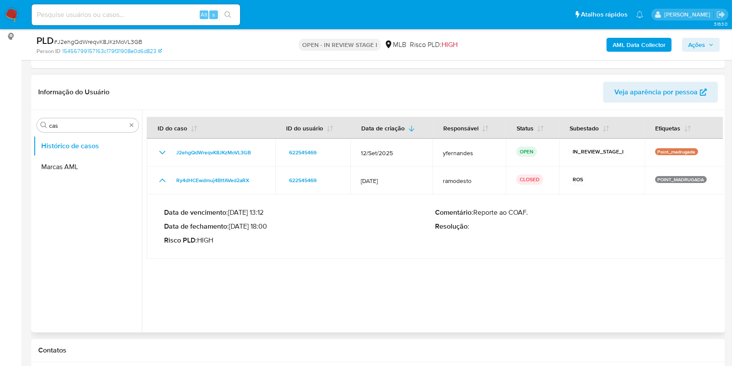
drag, startPoint x: 241, startPoint y: 225, endPoint x: 266, endPoint y: 231, distance: 25.8
click at [266, 231] on div "Data de vencimento : 27/12/2023 13:12 Data de fechamento : 15/12/2023 18:00 Ris…" at bounding box center [299, 226] width 271 height 36
click at [58, 126] on input "cas" at bounding box center [87, 126] width 77 height 8
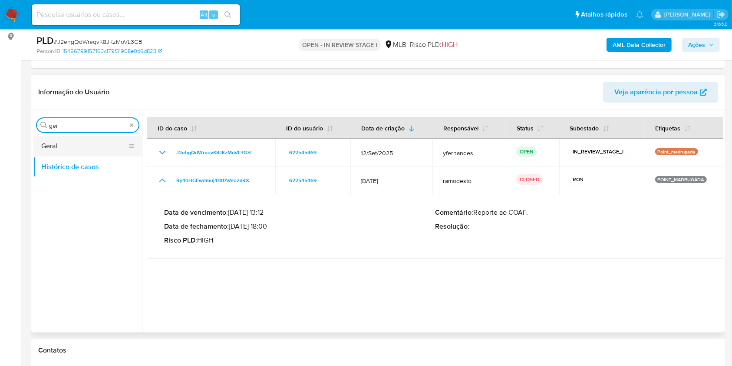
type input "ger"
click at [58, 138] on button "Geral" at bounding box center [84, 145] width 102 height 21
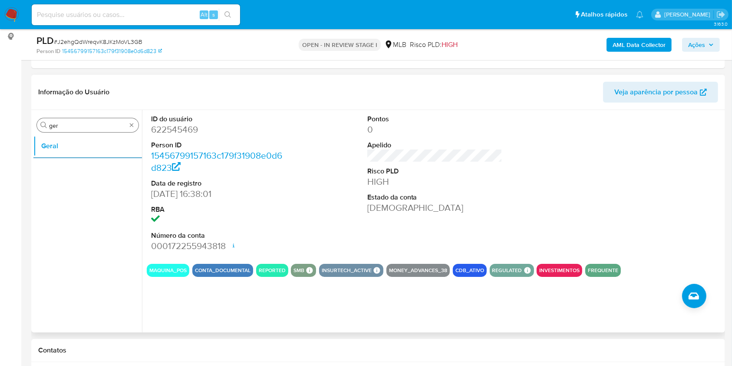
click at [73, 126] on input "ger" at bounding box center [87, 126] width 77 height 8
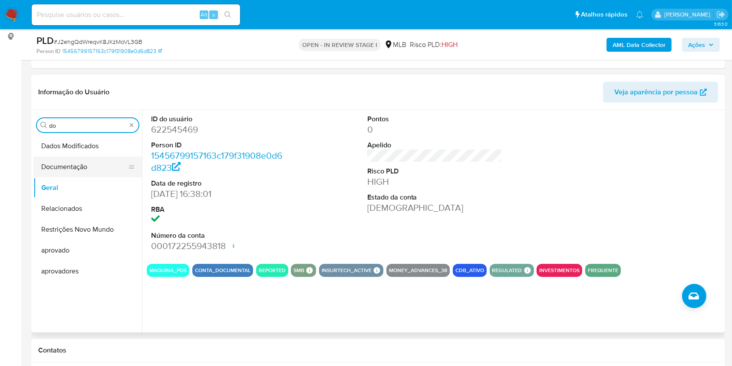
click at [63, 169] on button "Documentação" at bounding box center [84, 166] width 102 height 21
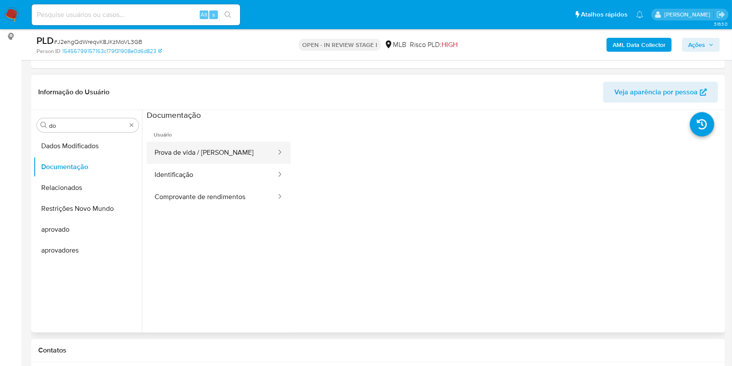
click at [203, 152] on button "Prova de vida / Selfie" at bounding box center [212, 153] width 130 height 22
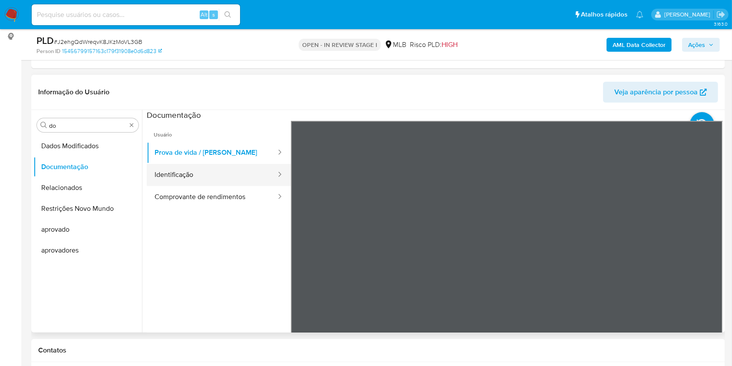
click at [212, 182] on button "Identificação" at bounding box center [212, 175] width 130 height 22
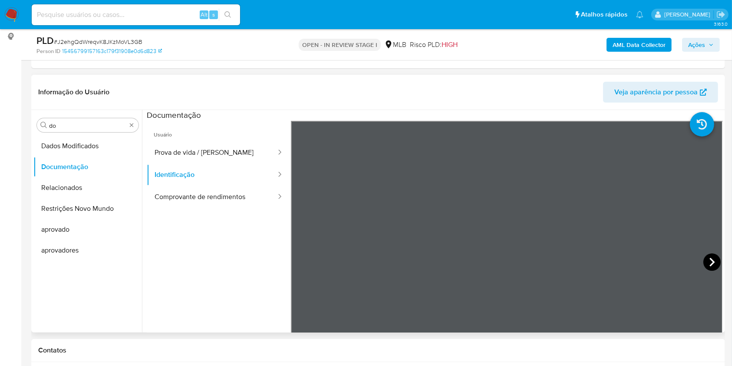
click at [703, 257] on icon at bounding box center [711, 261] width 17 height 17
drag, startPoint x: 226, startPoint y: 195, endPoint x: 284, endPoint y: 208, distance: 59.0
click at [226, 195] on button "Comprovante de rendimentos" at bounding box center [212, 197] width 130 height 22
click at [400, 102] on div "Informação do Usuário Veja aparência por pessoa" at bounding box center [378, 92] width 694 height 35
click at [85, 122] on input "do" at bounding box center [87, 126] width 77 height 8
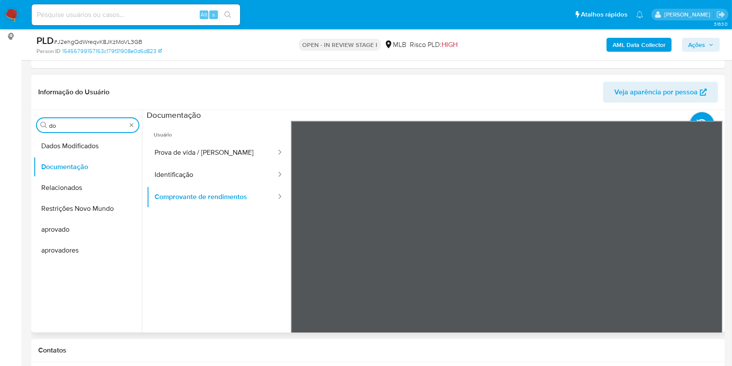
click at [85, 122] on input "do" at bounding box center [87, 126] width 77 height 8
click at [58, 126] on input "jy" at bounding box center [87, 126] width 77 height 8
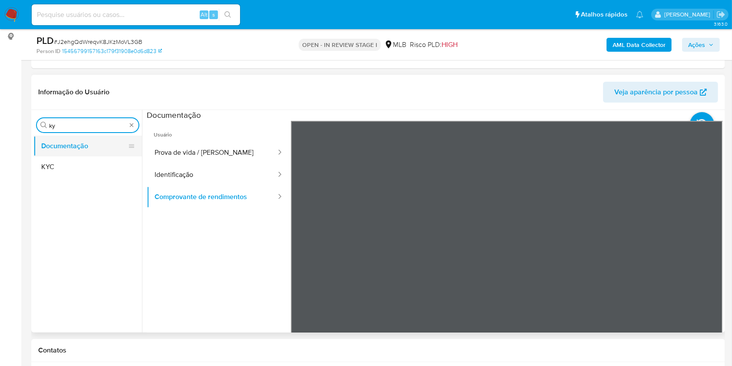
type input "ky"
click at [63, 160] on button "KYC" at bounding box center [87, 166] width 109 height 21
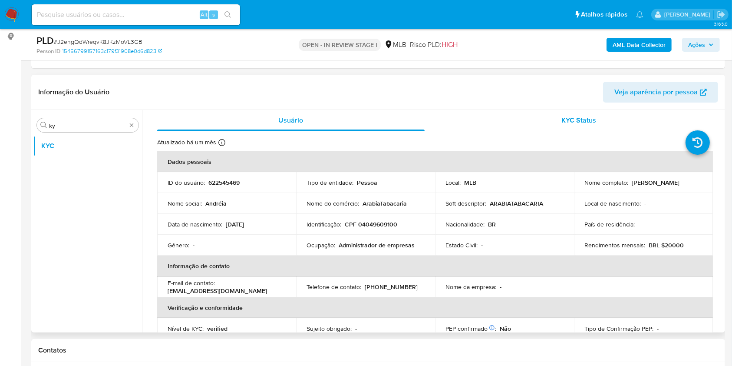
click at [561, 121] on span "KYC Status" at bounding box center [578, 120] width 35 height 10
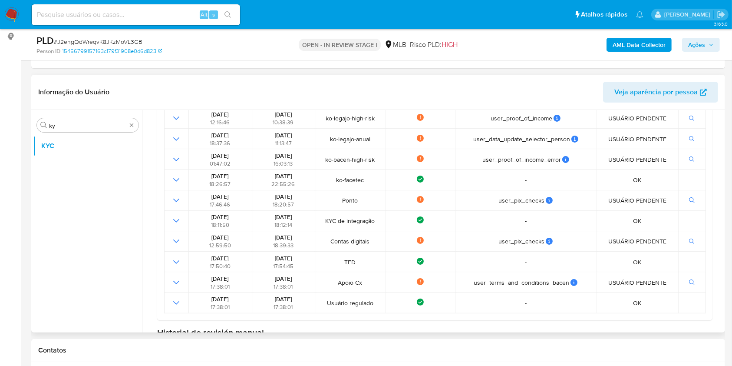
scroll to position [249, 0]
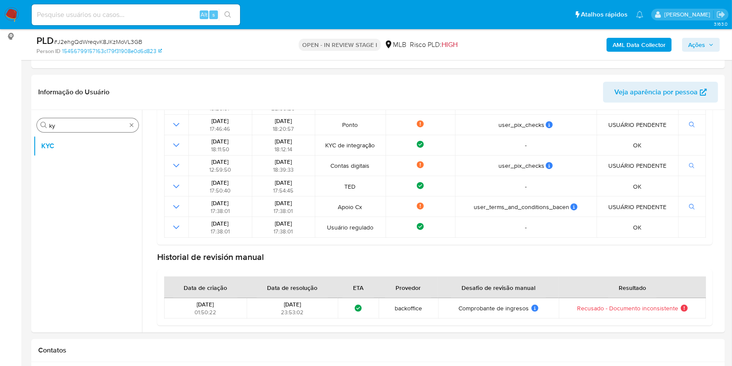
click at [69, 129] on input "ky" at bounding box center [87, 126] width 77 height 8
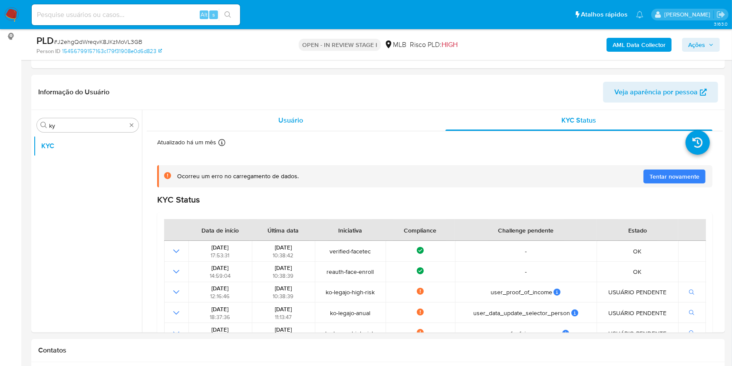
click at [293, 123] on span "Usuário" at bounding box center [290, 120] width 25 height 10
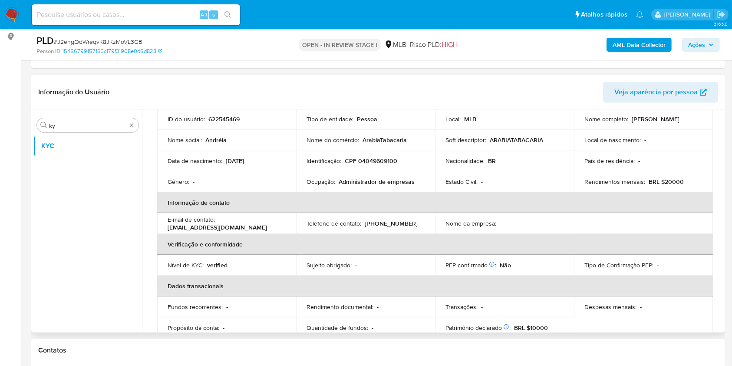
scroll to position [64, 0]
click at [369, 186] on td "Ocupação : Administrador de empresas" at bounding box center [365, 180] width 139 height 21
click at [369, 184] on p "Administrador de empresas" at bounding box center [377, 181] width 76 height 8
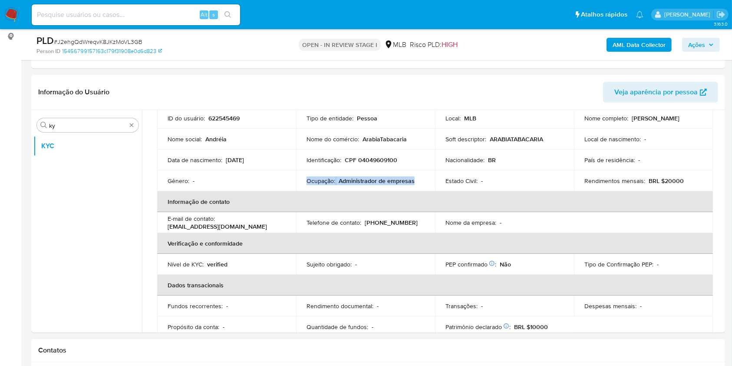
copy div "Ocupação : Administrador de empresas"
click at [403, 197] on th "Informação de contato" at bounding box center [435, 201] width 556 height 21
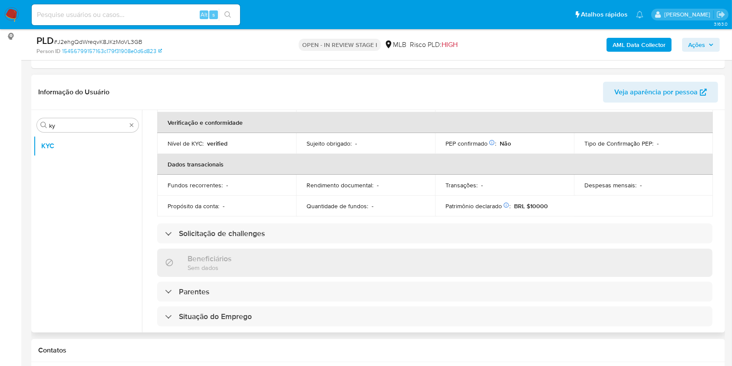
scroll to position [369, 0]
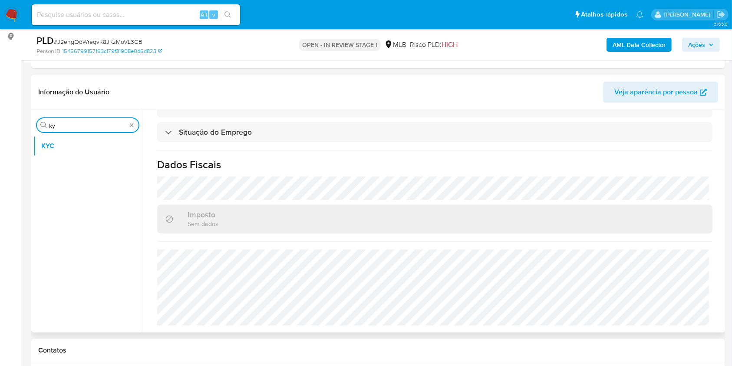
click at [65, 127] on input "ky" at bounding box center [87, 126] width 77 height 8
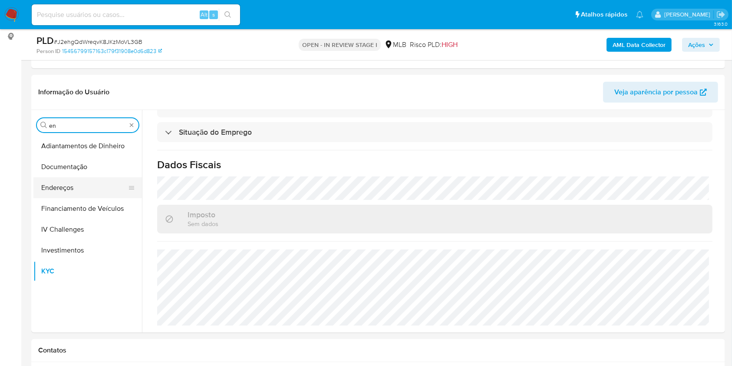
click at [71, 192] on button "Endereços" at bounding box center [84, 187] width 102 height 21
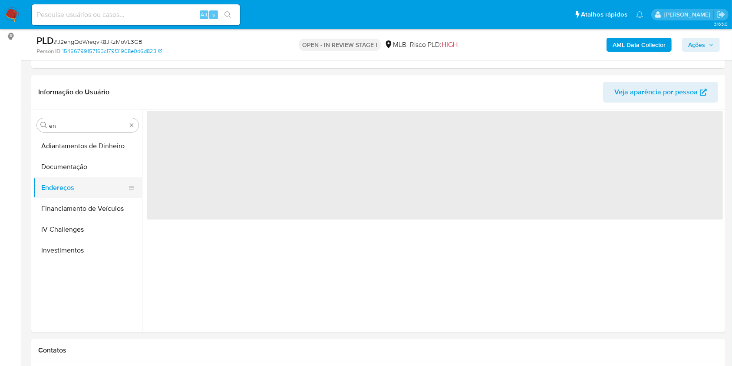
scroll to position [0, 0]
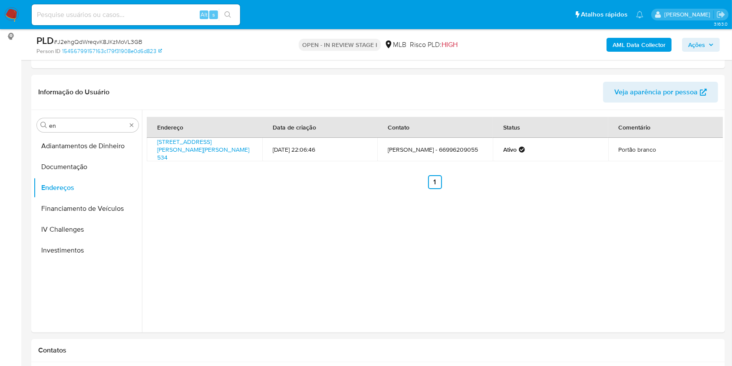
click at [522, 248] on div "Endereço Data de criação Contato Status Comentário Rua Marechal Deodoro 534, Pe…" at bounding box center [432, 221] width 581 height 222
click at [64, 122] on input "en" at bounding box center [87, 126] width 77 height 8
type input "ge"
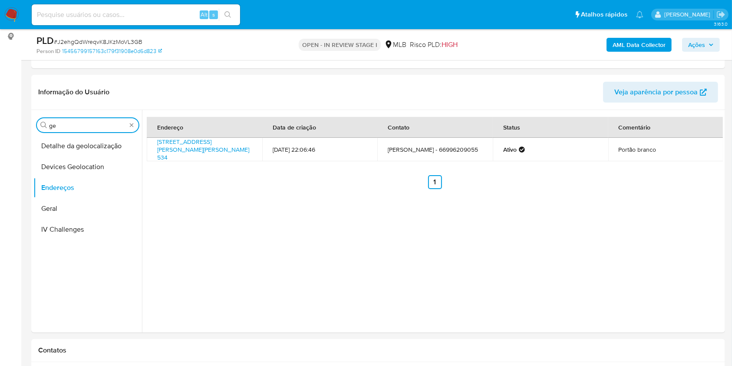
click at [67, 145] on button "Detalhe da geolocalização" at bounding box center [87, 145] width 109 height 21
drag, startPoint x: 69, startPoint y: 131, endPoint x: 73, endPoint y: 139, distance: 9.3
click at [67, 145] on button "Detalhe da geolocalização" at bounding box center [84, 145] width 102 height 21
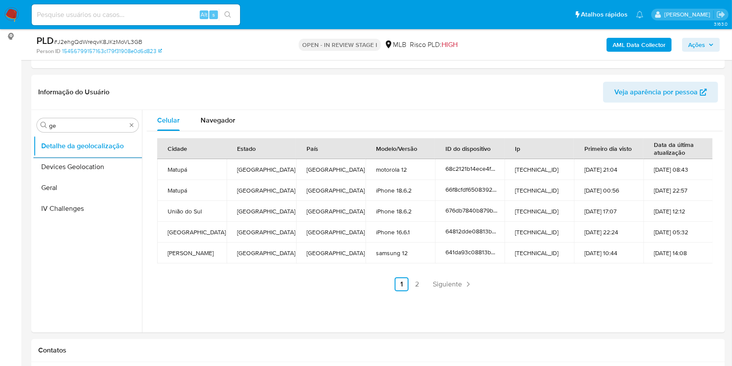
click at [65, 117] on div "Procurar ge Detalhe da geolocalização Devices Geolocation Geral IV Challenges" at bounding box center [87, 221] width 109 height 221
click at [66, 120] on div "Procurar ge" at bounding box center [88, 125] width 102 height 14
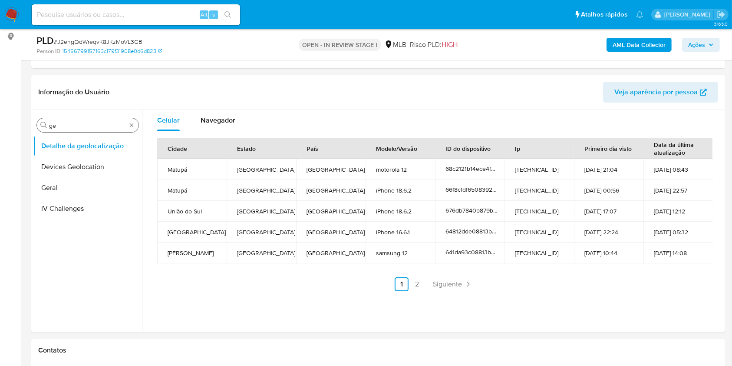
click at [68, 122] on input "ge" at bounding box center [87, 126] width 77 height 8
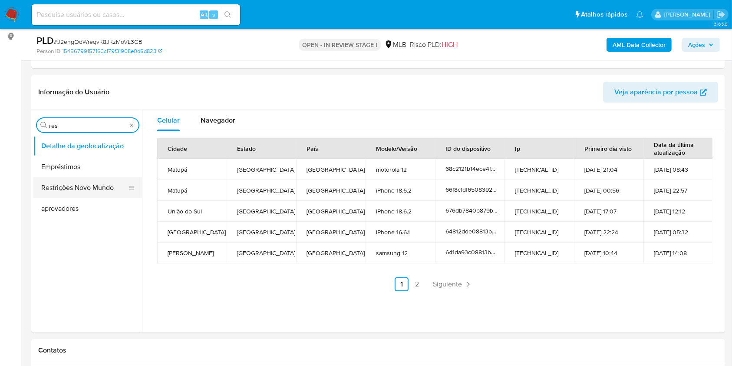
type input "res"
click at [64, 197] on button "Restrições Novo Mundo" at bounding box center [84, 187] width 102 height 21
click at [59, 193] on button "Restrições Novo Mundo" at bounding box center [84, 187] width 102 height 21
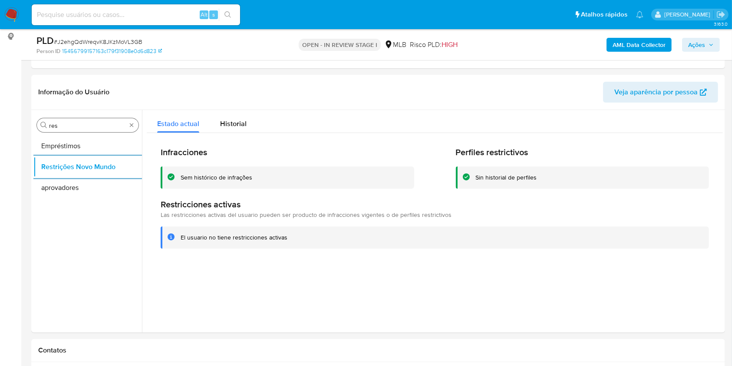
click at [90, 122] on input "res" at bounding box center [87, 126] width 77 height 8
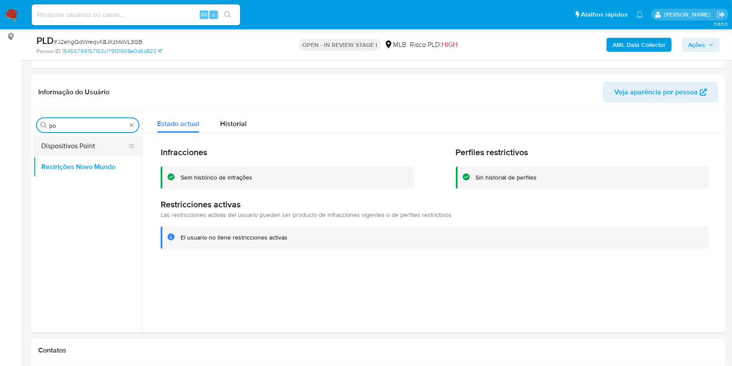
type input "po"
click at [71, 145] on button "Dispositivos Point" at bounding box center [84, 145] width 102 height 21
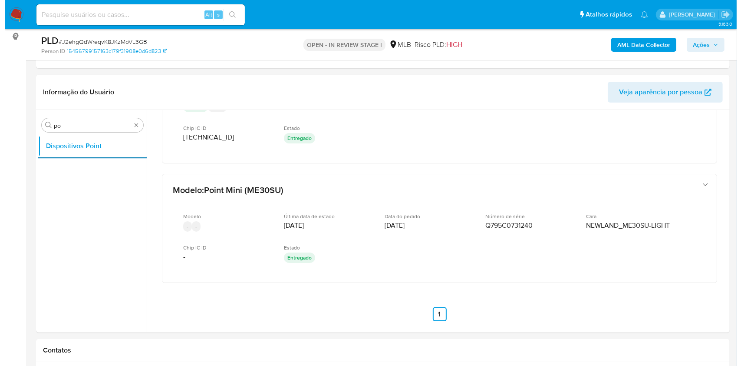
scroll to position [188, 0]
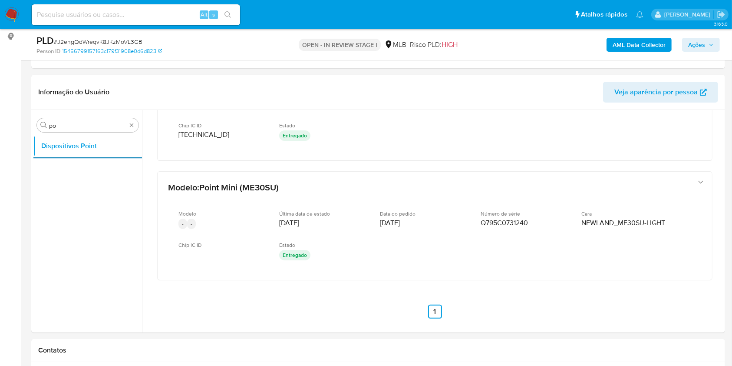
click at [666, 39] on button "AML Data Collector" at bounding box center [639, 45] width 65 height 14
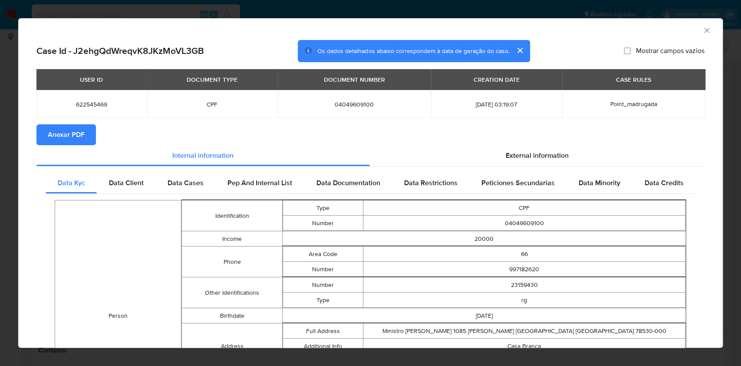
click at [85, 136] on button "Anexar PDF" at bounding box center [65, 134] width 59 height 21
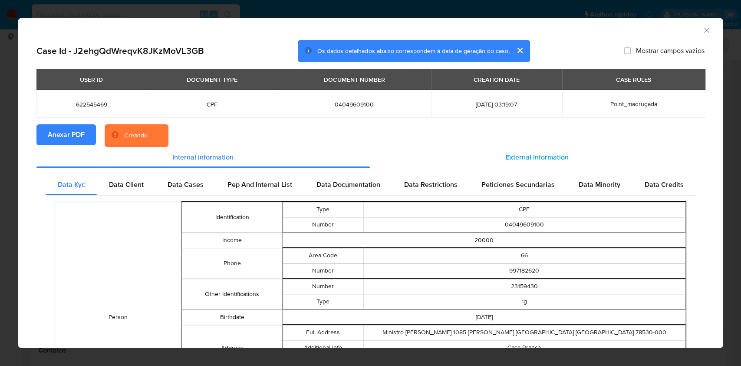
click at [532, 161] on span "External information" at bounding box center [537, 157] width 63 height 10
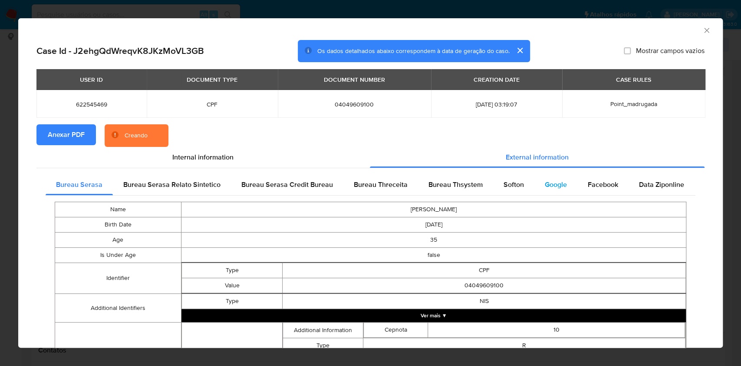
click at [547, 191] on div "Google" at bounding box center [555, 184] width 43 height 21
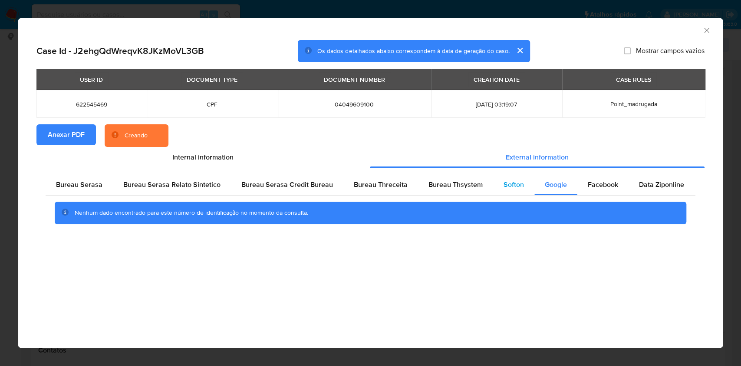
click at [510, 188] on span "Softon" at bounding box center [514, 184] width 20 height 10
click at [473, 189] on span "Bureau Thsystem" at bounding box center [456, 184] width 54 height 10
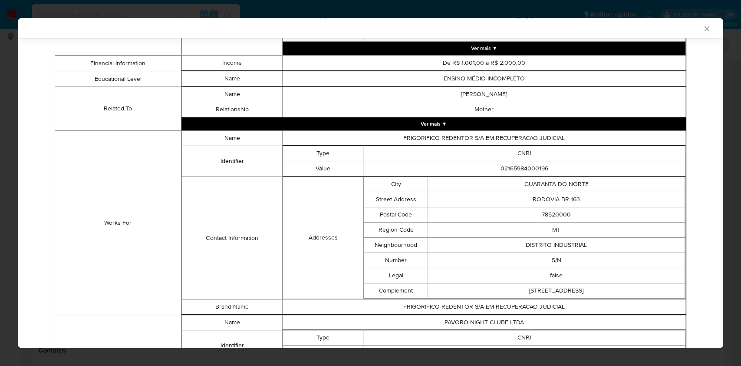
scroll to position [578, 0]
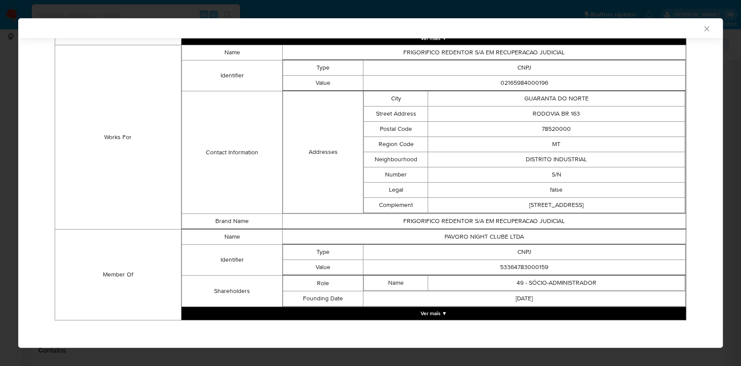
click at [488, 307] on button "Ver mais ▼" at bounding box center [433, 313] width 505 height 13
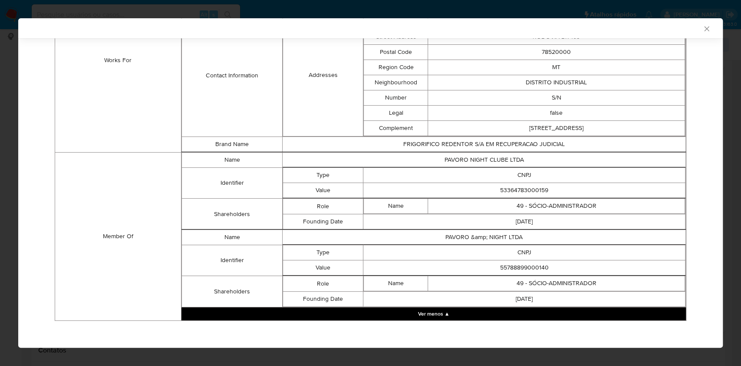
scroll to position [653, 0]
click at [520, 176] on td "CNPJ" at bounding box center [524, 175] width 322 height 15
click at [522, 189] on td "53364783000159" at bounding box center [524, 190] width 322 height 15
click at [522, 188] on td "53364783000159" at bounding box center [524, 190] width 322 height 15
copy td "53364783000159"
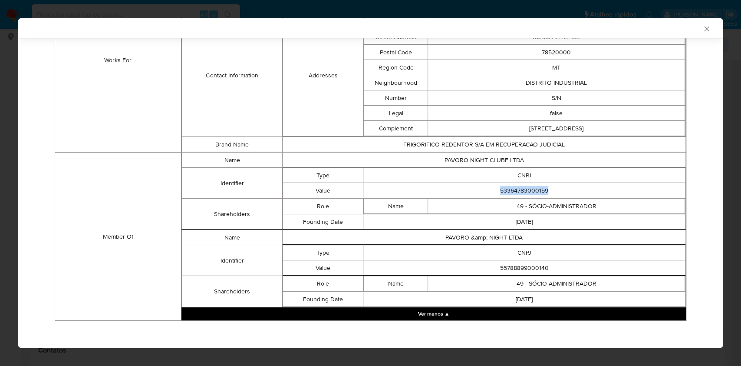
drag, startPoint x: 388, startPoint y: 236, endPoint x: 471, endPoint y: 241, distance: 82.7
click at [388, 236] on td "PAVORO &amp; NIGHT LTDA" at bounding box center [484, 237] width 403 height 15
click at [529, 261] on td "55788899000140" at bounding box center [524, 267] width 322 height 15
copy td "55788899000140"
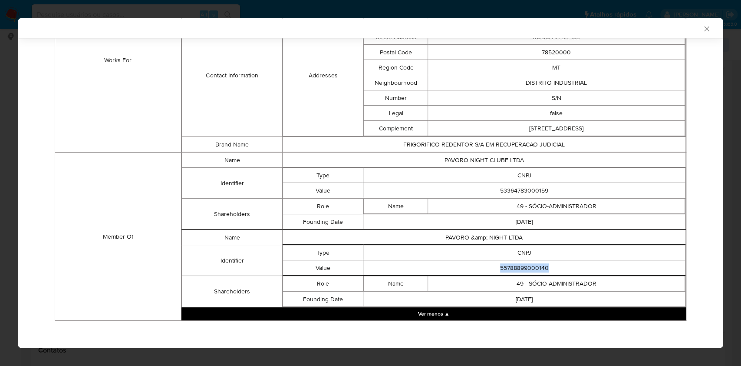
click at [332, 154] on td "PAVORO NIGHT CLUBE LTDA" at bounding box center [484, 159] width 403 height 15
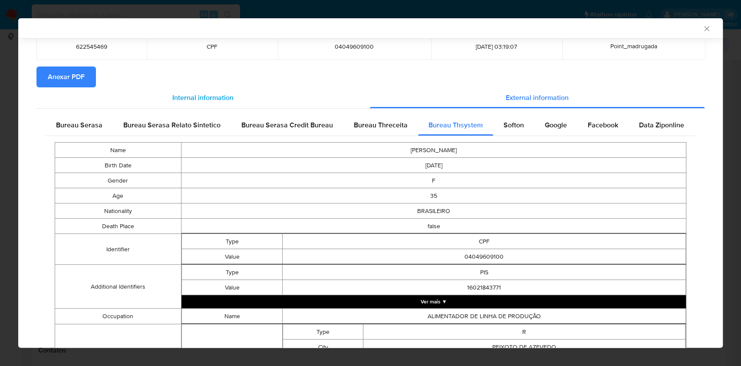
scroll to position [0, 0]
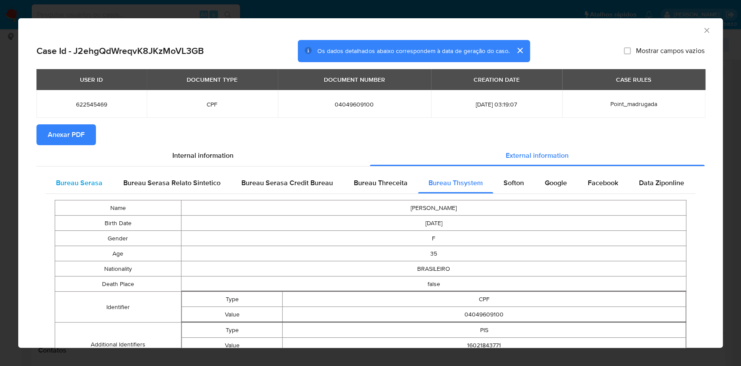
click at [81, 176] on div "Bureau Serasa" at bounding box center [79, 182] width 67 height 21
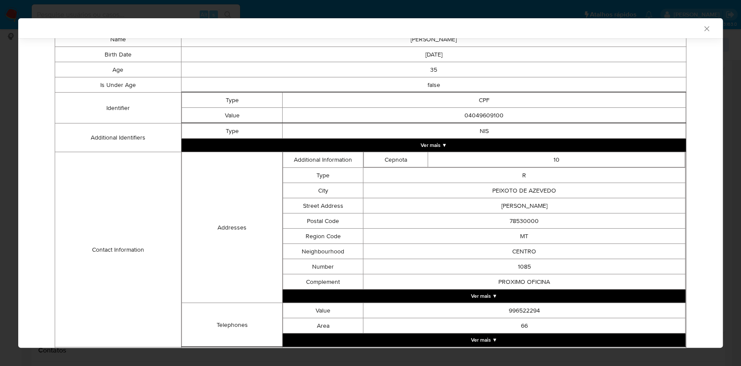
scroll to position [242, 0]
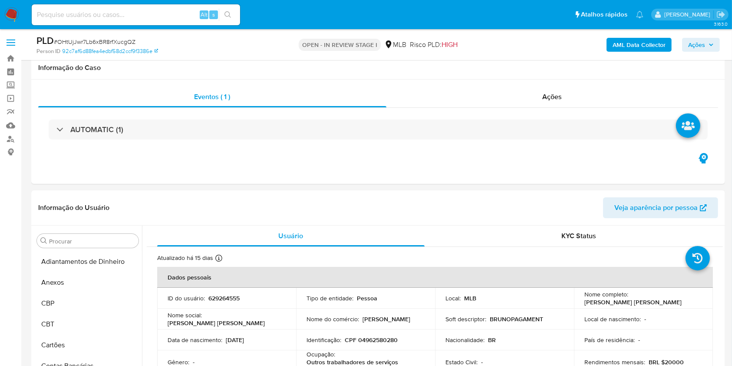
scroll to position [471, 0]
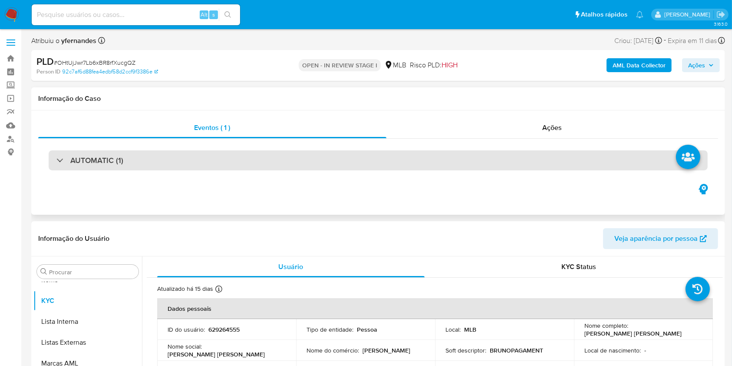
click at [188, 162] on div "AUTOMATIC (1)" at bounding box center [378, 160] width 659 height 20
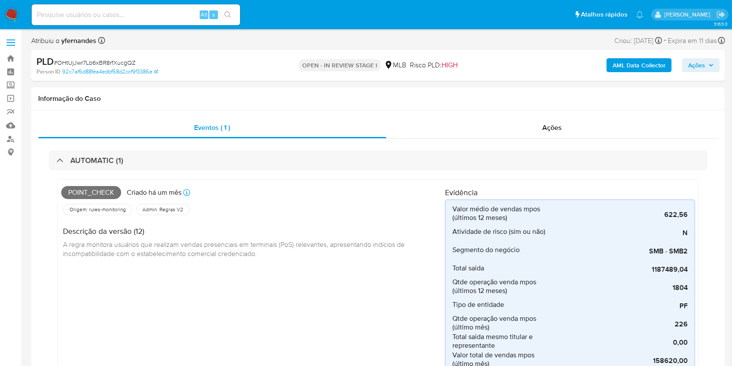
click at [95, 60] on span "# OHtUjJwr7Lb6xBR8rfXucgQZ" at bounding box center [95, 62] width 82 height 9
copy span "OHtUjJwr7Lb6xBR8rfXucgQZ"
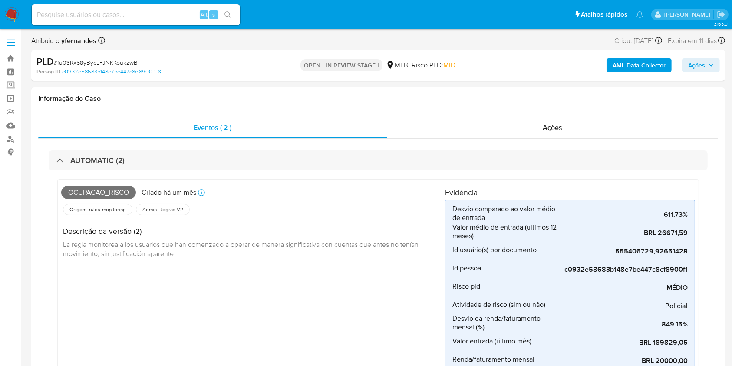
click at [83, 58] on span "# fu03Rx58yBycLFJNKKoukzwB" at bounding box center [96, 62] width 84 height 9
copy span "fu03Rx58yBycLFJNKKoukzwB"
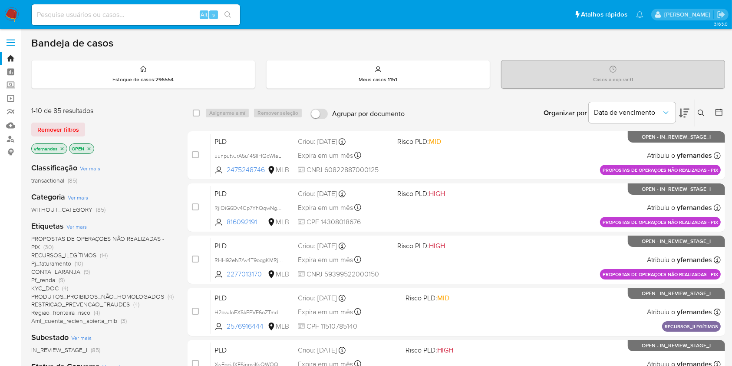
click at [78, 224] on span "Ver mais" at bounding box center [76, 226] width 20 height 8
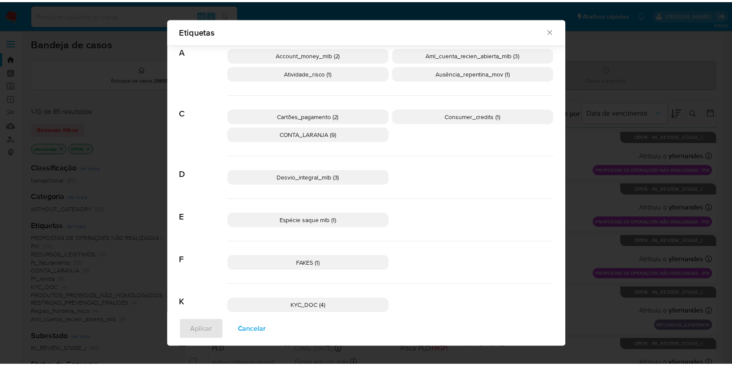
scroll to position [7, 0]
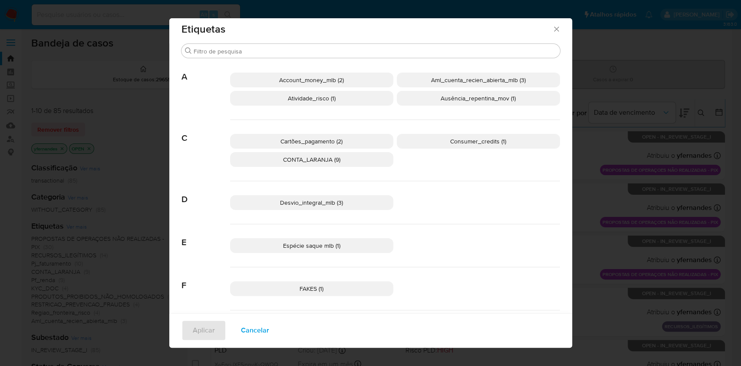
click at [547, 29] on span "Etiquetas" at bounding box center [366, 29] width 371 height 10
click at [552, 30] on icon "Fechar" at bounding box center [556, 29] width 9 height 9
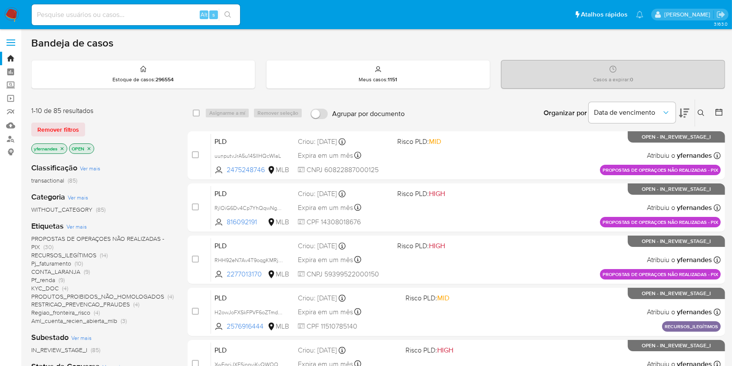
click at [684, 115] on icon at bounding box center [684, 113] width 10 height 10
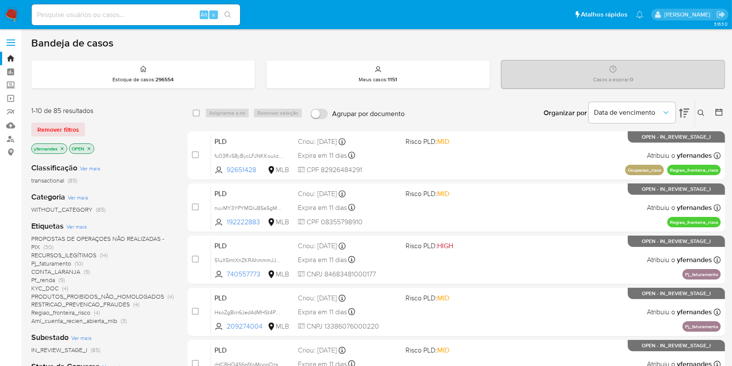
click at [684, 115] on icon at bounding box center [684, 113] width 10 height 10
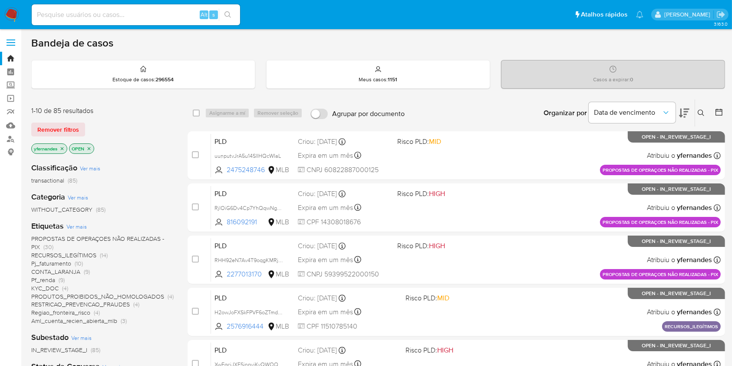
click at [684, 115] on icon at bounding box center [684, 113] width 10 height 10
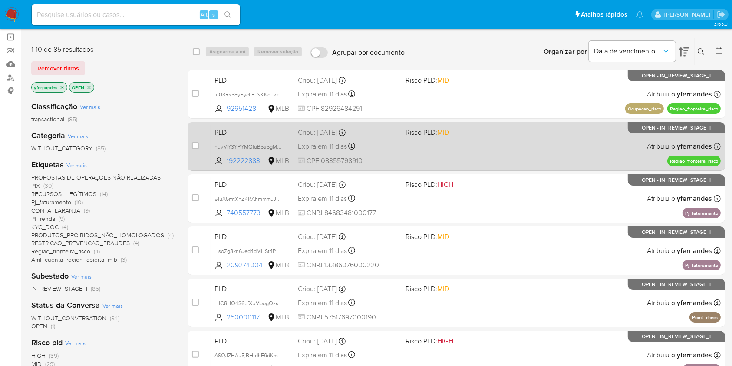
scroll to position [351, 0]
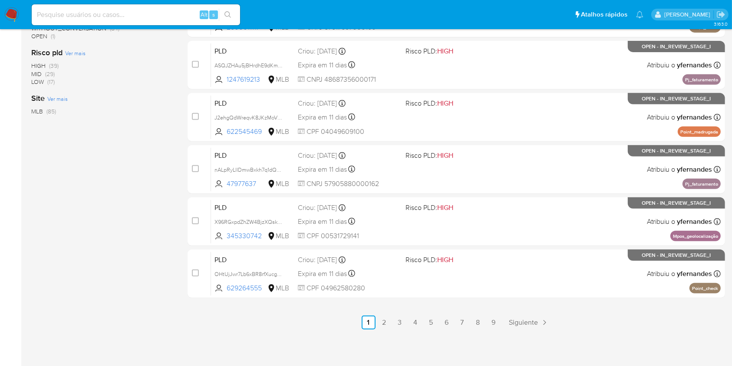
click at [384, 329] on div "3.163.0" at bounding box center [378, 22] width 694 height 676
click at [386, 319] on link "2" at bounding box center [384, 322] width 14 height 14
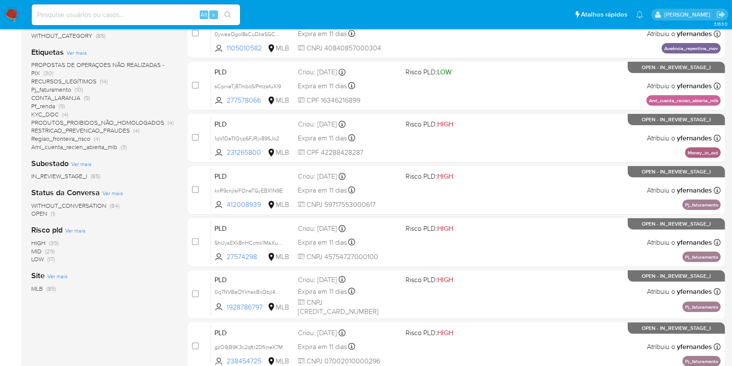
scroll to position [231, 0]
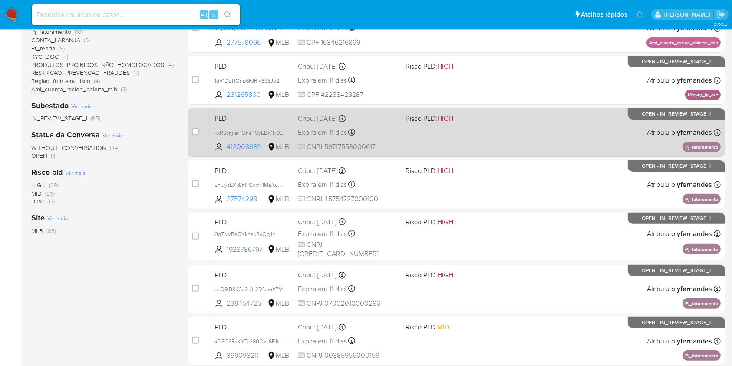
click at [462, 140] on div "PLD kxR9cnjIsiFOneTGyEBX1N9E 412008939 MLB Risco PLD: HIGH Criou: [DATE] Criou:…" at bounding box center [466, 132] width 510 height 44
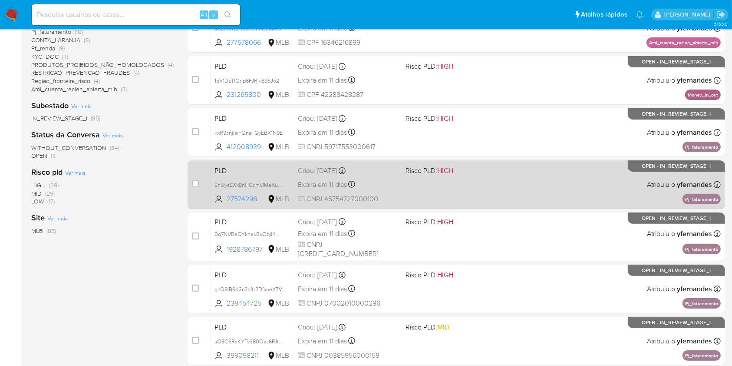
click at [400, 180] on div "PLD 5hUysEXk8nHCcmk1MaXuNoIn 27574298 MLB Risco PLD: HIGH Criou: [DATE] Criou: …" at bounding box center [466, 184] width 510 height 44
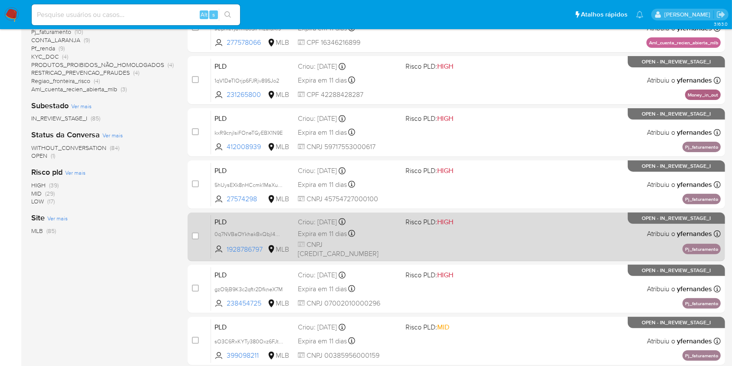
click at [381, 242] on div "PLD 0q7NVBaOYkhakBxQbjl4MhST 1928786797 MLB Risco PLD: HIGH Criou: [DATE] Criou…" at bounding box center [466, 236] width 510 height 44
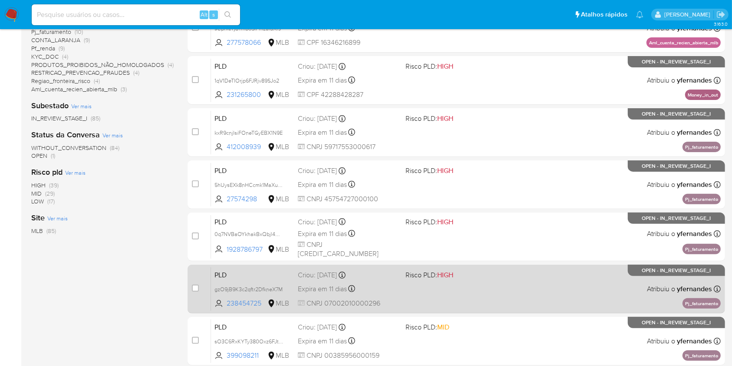
click at [418, 288] on span at bounding box center [456, 288] width 100 height 2
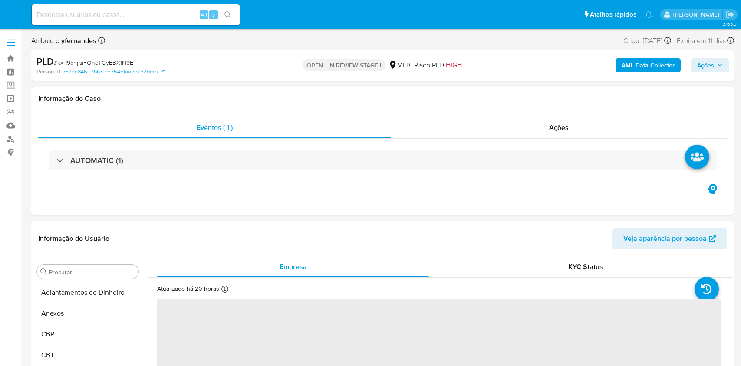
select select "10"
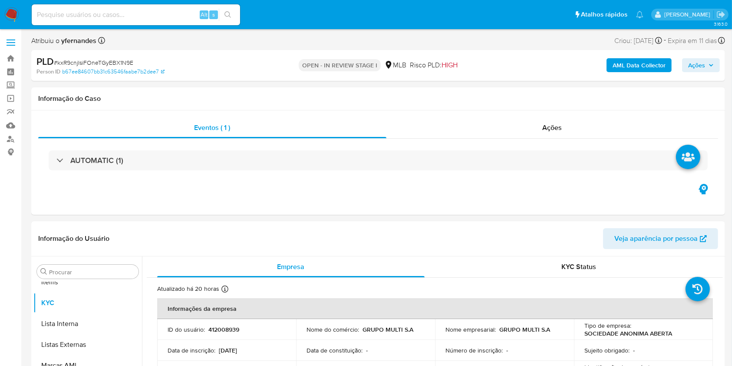
scroll to position [471, 0]
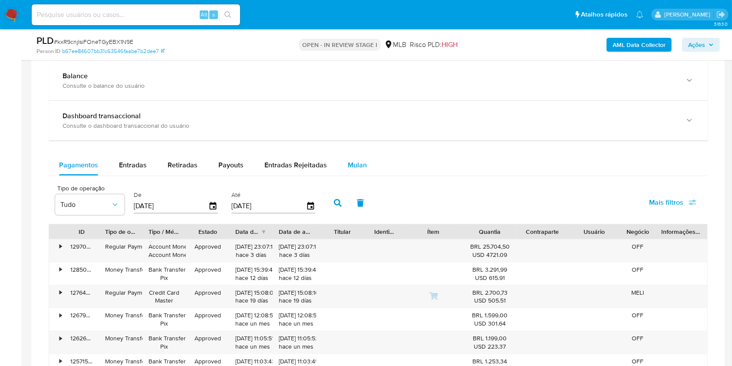
click at [348, 155] on div "Mulan" at bounding box center [357, 165] width 19 height 21
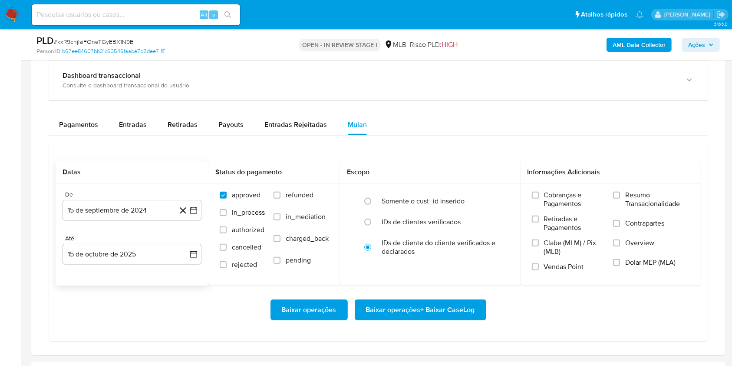
scroll to position [695, 0]
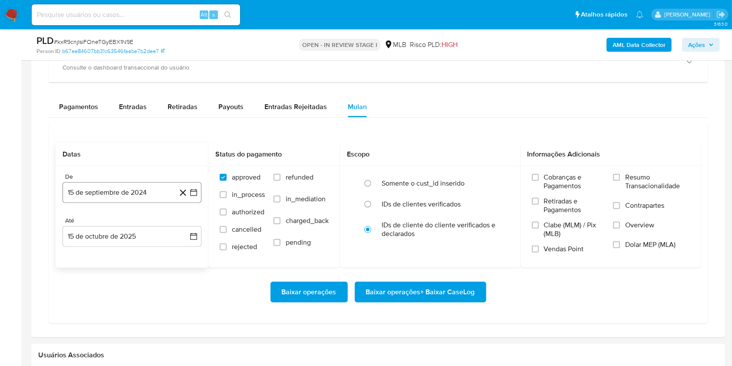
click at [108, 201] on button "15 de septiembre de 2024" at bounding box center [132, 192] width 139 height 21
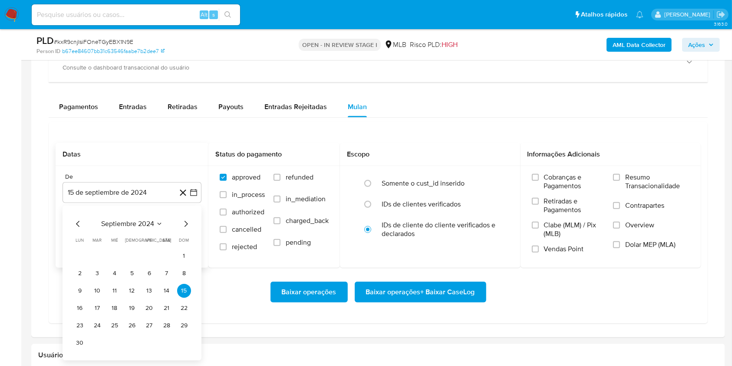
click at [122, 221] on span "septiembre 2024" at bounding box center [127, 223] width 53 height 9
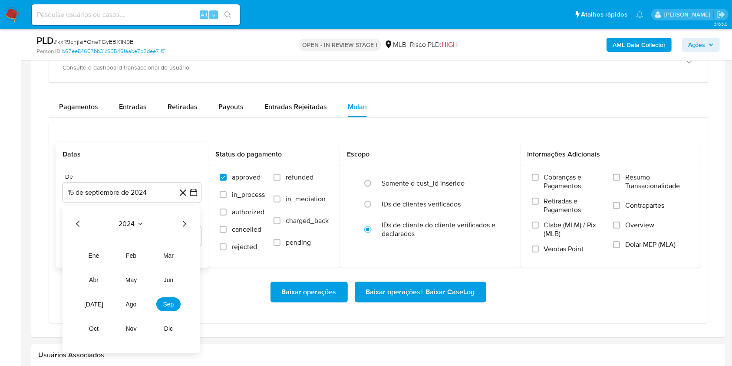
click at [183, 224] on icon "Año siguiente" at bounding box center [184, 223] width 10 height 10
click at [135, 293] on tr "ene feb mar abr may jun [DATE] ago sep oct nov dic" at bounding box center [131, 291] width 99 height 87
click at [135, 294] on tr "ene feb mar abr may jun [DATE] ago sep oct nov dic" at bounding box center [131, 291] width 99 height 87
click at [135, 305] on span "ago" at bounding box center [131, 303] width 11 height 7
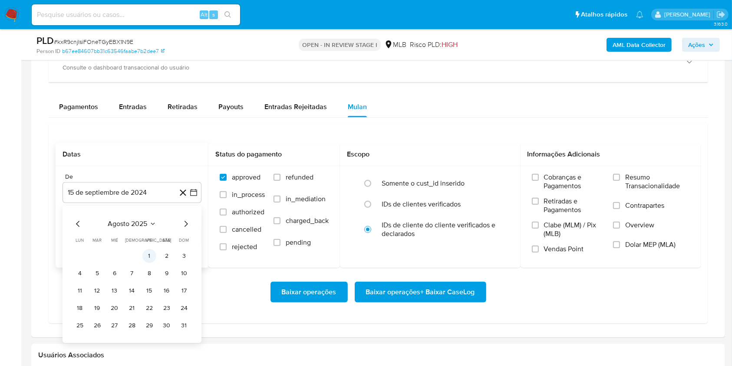
click at [152, 251] on button "1" at bounding box center [149, 256] width 14 height 14
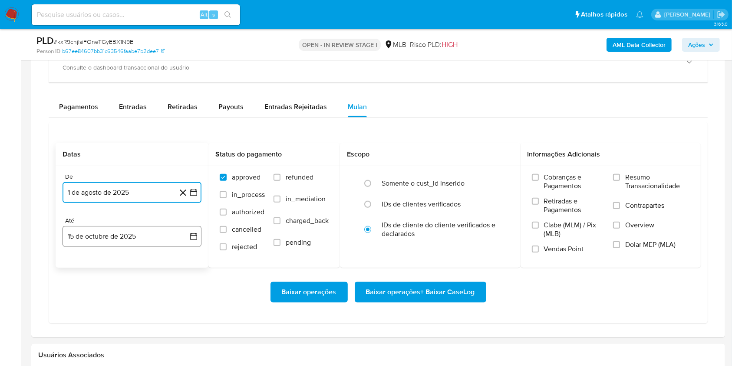
click at [131, 231] on button "15 de octubre de 2025" at bounding box center [132, 236] width 139 height 21
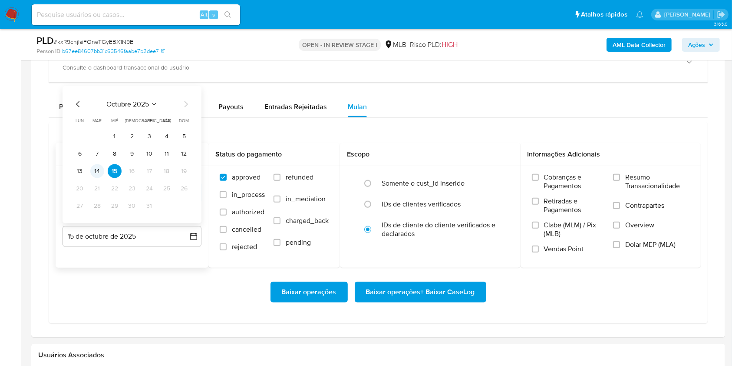
click at [97, 168] on button "14" at bounding box center [97, 171] width 14 height 14
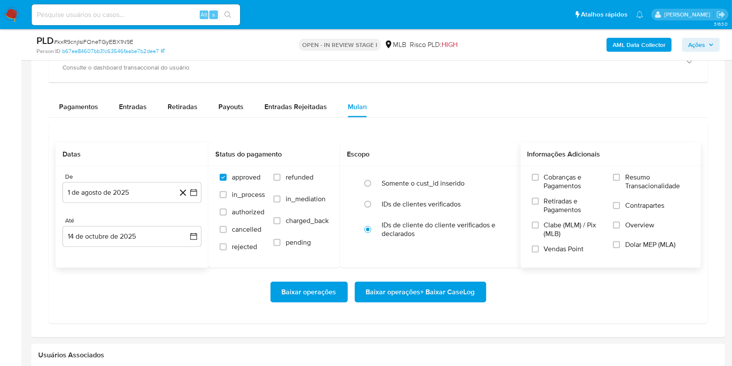
click at [620, 191] on label "Resumo Transacionalidade" at bounding box center [651, 187] width 76 height 28
click at [620, 181] on input "Resumo Transacionalidade" at bounding box center [616, 177] width 7 height 7
click at [413, 285] on span "Baixar operações + Baixar CaseLog" at bounding box center [420, 291] width 109 height 19
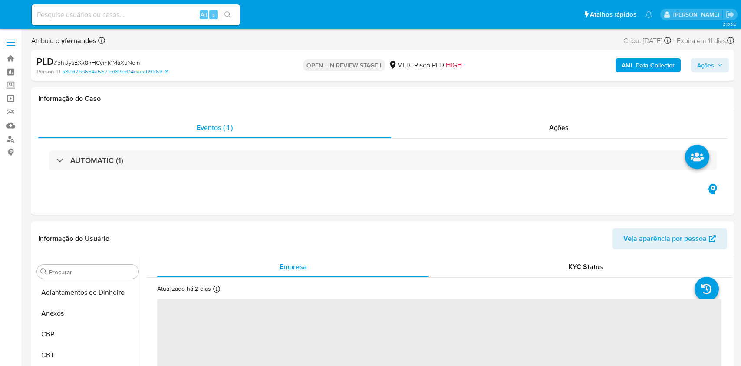
select select "10"
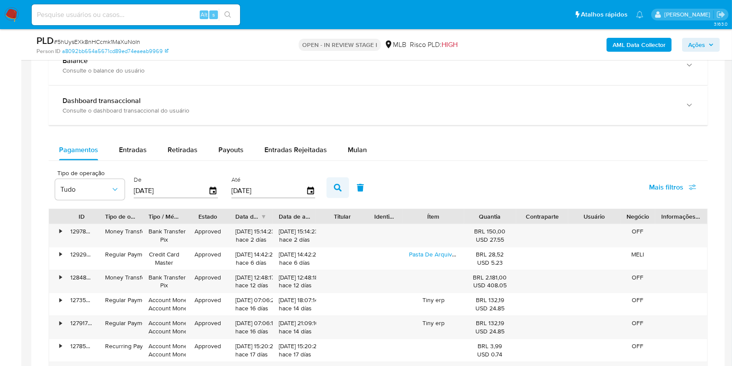
scroll to position [695, 0]
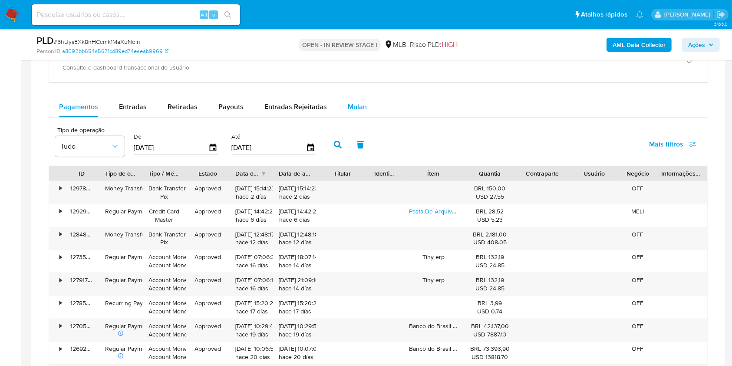
click at [358, 96] on div "Mulan" at bounding box center [357, 106] width 19 height 21
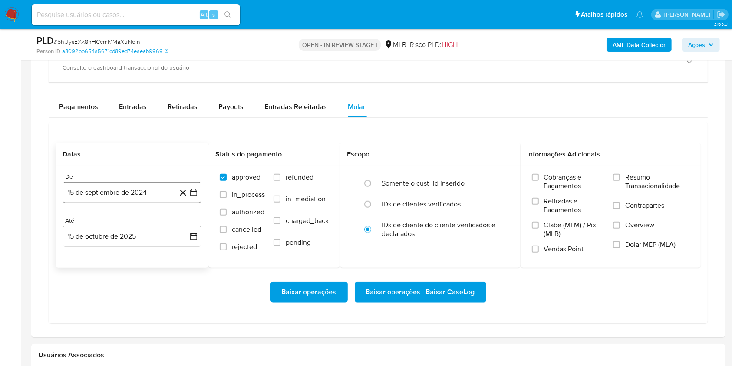
click at [130, 187] on button "15 de septiembre de 2024" at bounding box center [132, 192] width 139 height 21
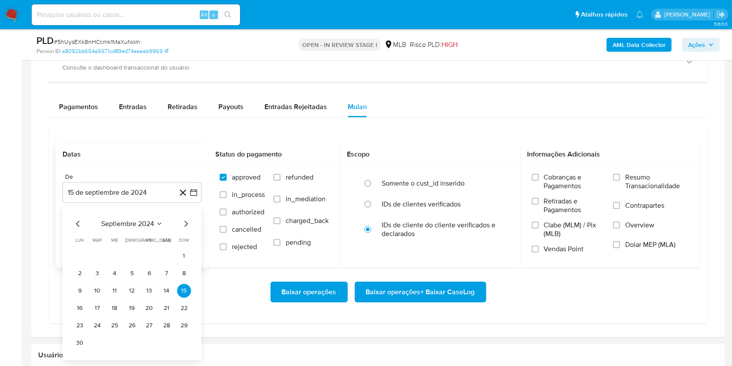
click at [129, 219] on span "septiembre 2024" at bounding box center [127, 223] width 53 height 9
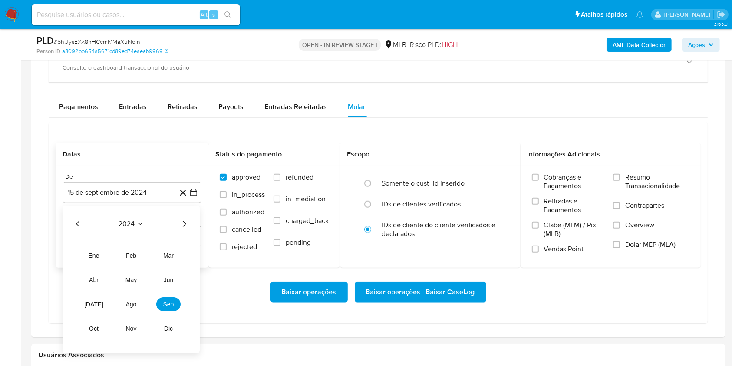
click at [187, 221] on icon "Año siguiente" at bounding box center [184, 223] width 10 height 10
click at [133, 297] on button "ago" at bounding box center [131, 304] width 24 height 14
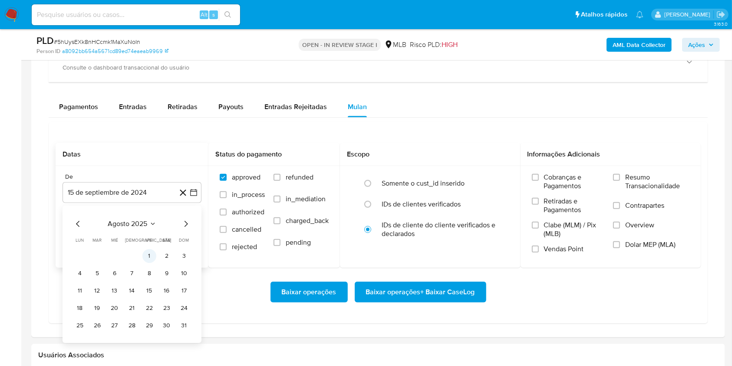
click at [151, 255] on button "1" at bounding box center [149, 256] width 14 height 14
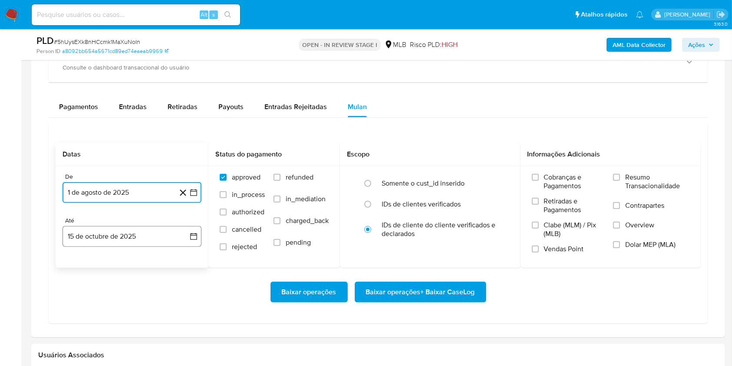
click at [138, 240] on button "15 de octubre de 2025" at bounding box center [132, 236] width 139 height 21
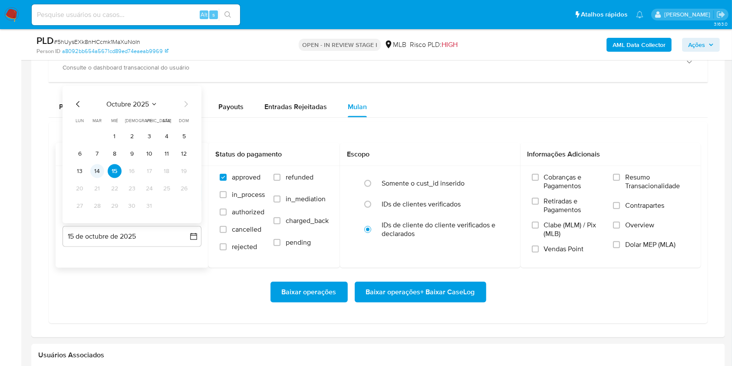
click at [94, 169] on button "14" at bounding box center [97, 171] width 14 height 14
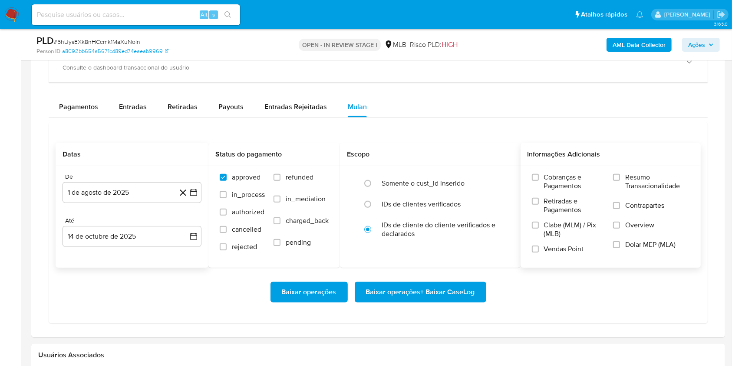
click at [658, 173] on span "Resumo Transacionalidade" at bounding box center [657, 181] width 64 height 17
click at [620, 174] on input "Resumo Transacionalidade" at bounding box center [616, 177] width 7 height 7
click at [448, 287] on span "Baixar operações + Baixar CaseLog" at bounding box center [420, 291] width 109 height 19
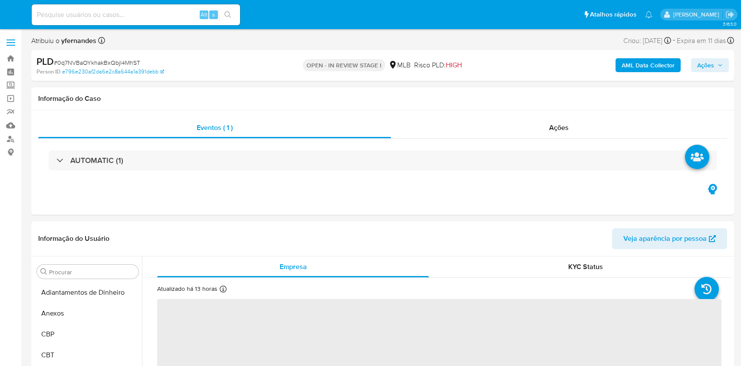
select select "10"
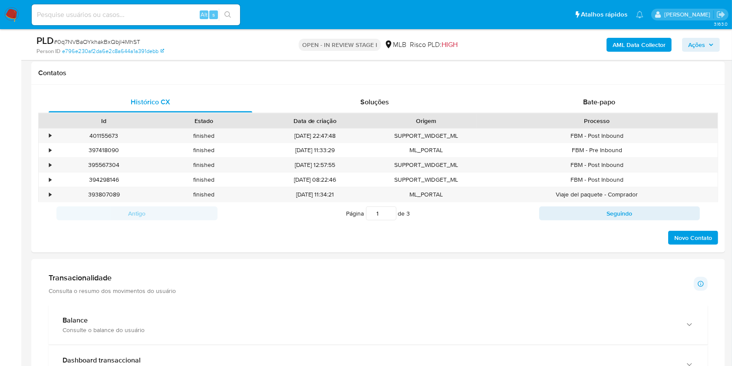
scroll to position [636, 0]
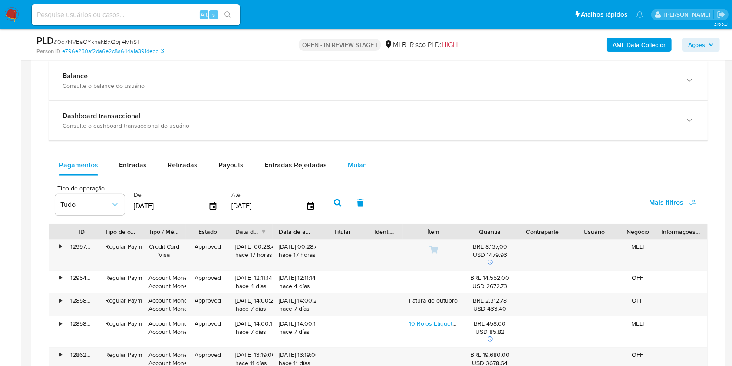
click at [348, 168] on span "Mulan" at bounding box center [357, 165] width 19 height 10
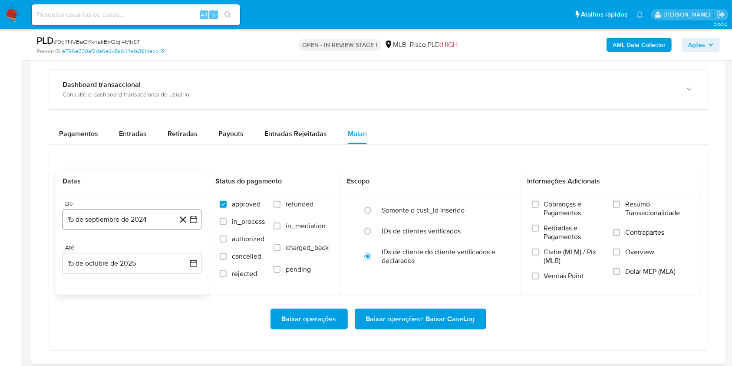
scroll to position [695, 0]
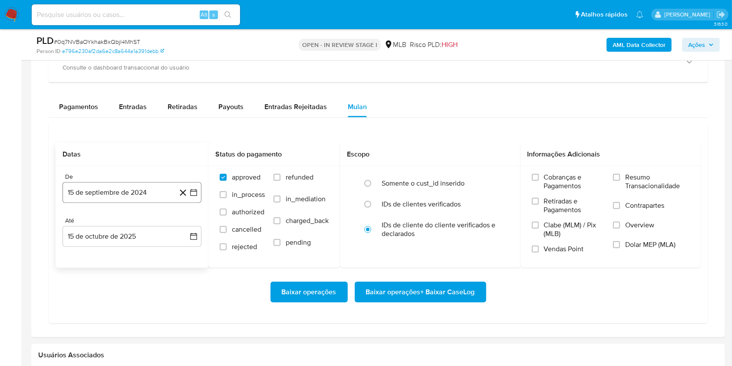
click at [95, 193] on button "15 de septiembre de 2024" at bounding box center [132, 192] width 139 height 21
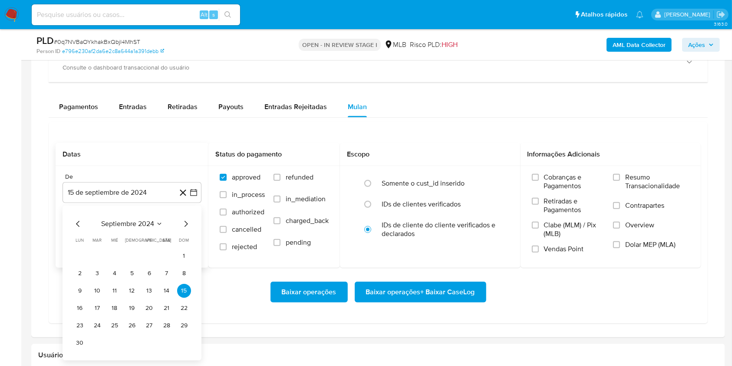
click at [130, 219] on span "septiembre 2024" at bounding box center [127, 223] width 53 height 9
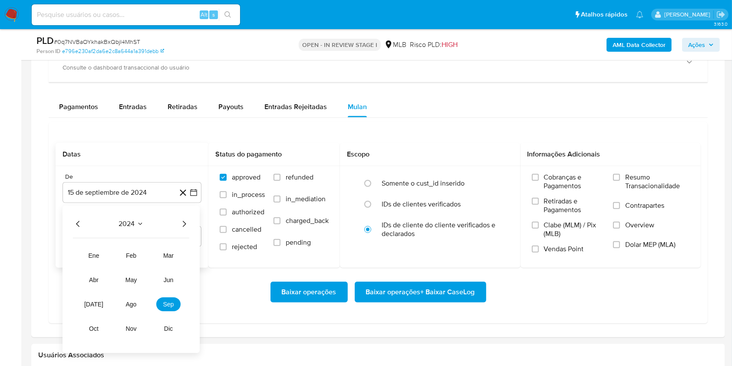
click at [180, 222] on icon "Año siguiente" at bounding box center [184, 223] width 10 height 10
click at [130, 303] on span "ago" at bounding box center [131, 303] width 11 height 7
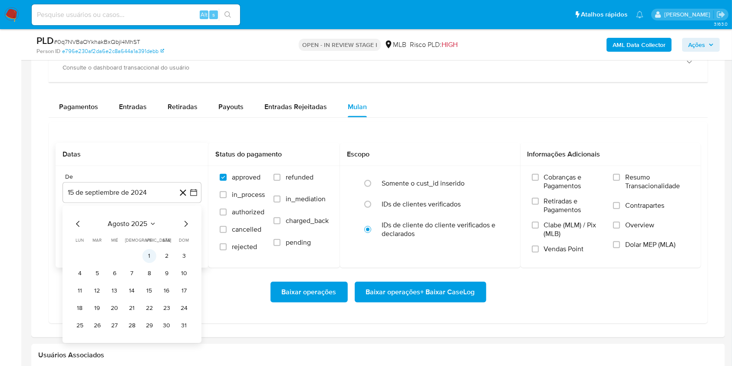
click at [155, 260] on td "1" at bounding box center [149, 256] width 14 height 14
click at [133, 213] on div "agosto 2025 agosto 2025 lun lunes mar martes mié miércoles jue jueves vie viern…" at bounding box center [132, 273] width 139 height 137
click at [145, 249] on td "1" at bounding box center [149, 256] width 14 height 14
click at [149, 254] on button "1" at bounding box center [149, 256] width 14 height 14
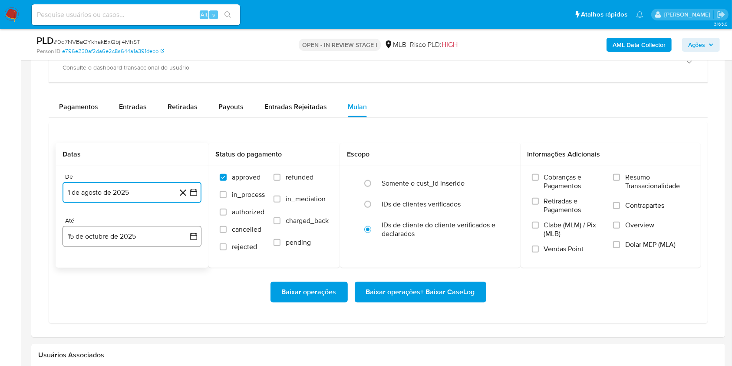
click at [136, 230] on button "15 de octubre de 2025" at bounding box center [132, 236] width 139 height 21
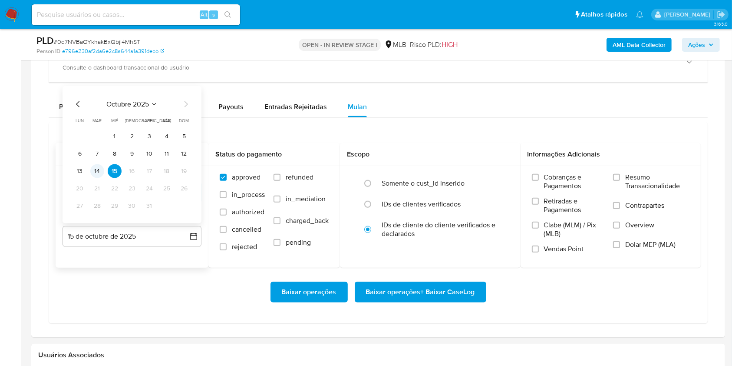
click at [95, 169] on button "14" at bounding box center [97, 171] width 14 height 14
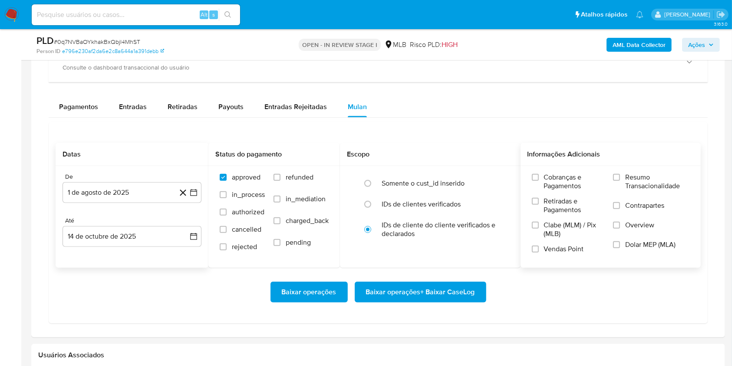
click at [647, 179] on span "Resumo Transacionalidade" at bounding box center [657, 181] width 64 height 17
click at [620, 179] on input "Resumo Transacionalidade" at bounding box center [616, 177] width 7 height 7
click at [434, 297] on span "Baixar operações + Baixar CaseLog" at bounding box center [420, 291] width 109 height 19
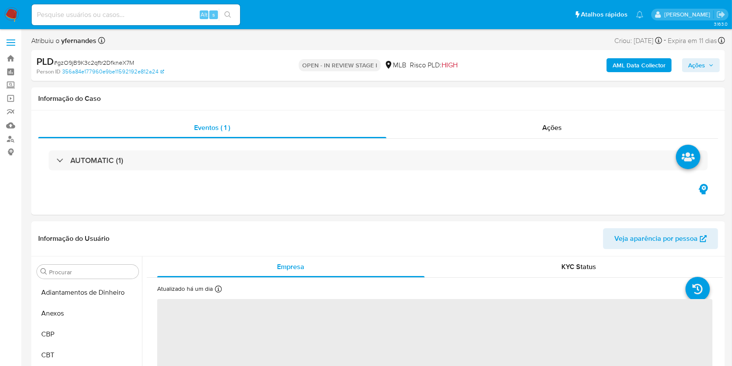
select select "10"
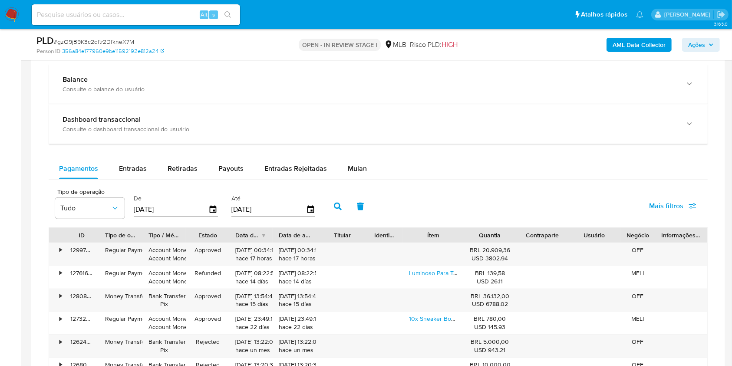
scroll to position [636, 0]
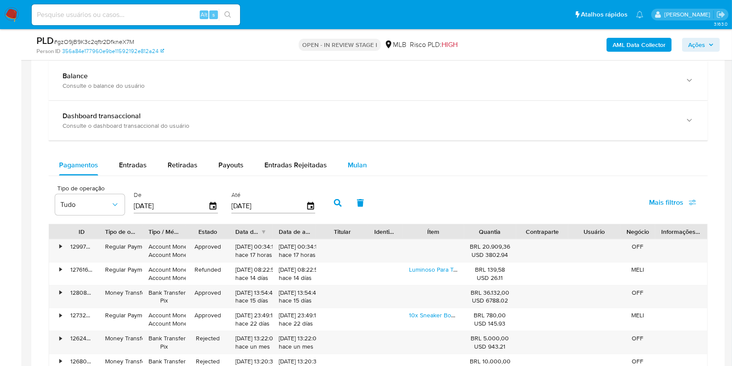
click at [354, 163] on span "Mulan" at bounding box center [357, 165] width 19 height 10
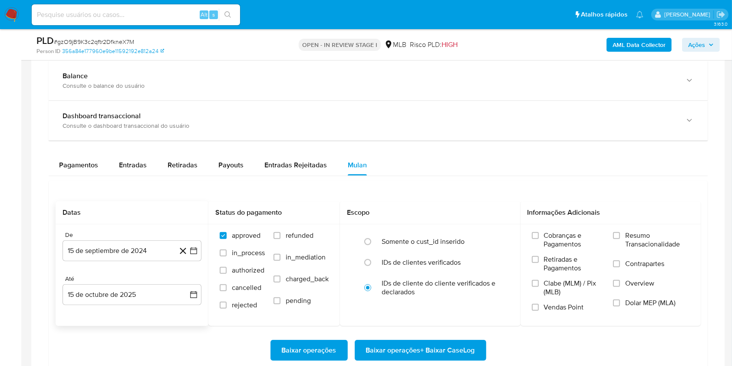
click at [90, 201] on div "Datas" at bounding box center [132, 212] width 153 height 23
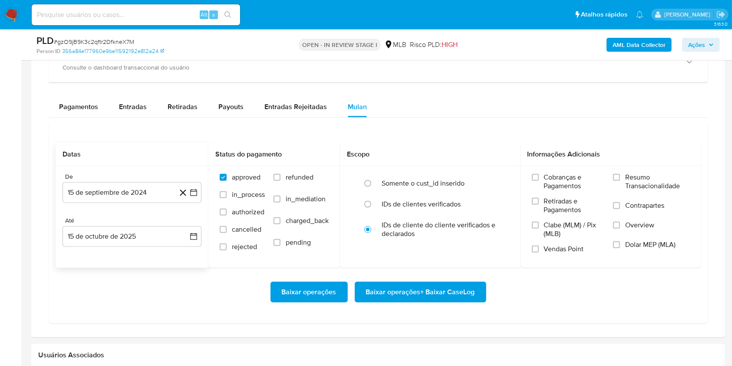
click at [107, 173] on div "De" at bounding box center [132, 177] width 139 height 8
click at [117, 193] on button "15 de septiembre de 2024" at bounding box center [132, 192] width 139 height 21
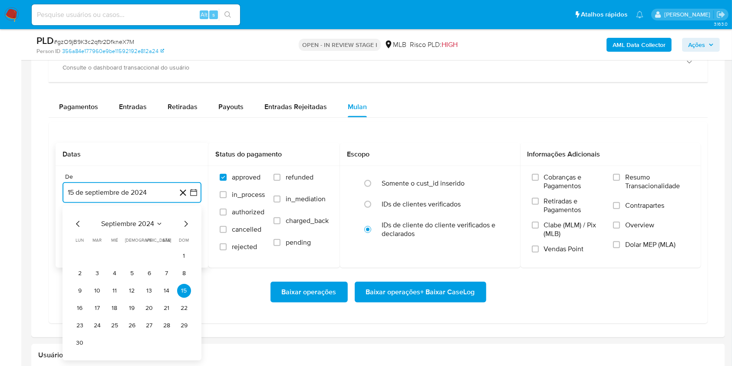
click at [119, 227] on span "septiembre 2024" at bounding box center [127, 223] width 53 height 9
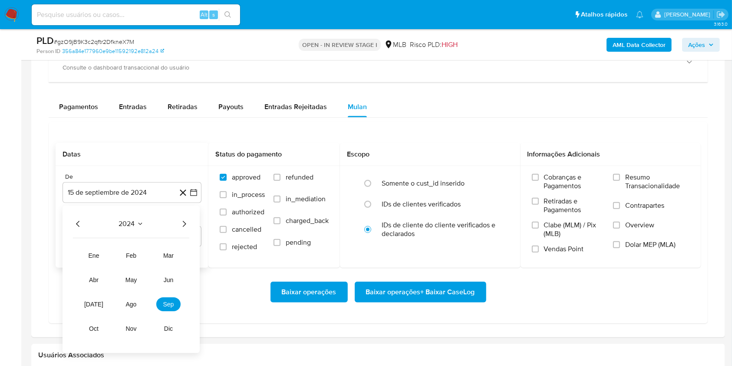
click at [188, 224] on icon "Año siguiente" at bounding box center [184, 223] width 10 height 10
click at [136, 300] on button "ago" at bounding box center [131, 304] width 24 height 14
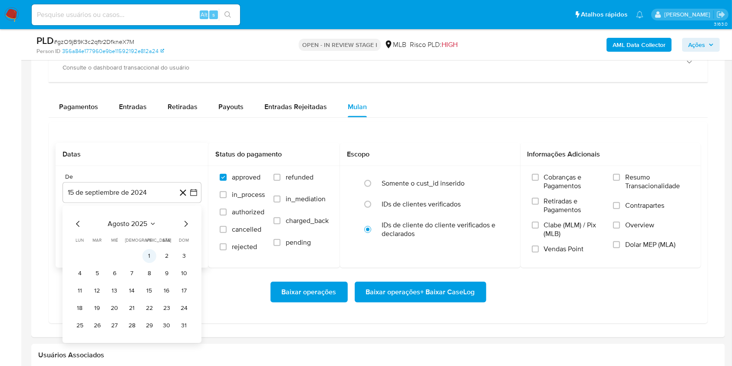
click at [146, 259] on button "1" at bounding box center [149, 256] width 14 height 14
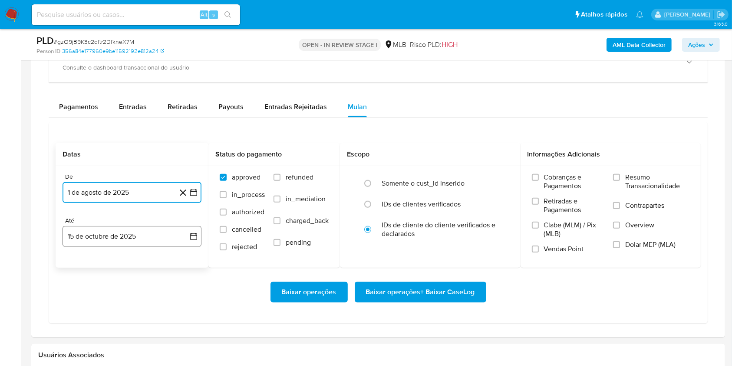
click at [138, 241] on button "15 de octubre de 2025" at bounding box center [132, 236] width 139 height 21
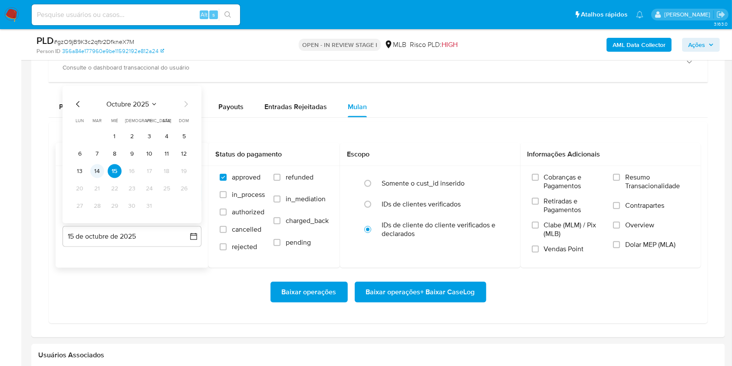
click at [96, 171] on button "14" at bounding box center [97, 171] width 14 height 14
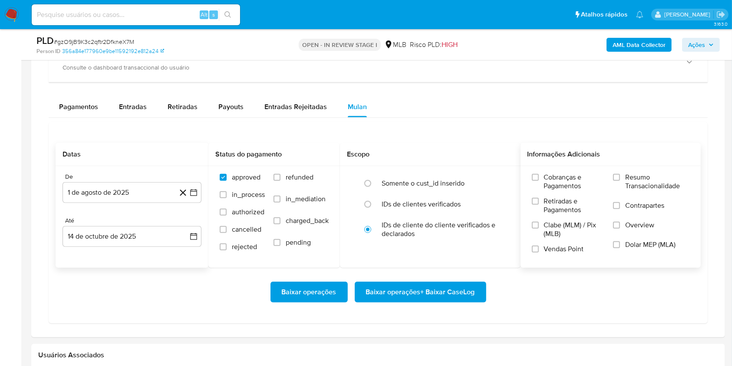
click at [663, 189] on span "Resumo Transacionalidade" at bounding box center [657, 181] width 64 height 17
click at [620, 181] on input "Resumo Transacionalidade" at bounding box center [616, 177] width 7 height 7
click at [435, 307] on div "Baixar operações Baixar operações + Baixar CaseLog" at bounding box center [378, 291] width 645 height 49
click at [428, 290] on span "Baixar operações + Baixar CaseLog" at bounding box center [420, 291] width 109 height 19
